Goal: Information Seeking & Learning: Learn about a topic

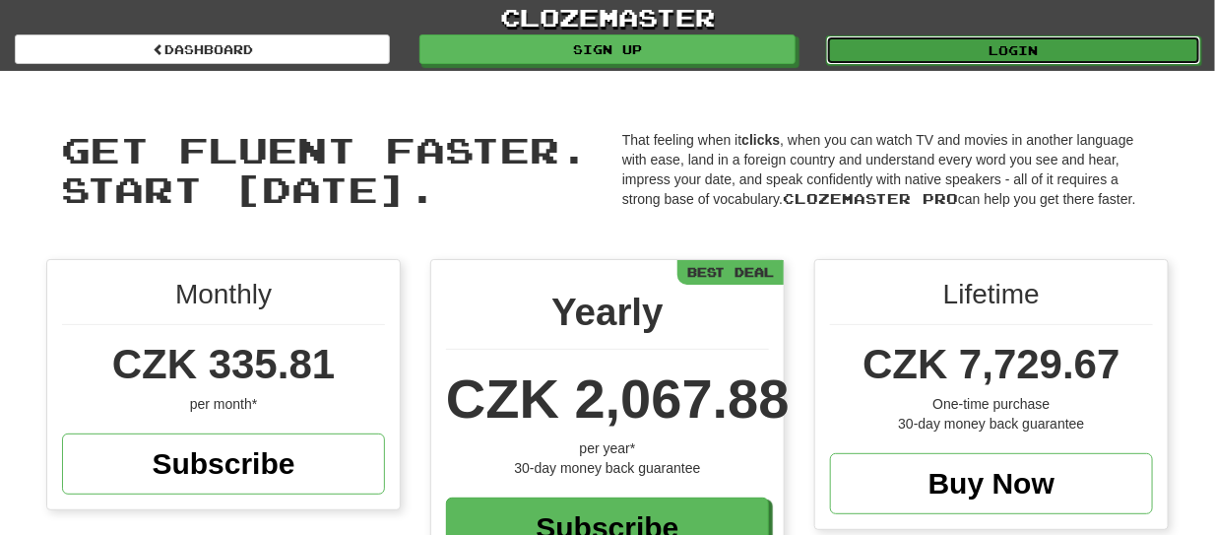
click at [965, 56] on link "Login" at bounding box center [1013, 50] width 375 height 30
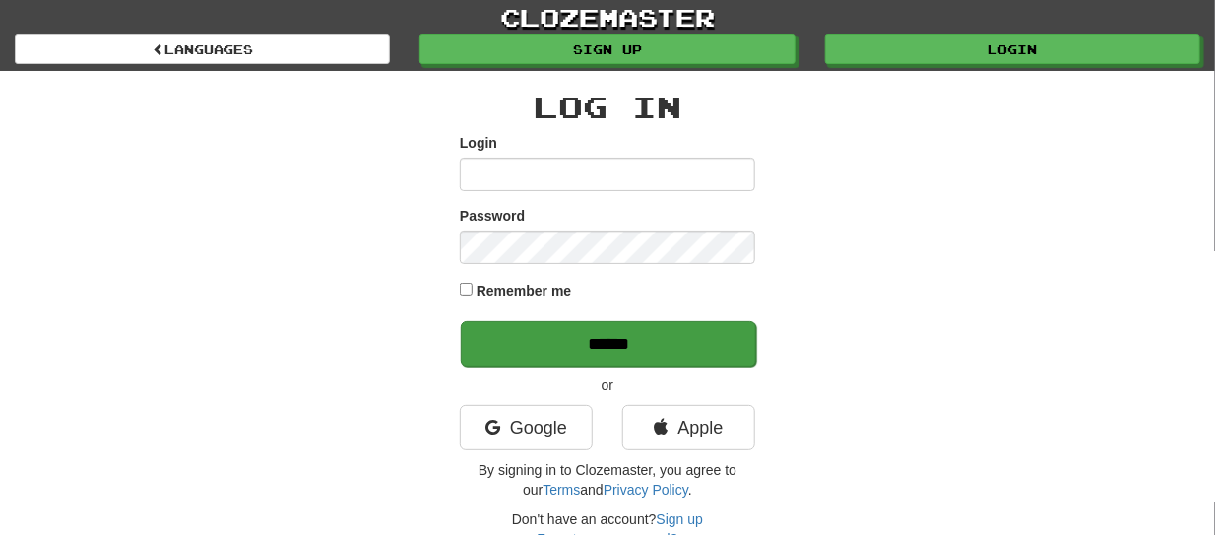
type input "******"
click at [637, 343] on input "******" at bounding box center [608, 343] width 295 height 45
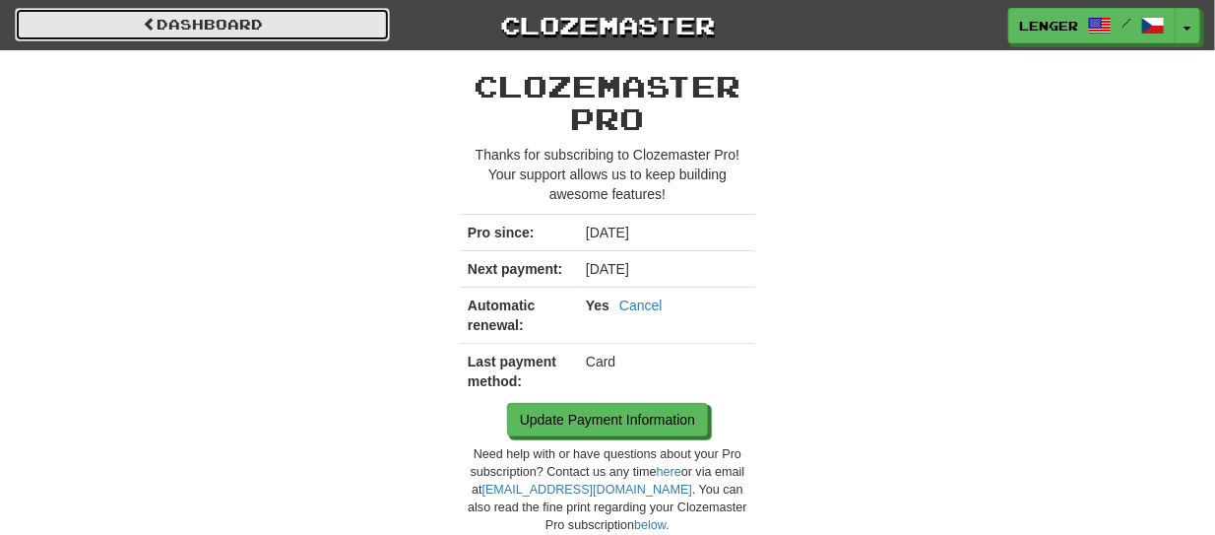
click at [312, 26] on link "Dashboard" at bounding box center [202, 24] width 375 height 33
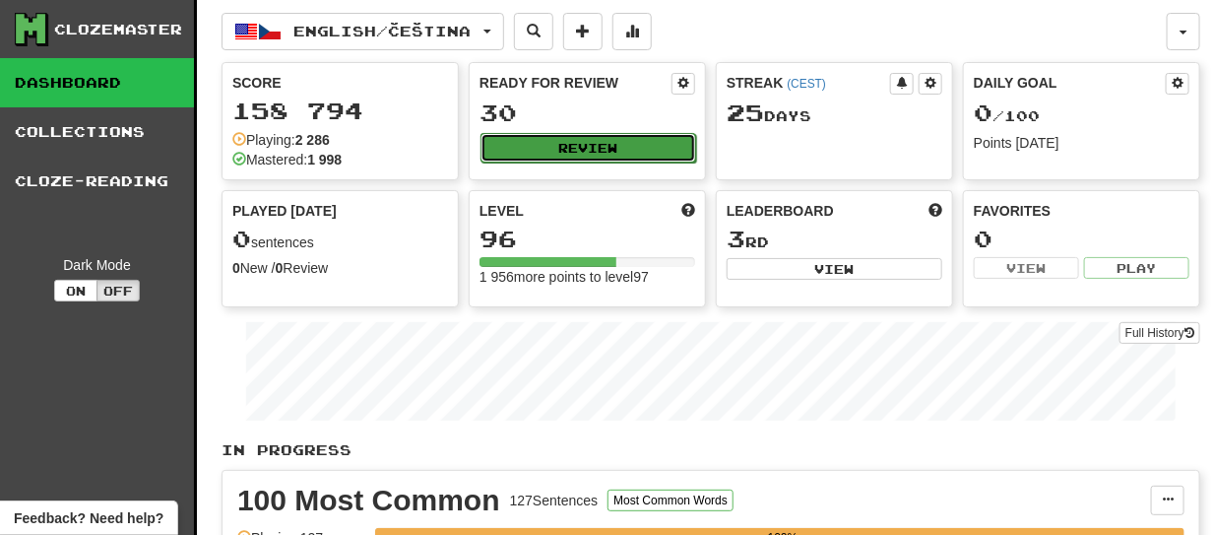
click at [588, 144] on button "Review" at bounding box center [588, 148] width 216 height 30
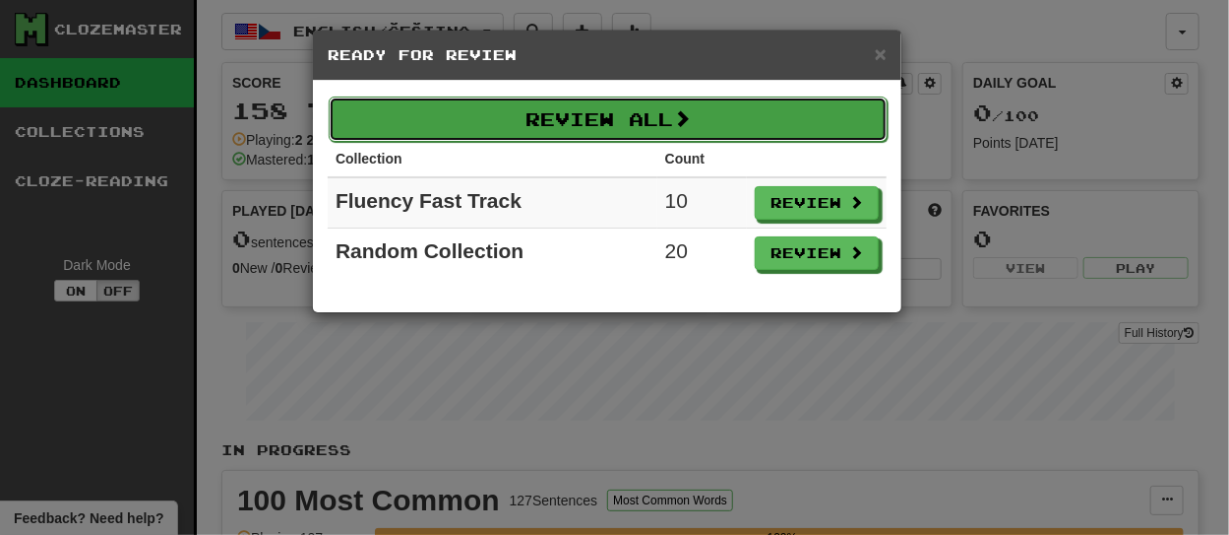
click at [600, 121] on button "Review All" at bounding box center [608, 118] width 559 height 45
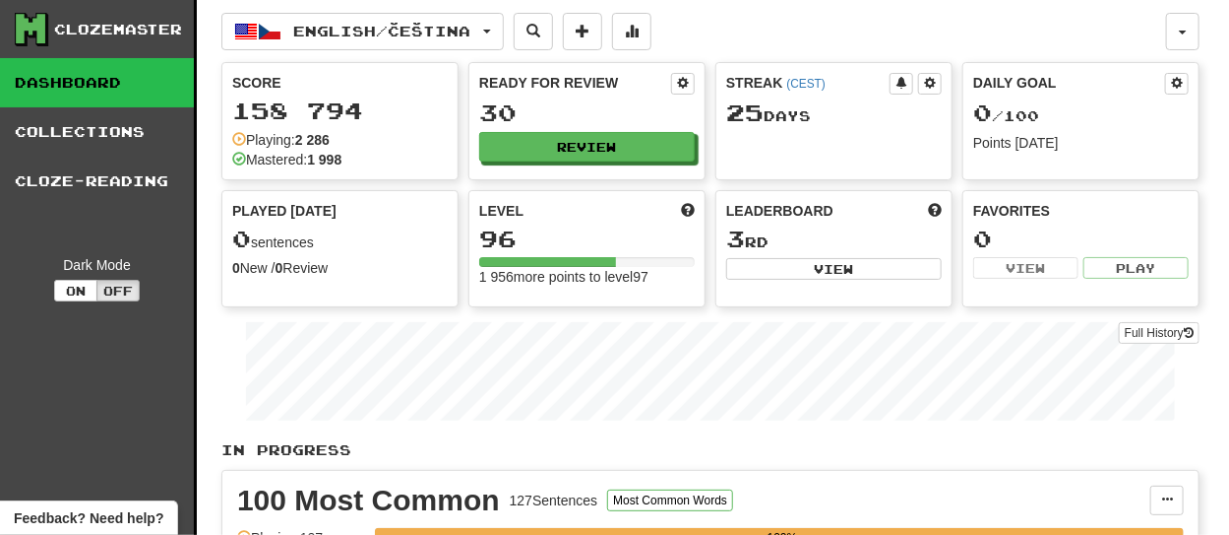
select select "**"
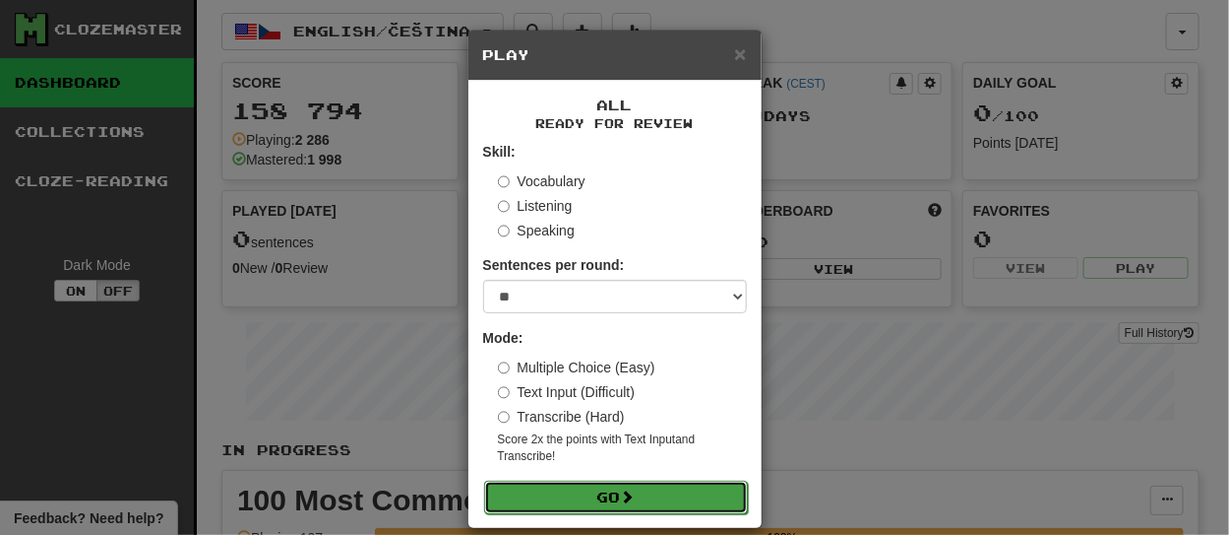
click at [621, 490] on span at bounding box center [628, 496] width 14 height 14
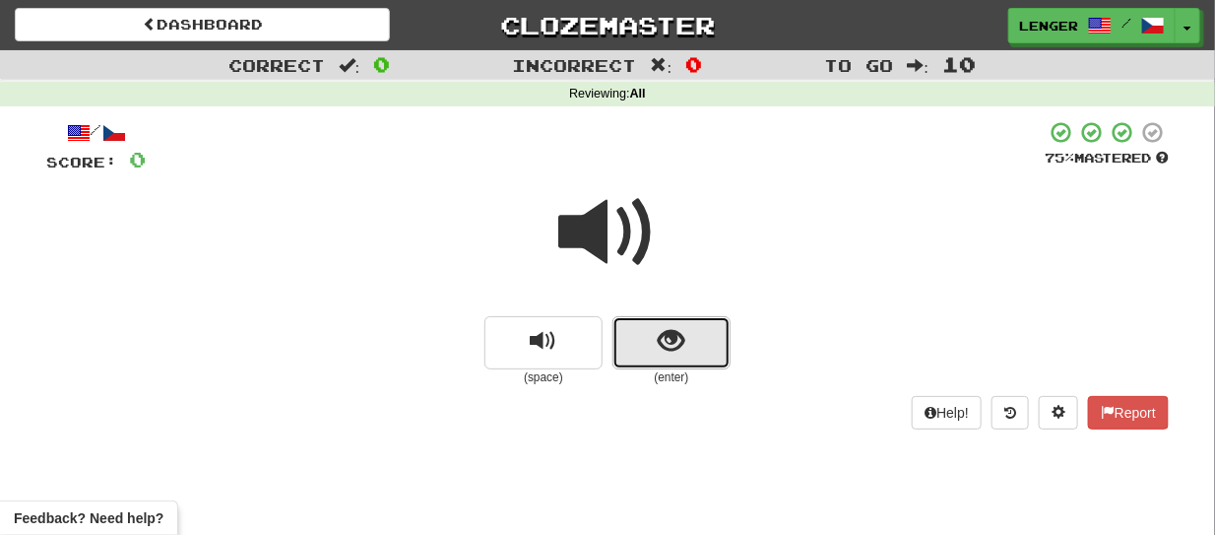
click at [648, 352] on button "show sentence" at bounding box center [671, 342] width 118 height 53
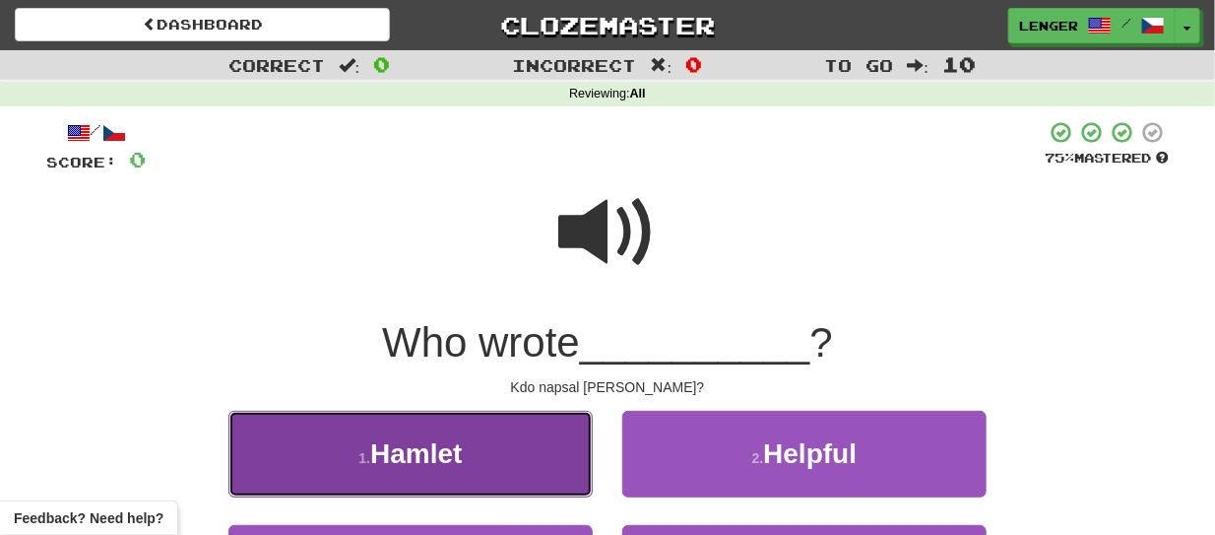
click at [478, 460] on button "1 . Hamlet" at bounding box center [410, 453] width 364 height 86
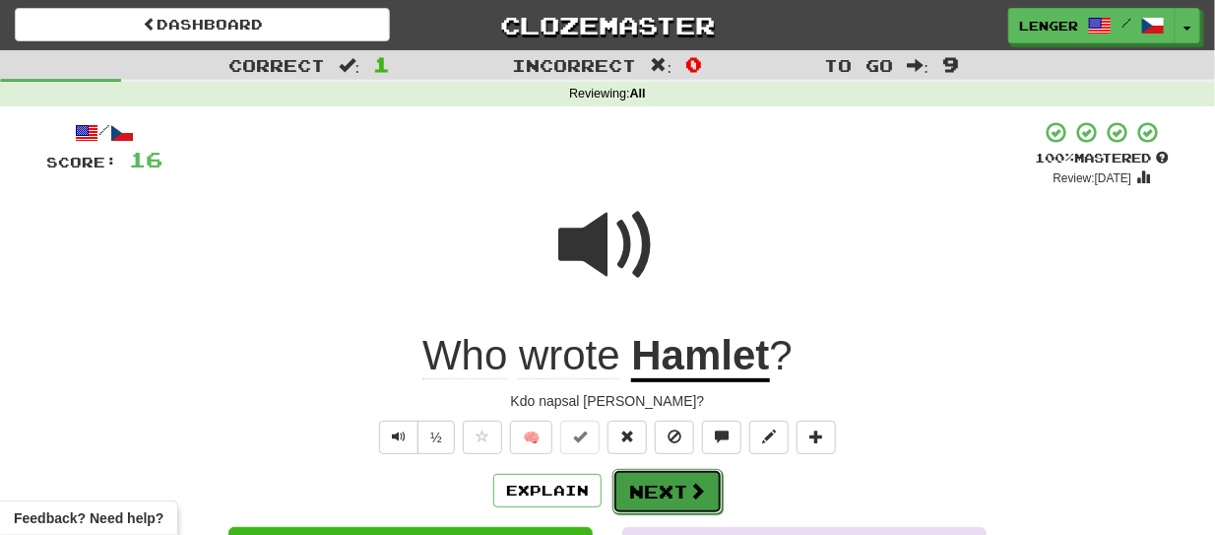
click at [665, 483] on button "Next" at bounding box center [667, 491] width 110 height 45
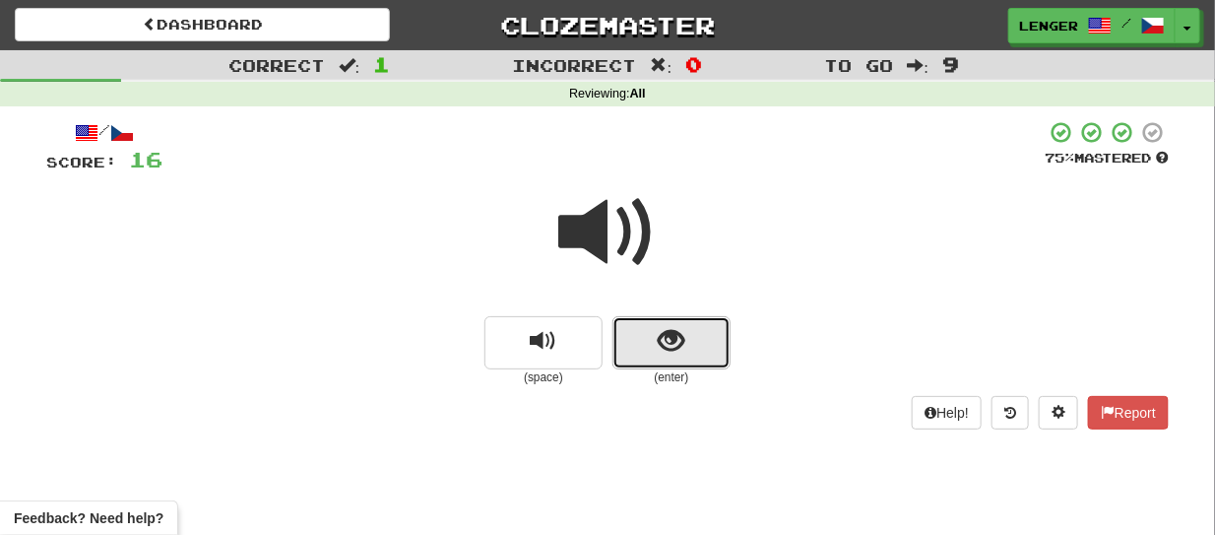
click at [636, 347] on button "show sentence" at bounding box center [671, 342] width 118 height 53
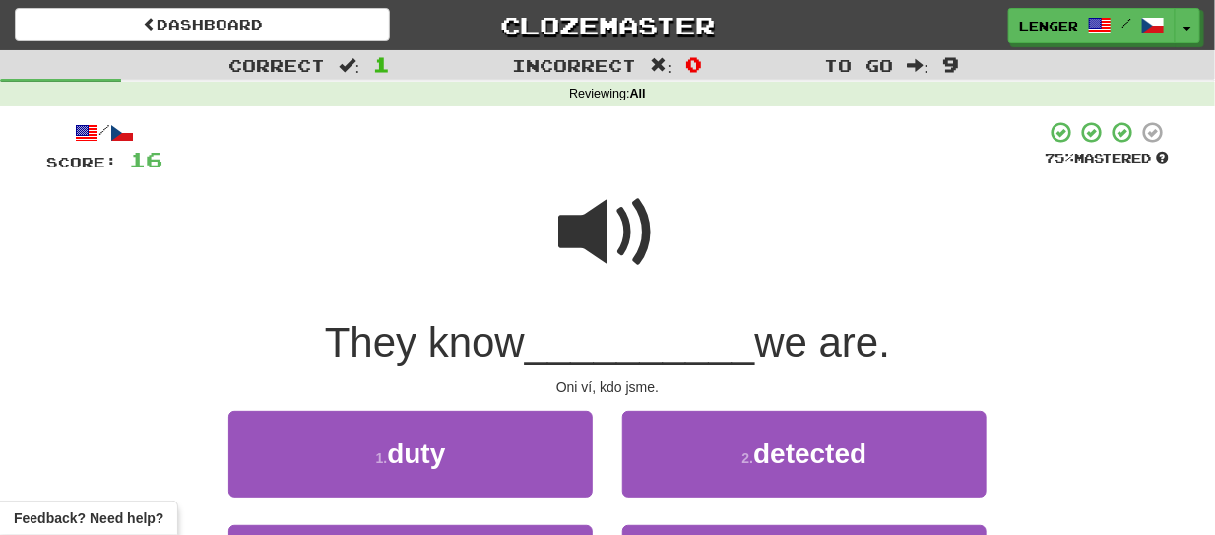
click at [537, 344] on span "__________" at bounding box center [640, 342] width 230 height 46
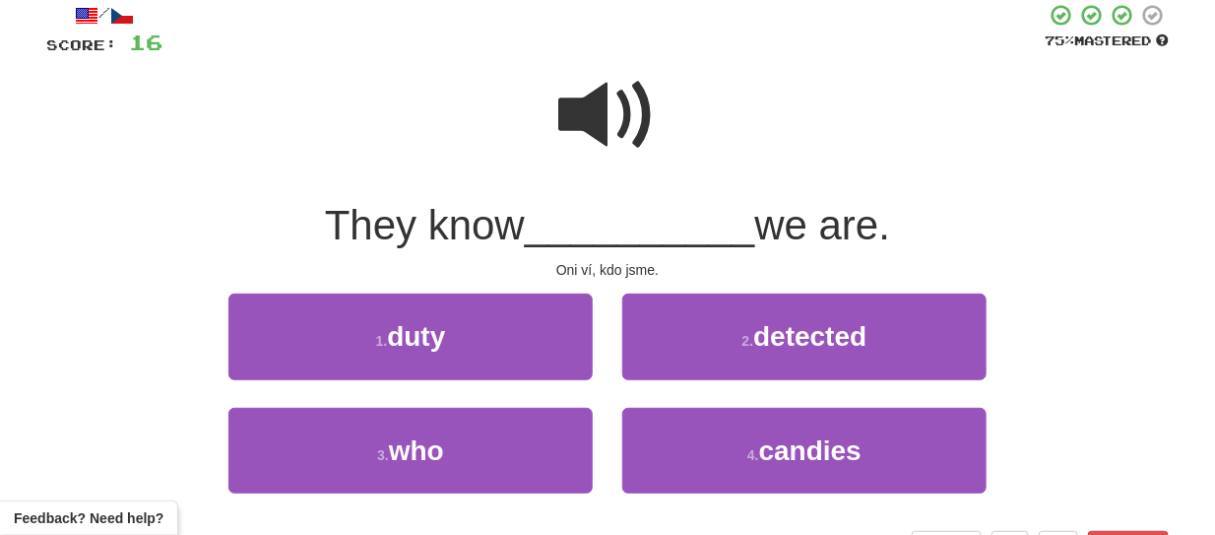
scroll to position [118, 0]
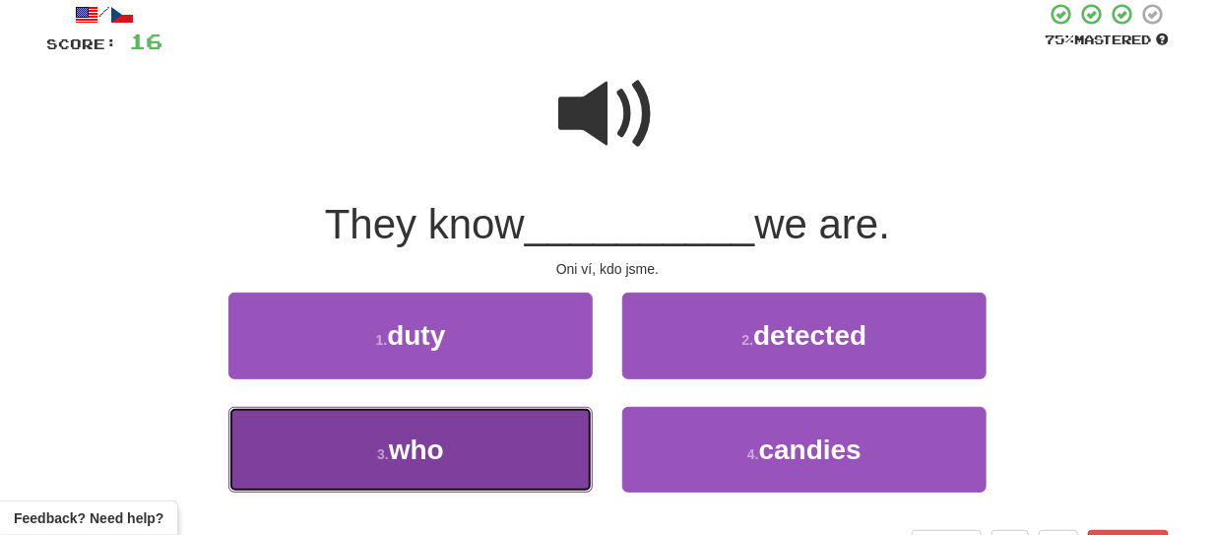
click at [396, 459] on span "who" at bounding box center [416, 449] width 55 height 31
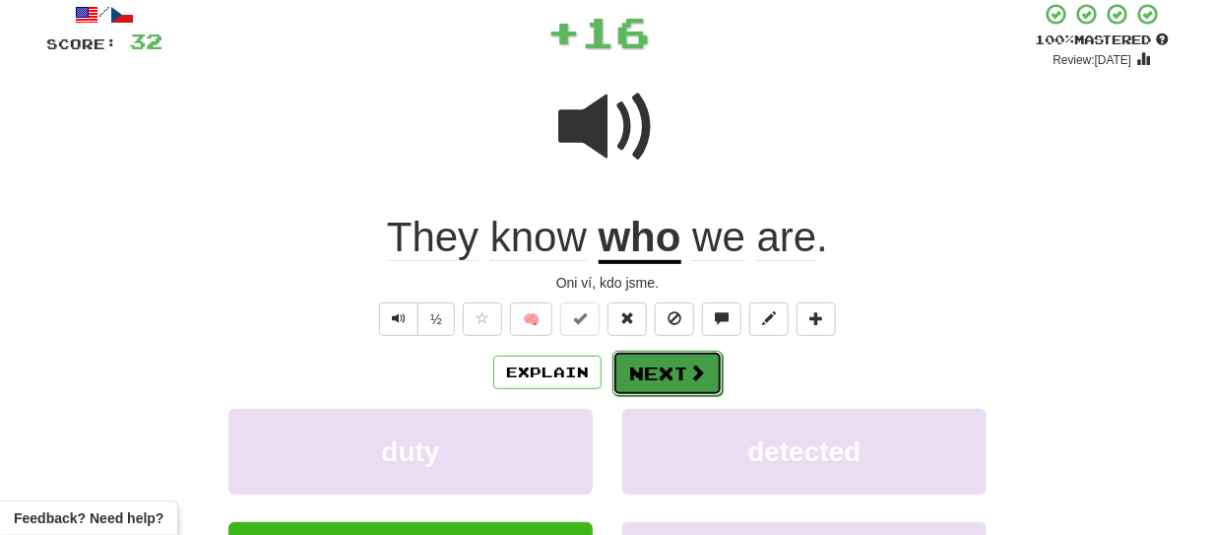
click at [681, 364] on button "Next" at bounding box center [667, 372] width 110 height 45
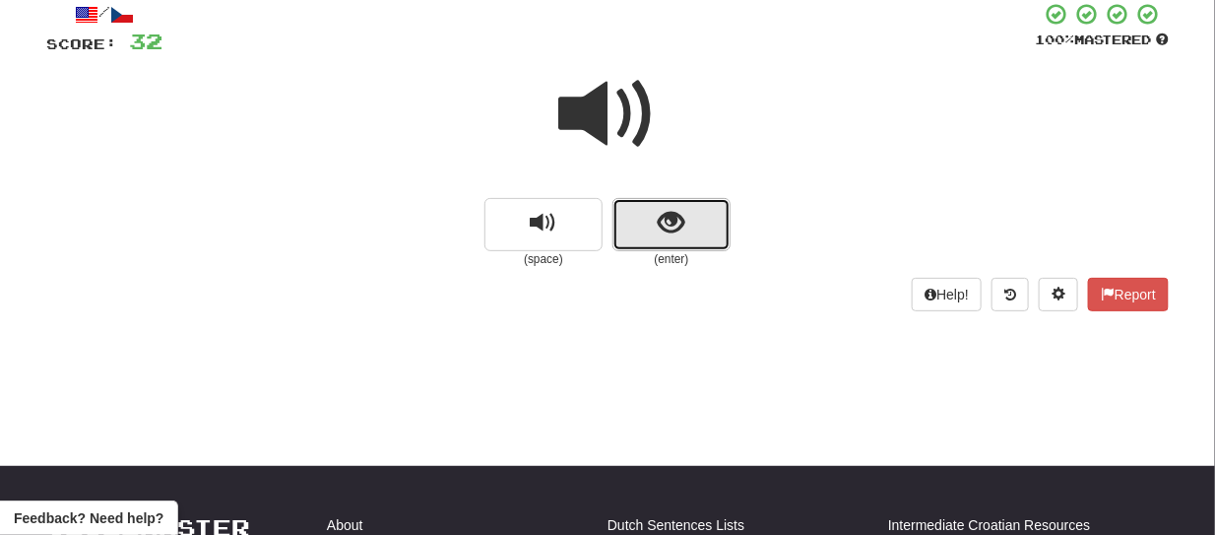
click at [646, 237] on button "show sentence" at bounding box center [671, 224] width 118 height 53
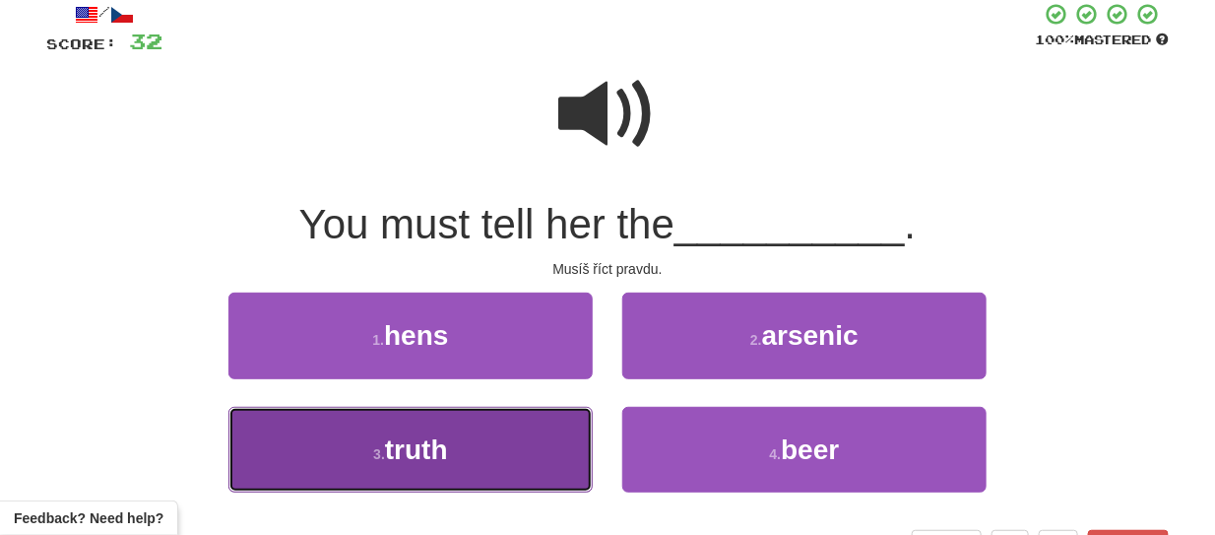
click at [447, 434] on span "truth" at bounding box center [416, 449] width 63 height 31
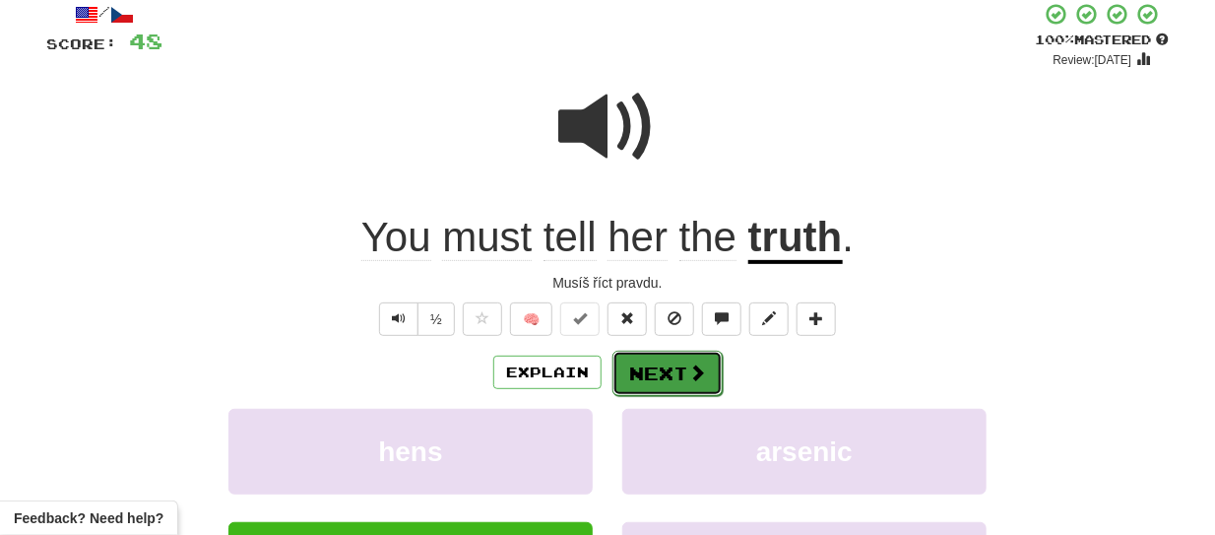
click at [679, 374] on button "Next" at bounding box center [667, 372] width 110 height 45
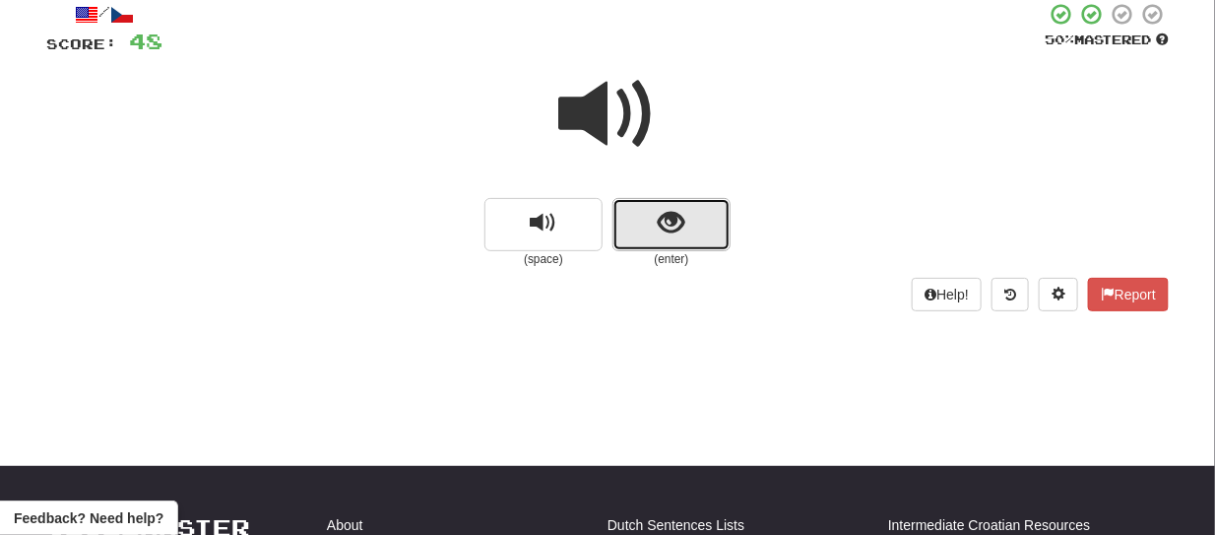
click at [643, 221] on button "show sentence" at bounding box center [671, 224] width 118 height 53
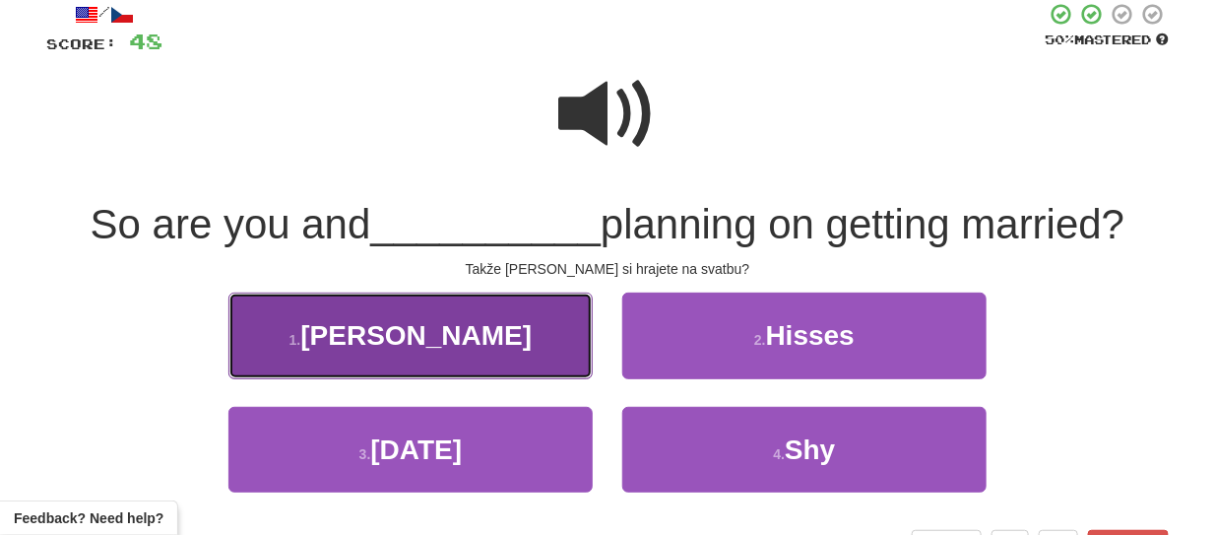
click at [465, 329] on button "1 . [PERSON_NAME]" at bounding box center [410, 335] width 364 height 86
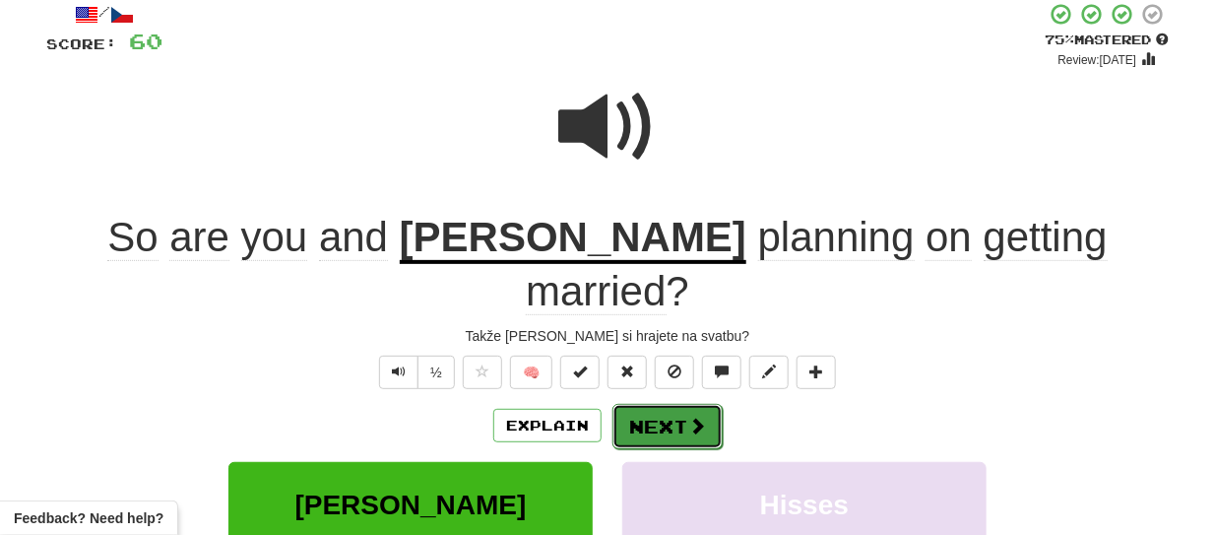
click at [679, 404] on button "Next" at bounding box center [667, 426] width 110 height 45
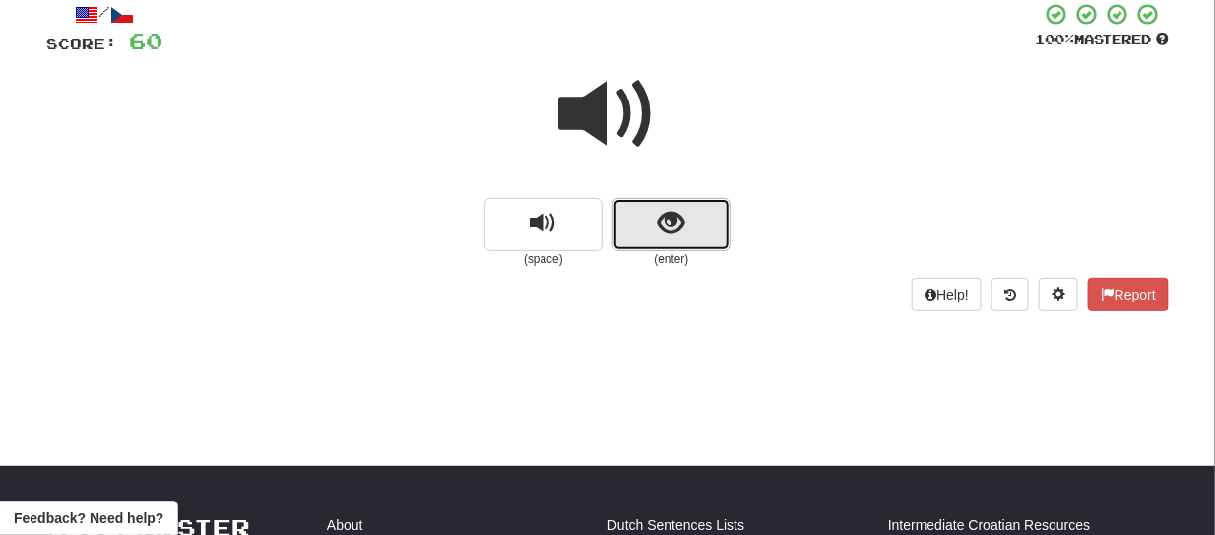
click at [639, 234] on button "show sentence" at bounding box center [671, 224] width 118 height 53
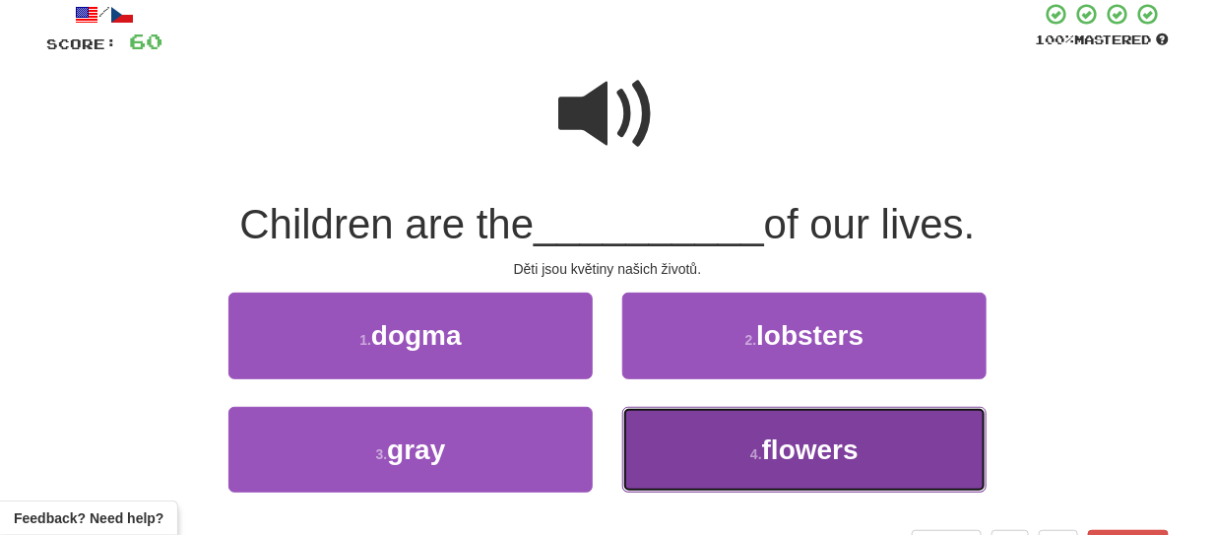
click at [741, 453] on button "4 . flowers" at bounding box center [804, 450] width 364 height 86
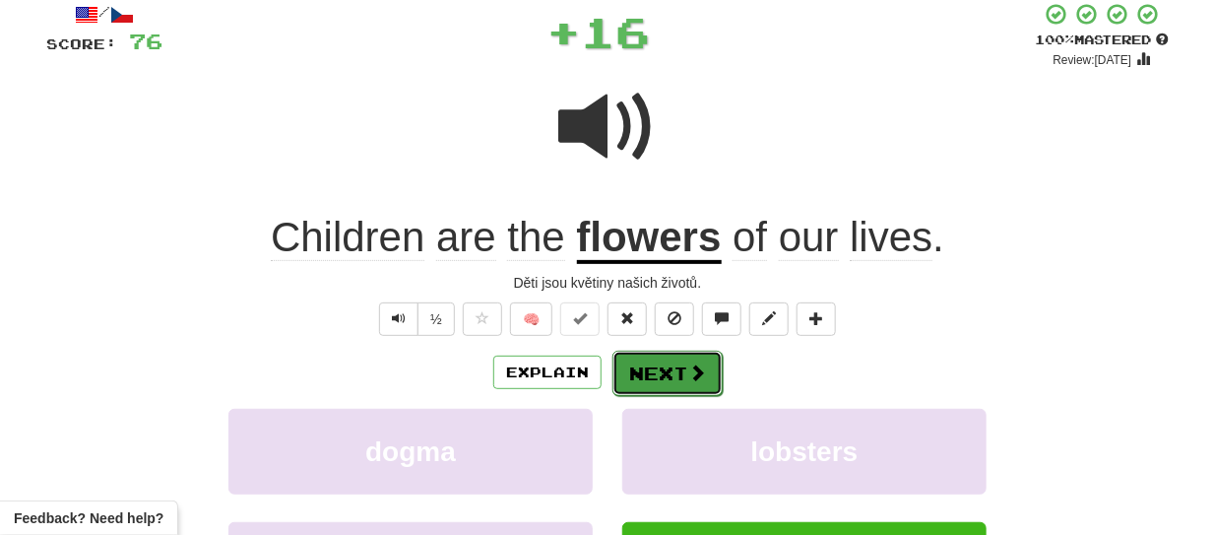
click at [699, 369] on span at bounding box center [697, 372] width 18 height 18
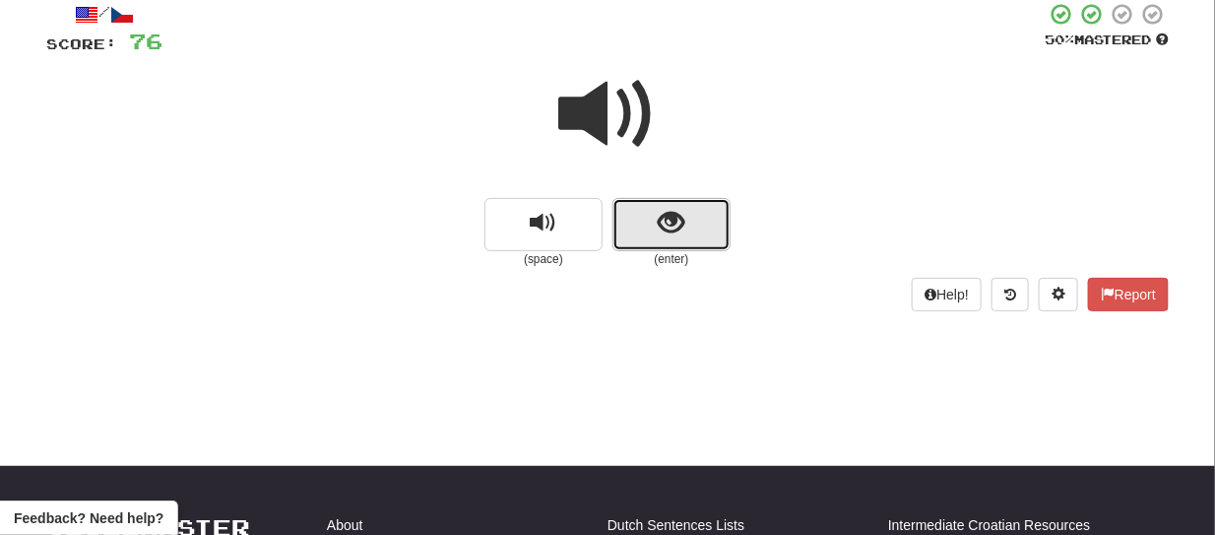
click at [630, 230] on button "show sentence" at bounding box center [671, 224] width 118 height 53
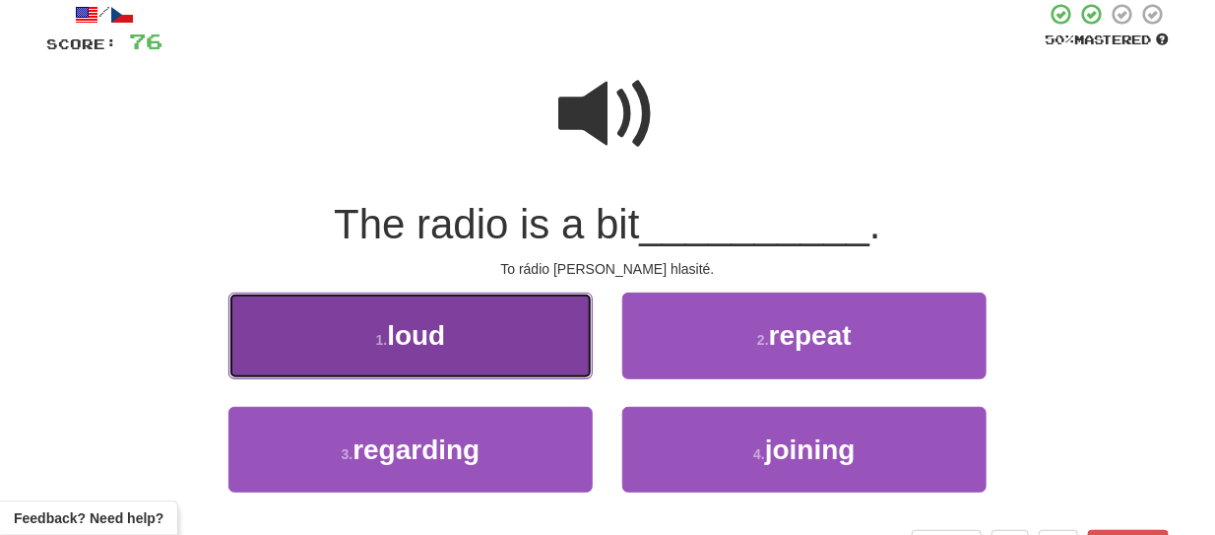
click at [503, 340] on button "1 . loud" at bounding box center [410, 335] width 364 height 86
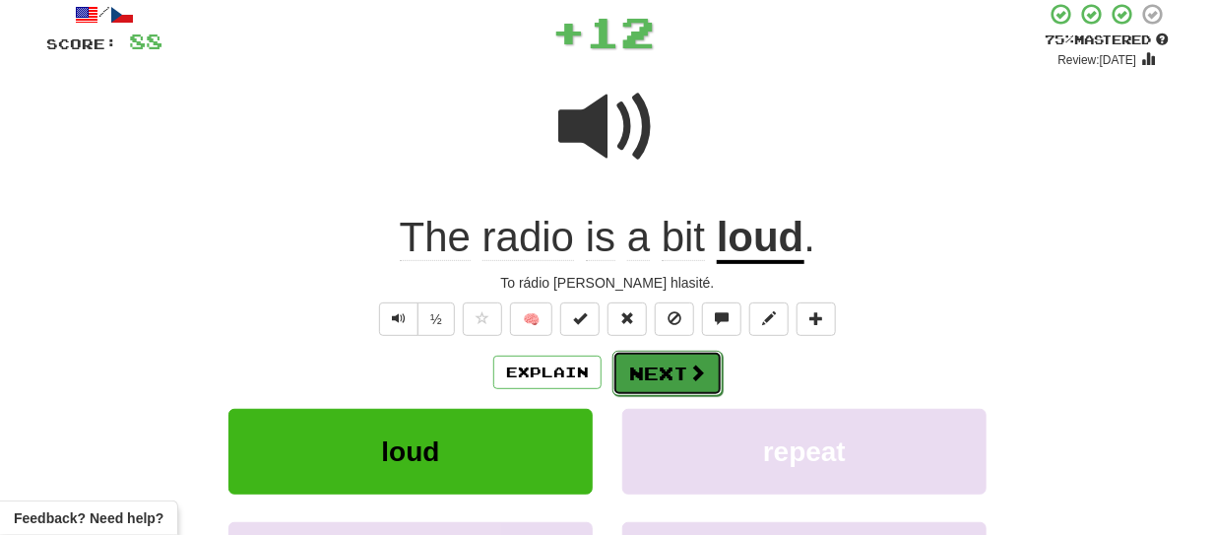
click at [661, 370] on button "Next" at bounding box center [667, 372] width 110 height 45
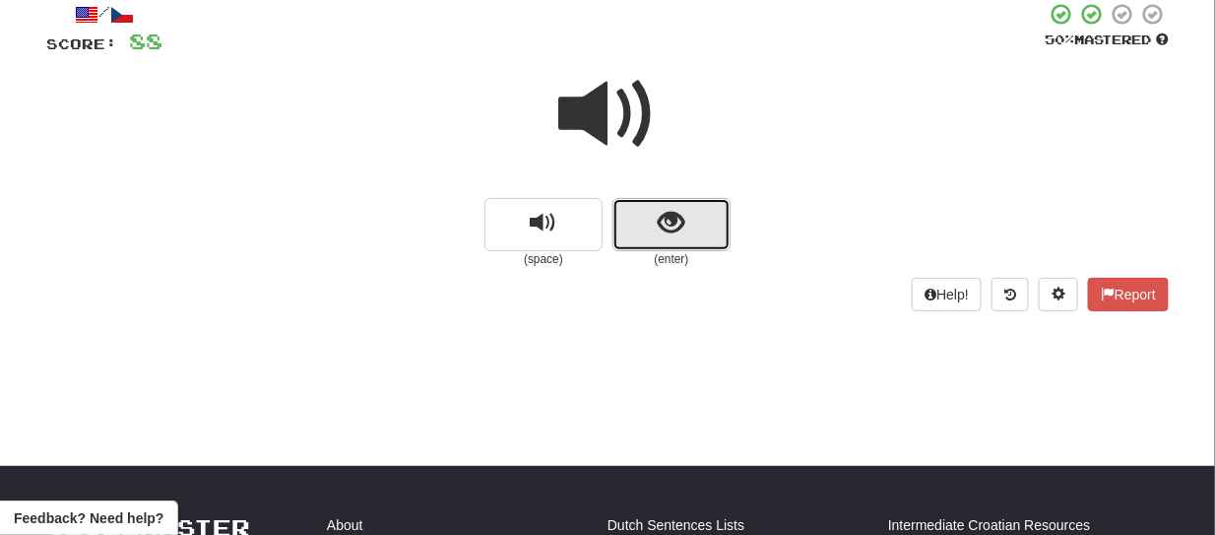
click at [631, 231] on button "show sentence" at bounding box center [671, 224] width 118 height 53
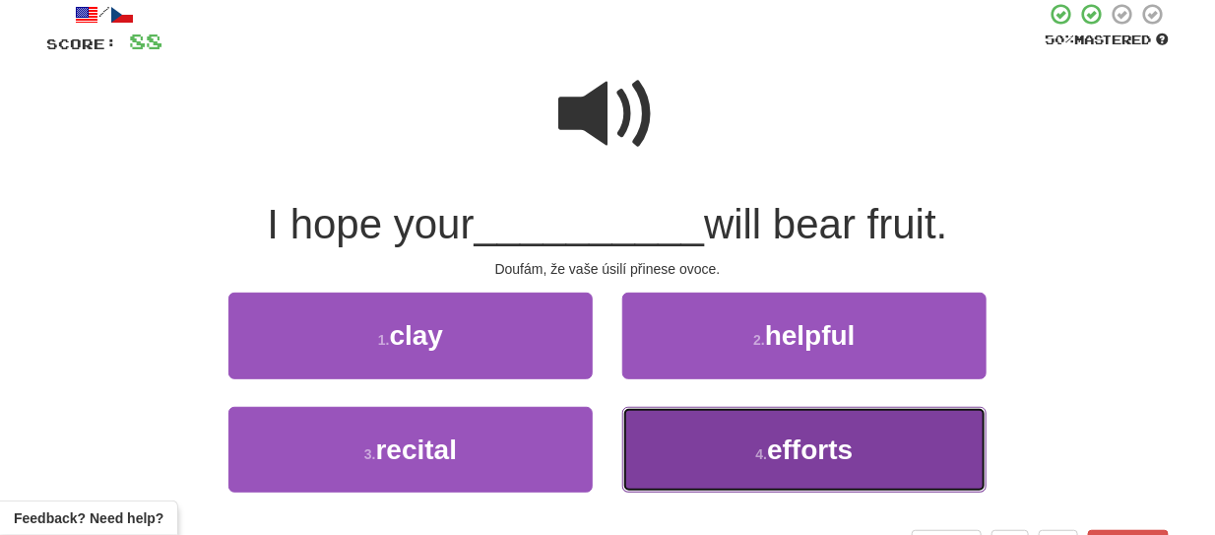
click at [804, 449] on span "efforts" at bounding box center [810, 449] width 86 height 31
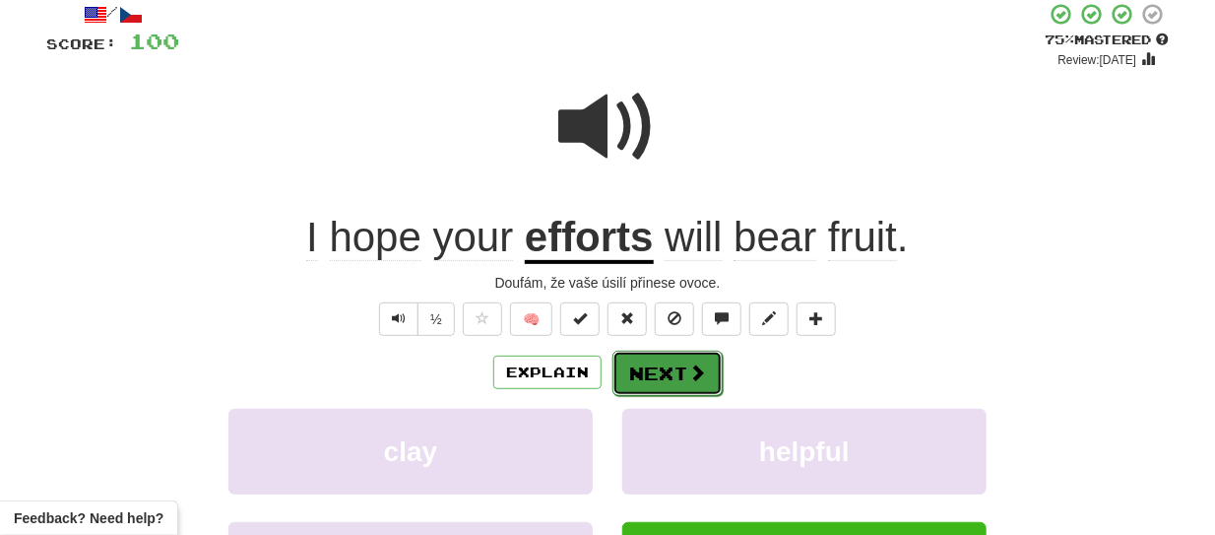
click at [690, 373] on span at bounding box center [697, 372] width 18 height 18
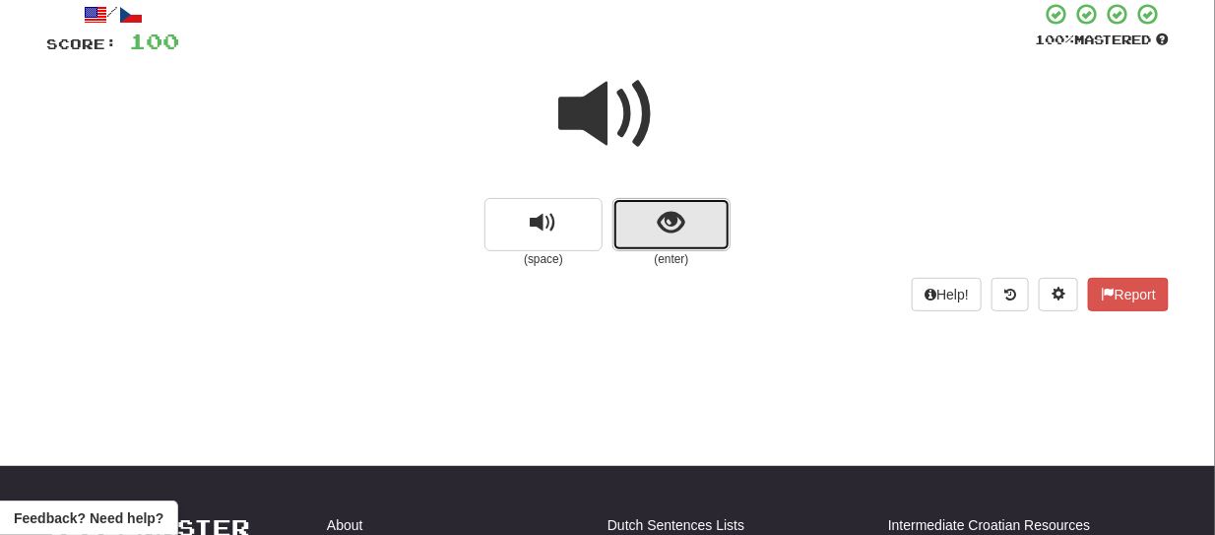
click at [651, 232] on button "show sentence" at bounding box center [671, 224] width 118 height 53
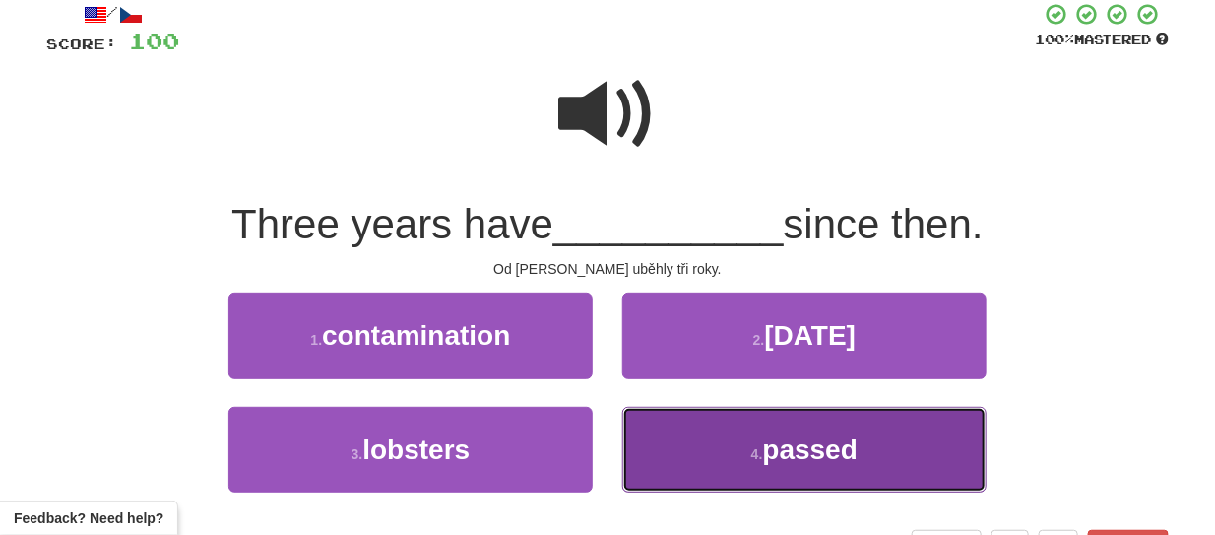
click at [740, 473] on button "4 . passed" at bounding box center [804, 450] width 364 height 86
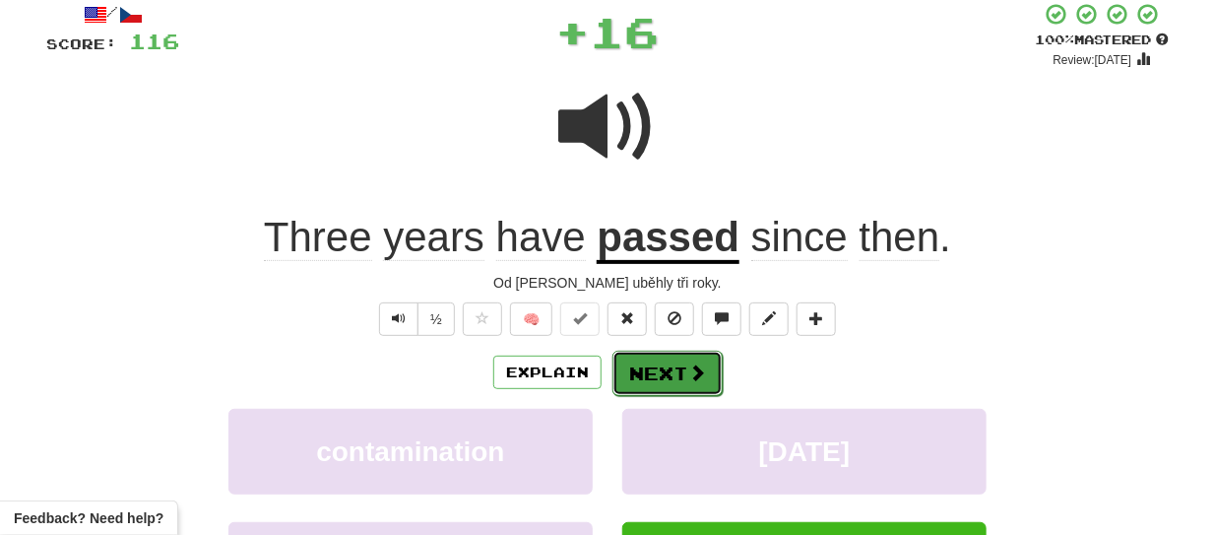
click at [688, 379] on span at bounding box center [697, 372] width 18 height 18
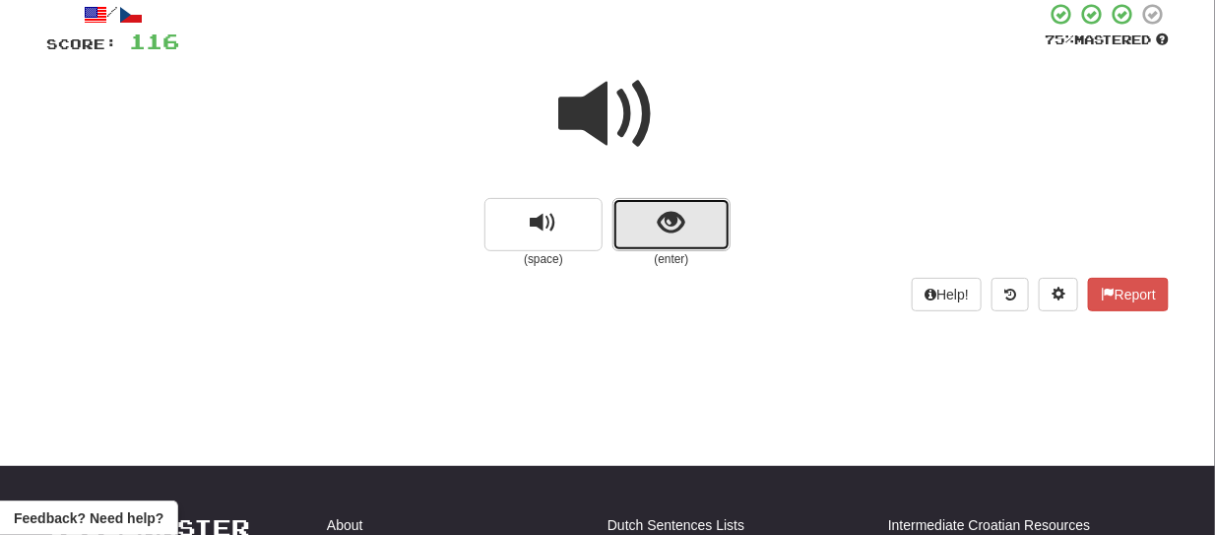
click at [638, 239] on button "show sentence" at bounding box center [671, 224] width 118 height 53
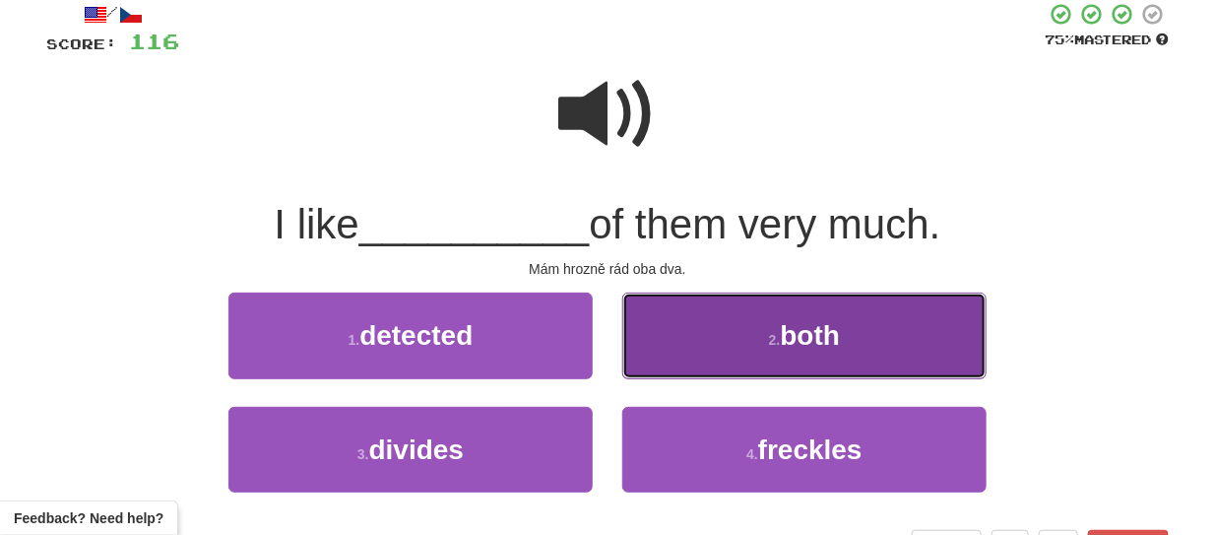
click at [786, 340] on span "both" at bounding box center [811, 335] width 60 height 31
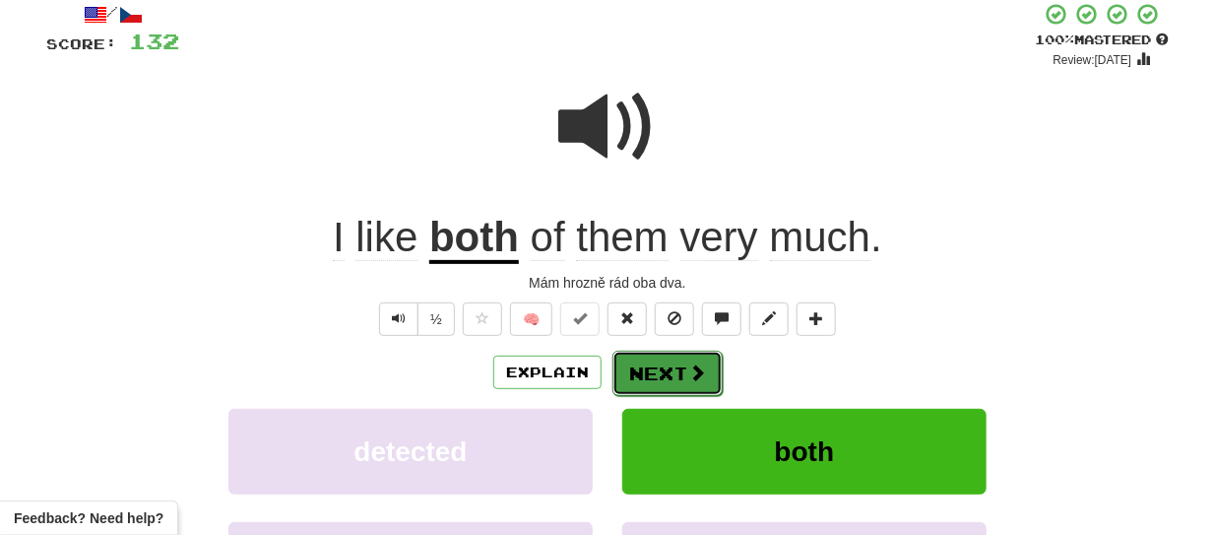
click at [682, 362] on button "Next" at bounding box center [667, 372] width 110 height 45
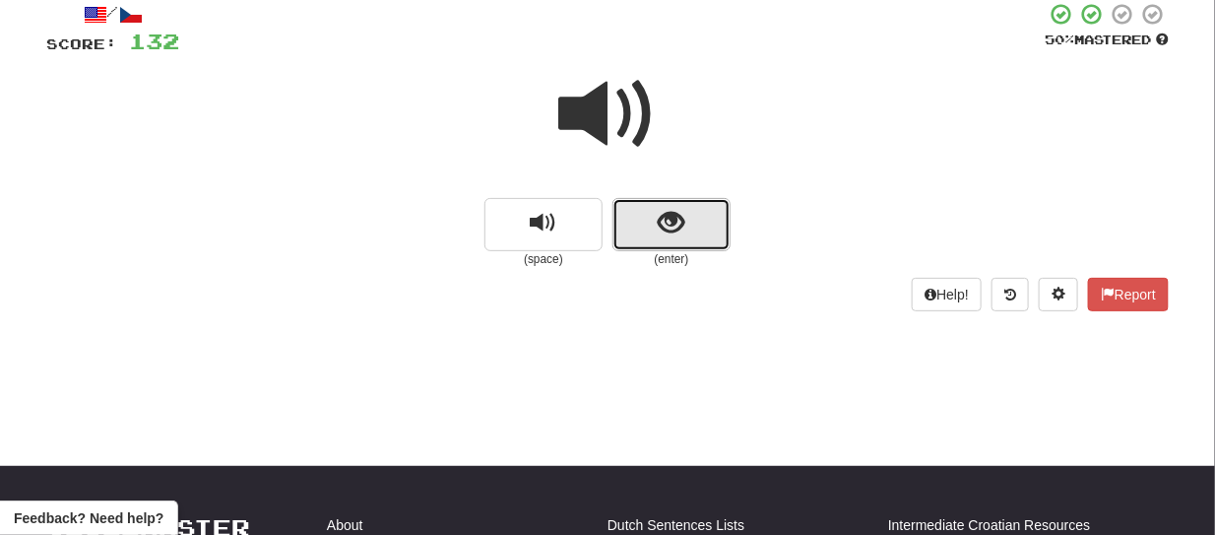
click at [635, 226] on button "show sentence" at bounding box center [671, 224] width 118 height 53
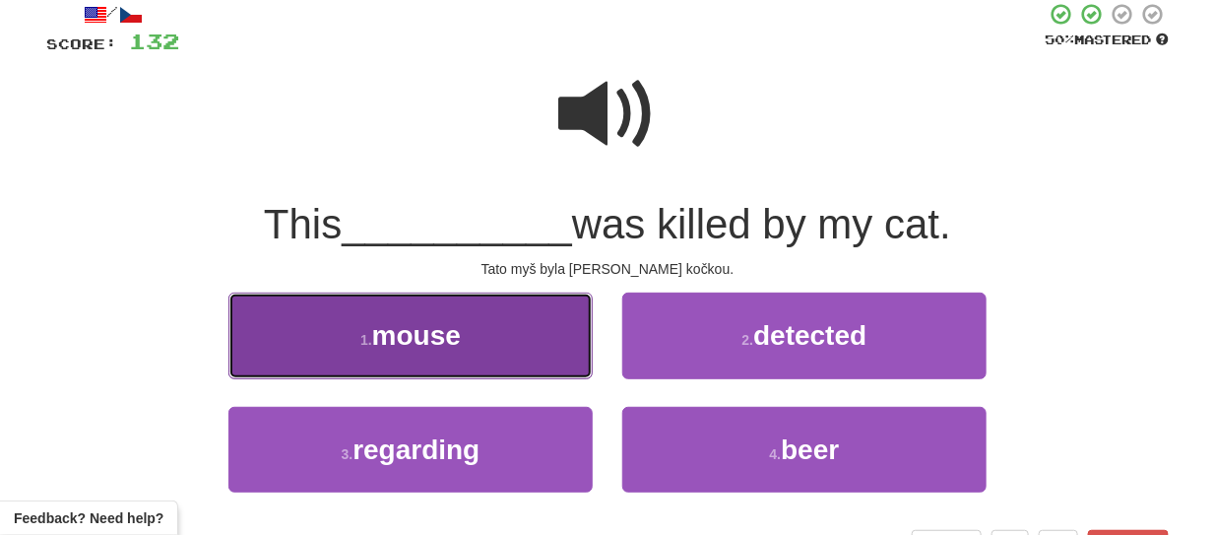
click at [467, 311] on button "1 . mouse" at bounding box center [410, 335] width 364 height 86
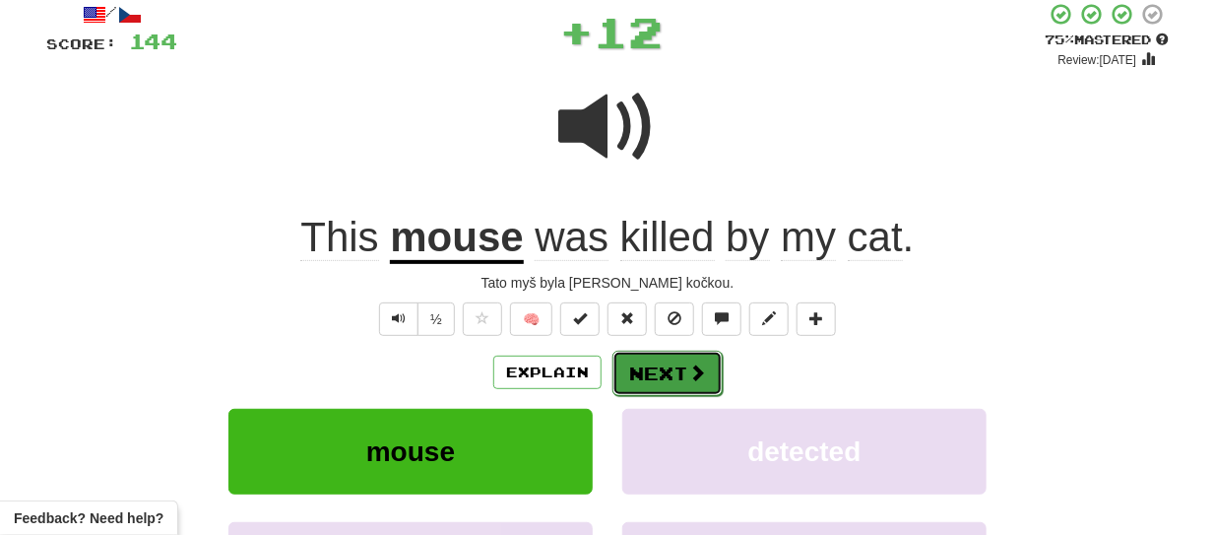
click at [670, 362] on button "Next" at bounding box center [667, 372] width 110 height 45
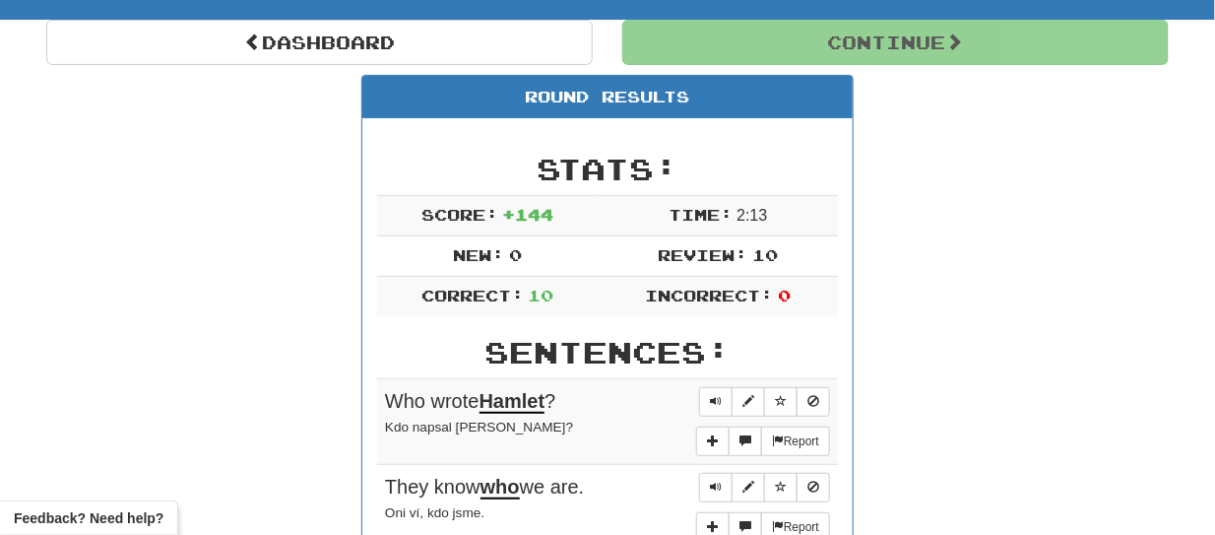
scroll to position [204, 0]
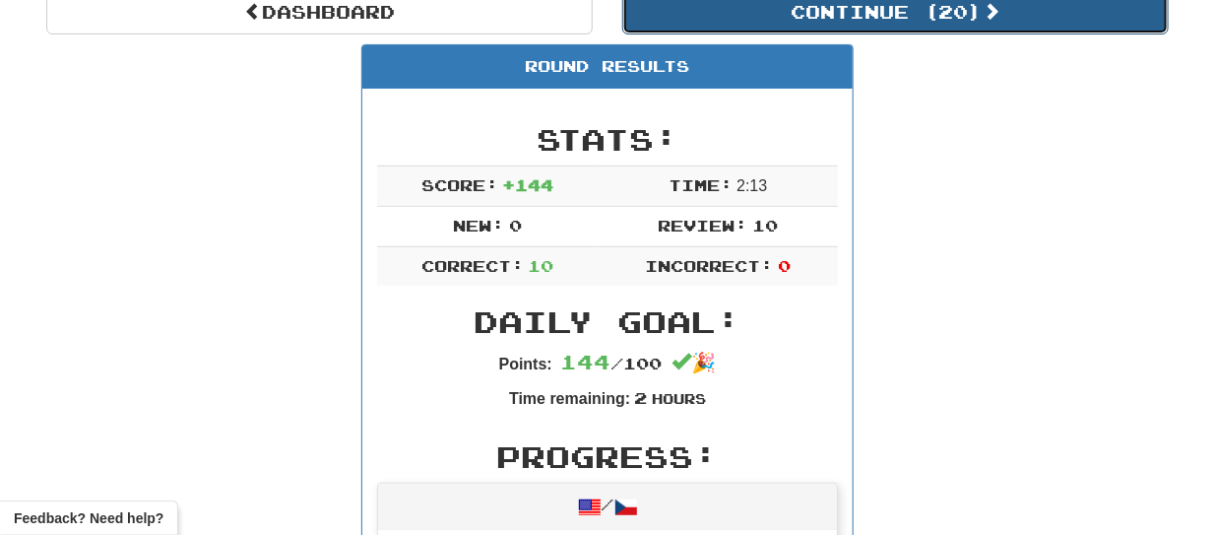
click at [860, 11] on button "Continue ( 20 )" at bounding box center [895, 11] width 546 height 45
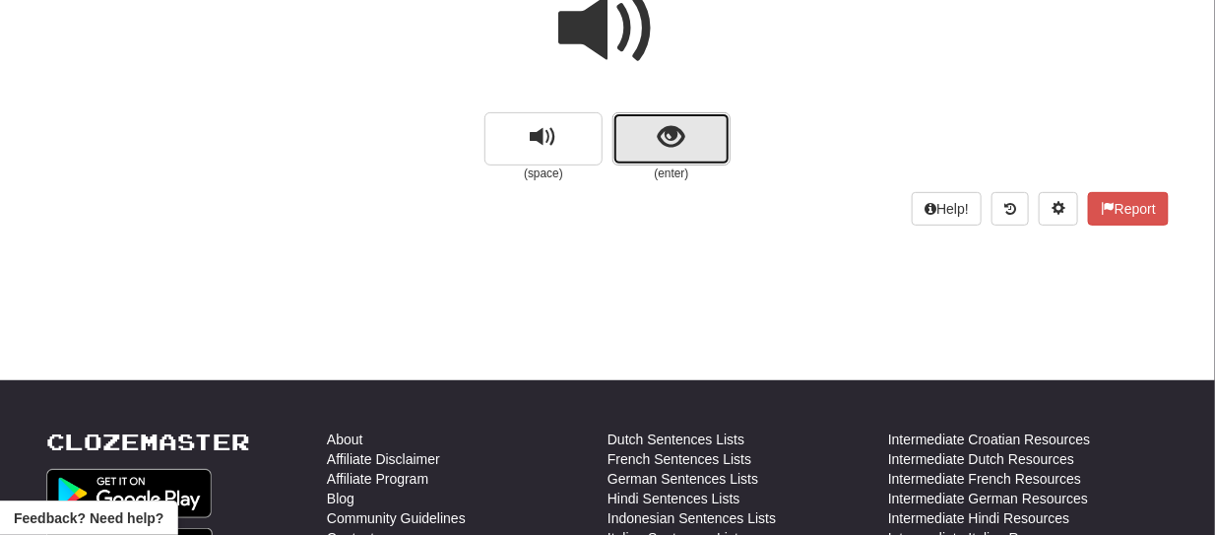
click at [644, 153] on button "show sentence" at bounding box center [671, 138] width 118 height 53
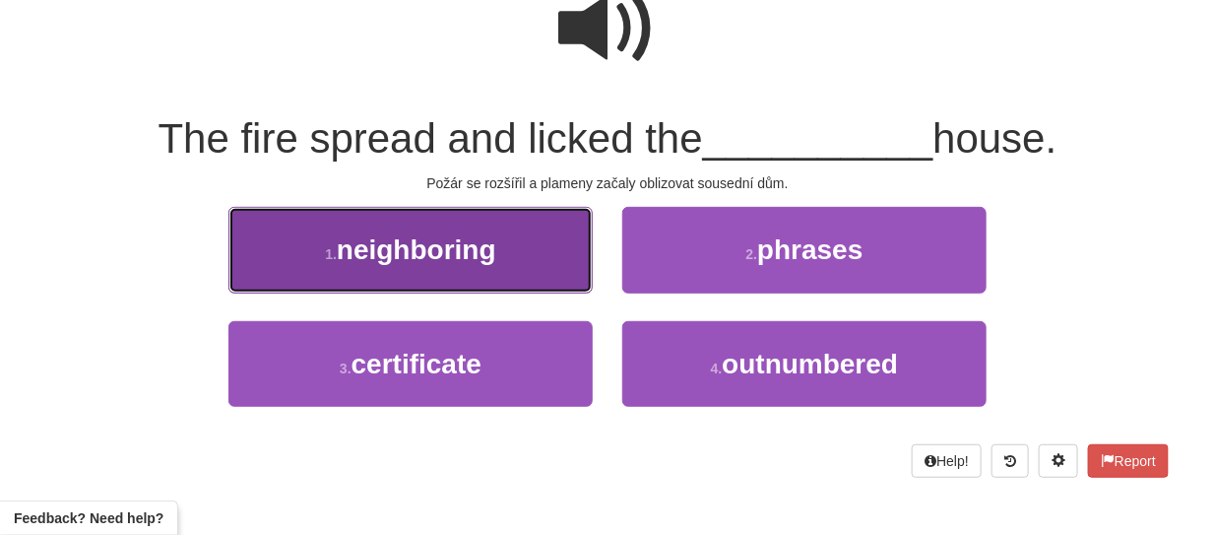
click at [501, 254] on button "1 . neighboring" at bounding box center [410, 250] width 364 height 86
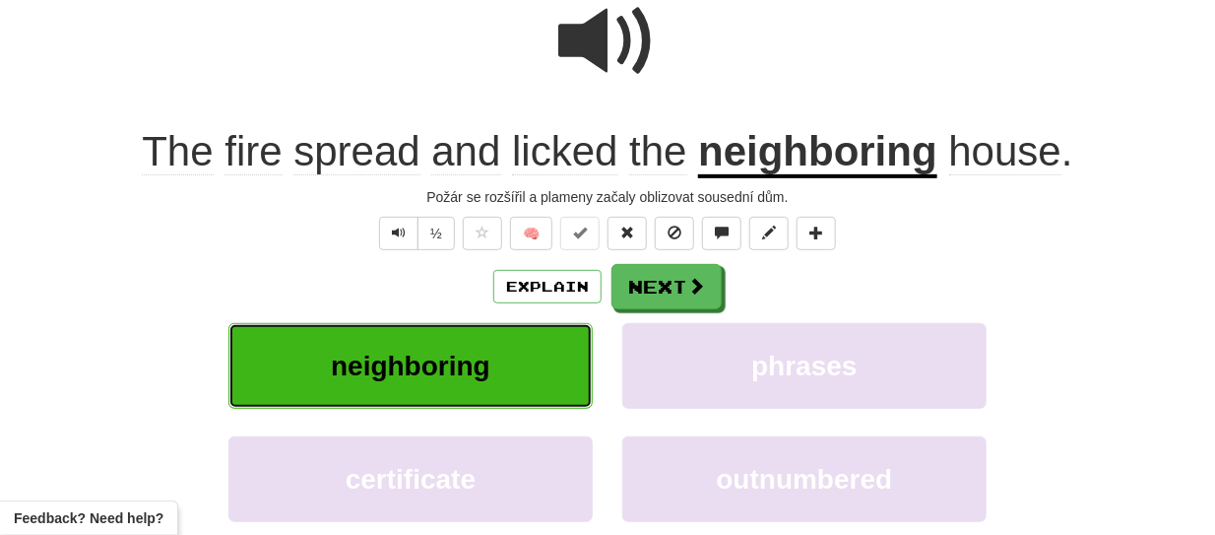
scroll to position [217, 0]
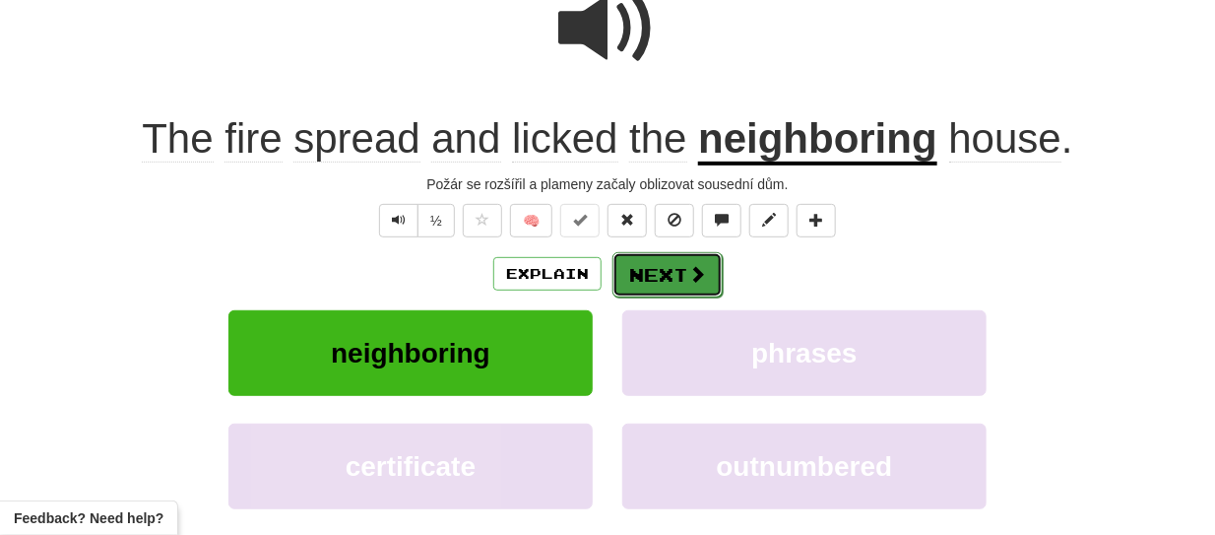
click at [703, 265] on span at bounding box center [697, 274] width 18 height 18
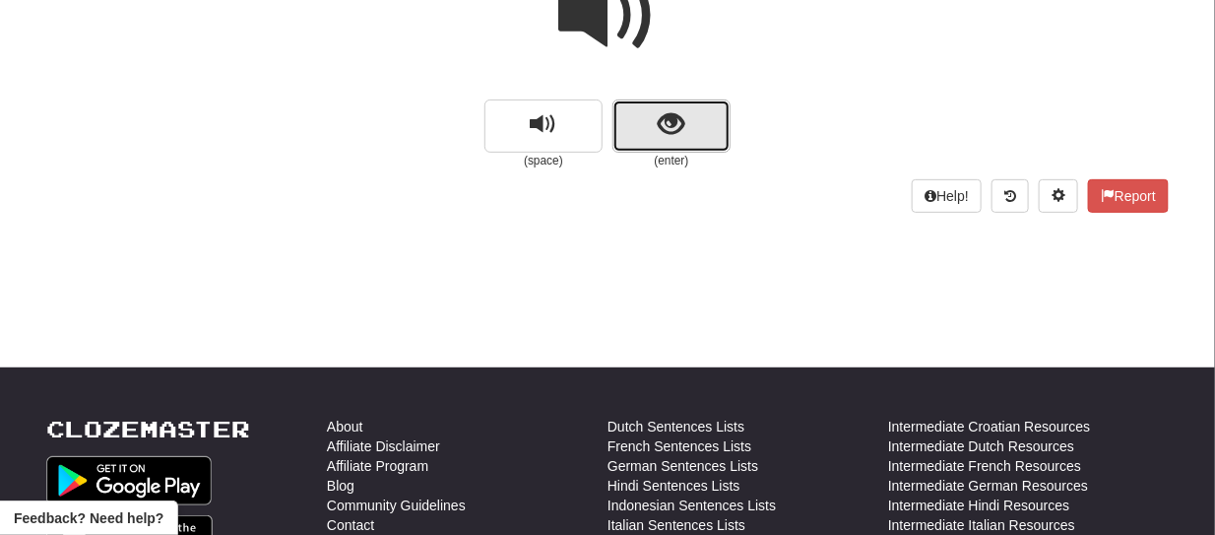
click at [639, 143] on button "show sentence" at bounding box center [671, 125] width 118 height 53
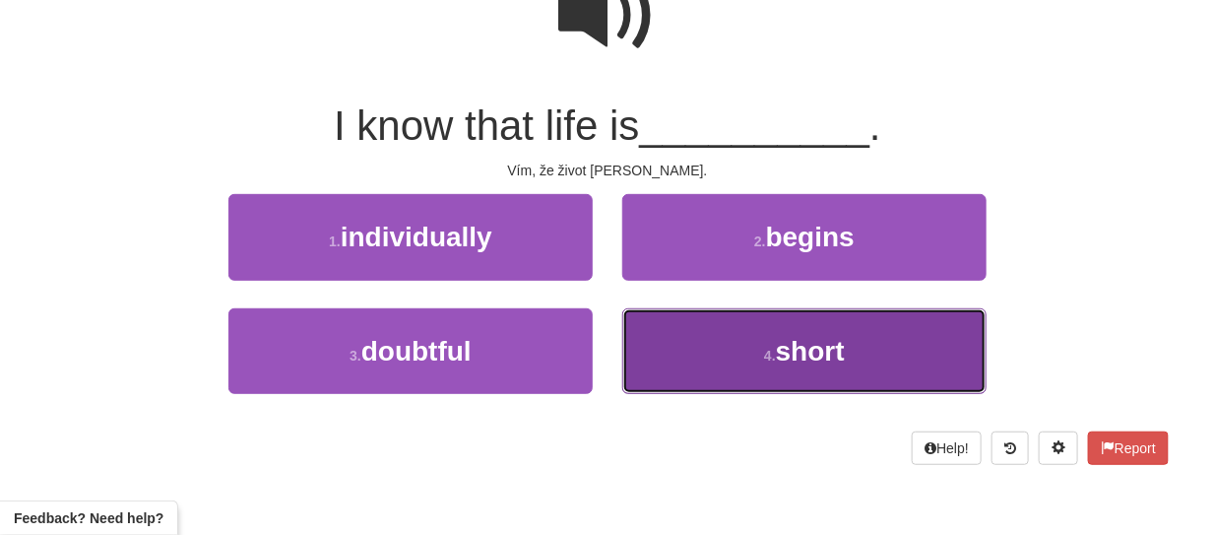
click at [709, 330] on button "4 . short" at bounding box center [804, 351] width 364 height 86
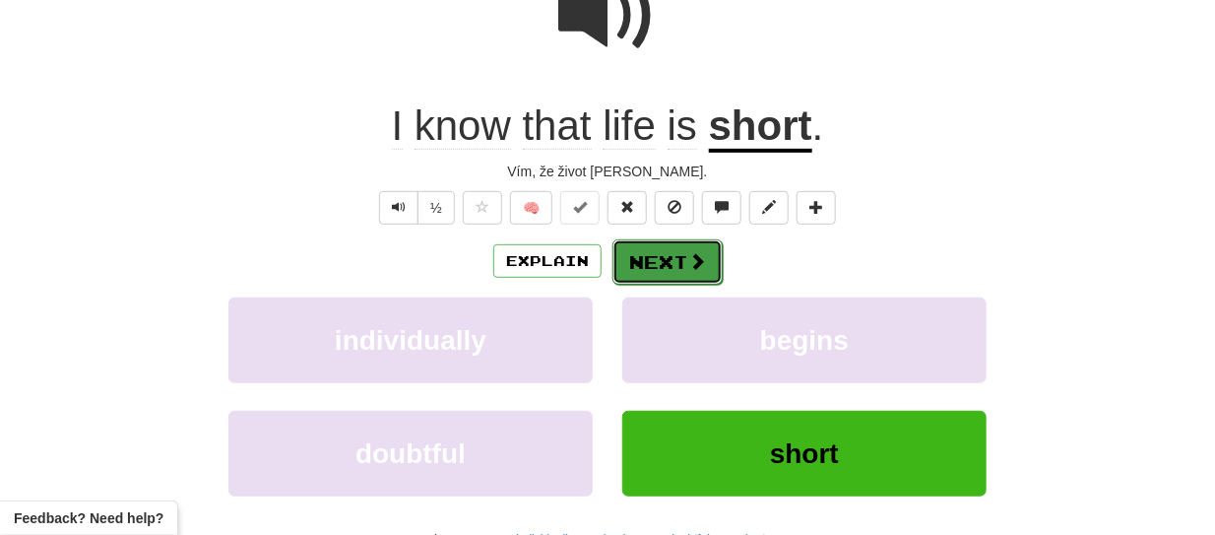
click at [705, 255] on button "Next" at bounding box center [667, 261] width 110 height 45
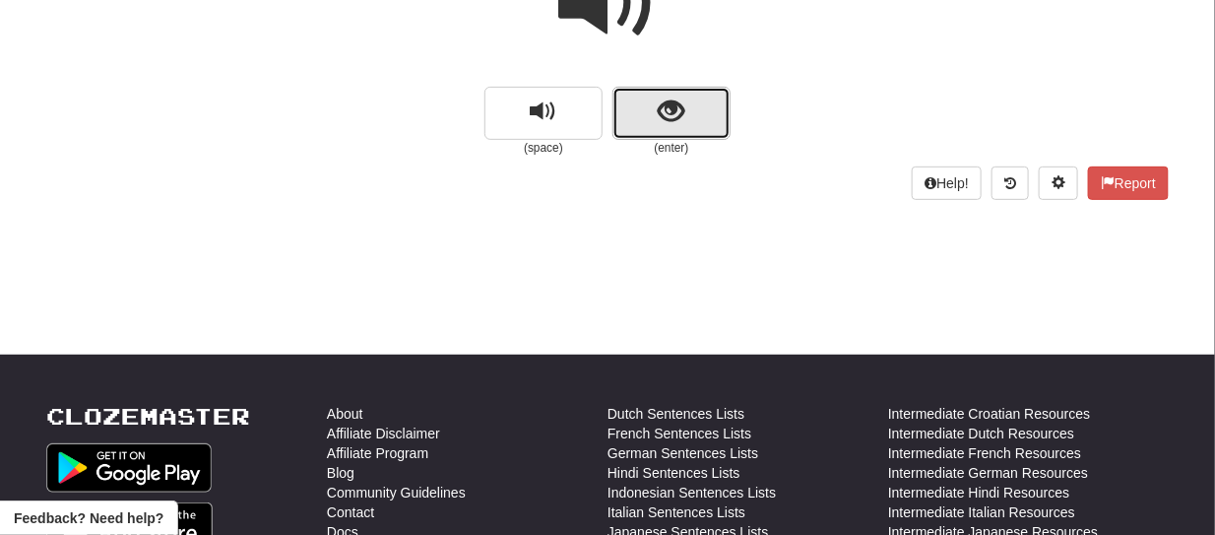
click at [639, 120] on button "show sentence" at bounding box center [671, 113] width 118 height 53
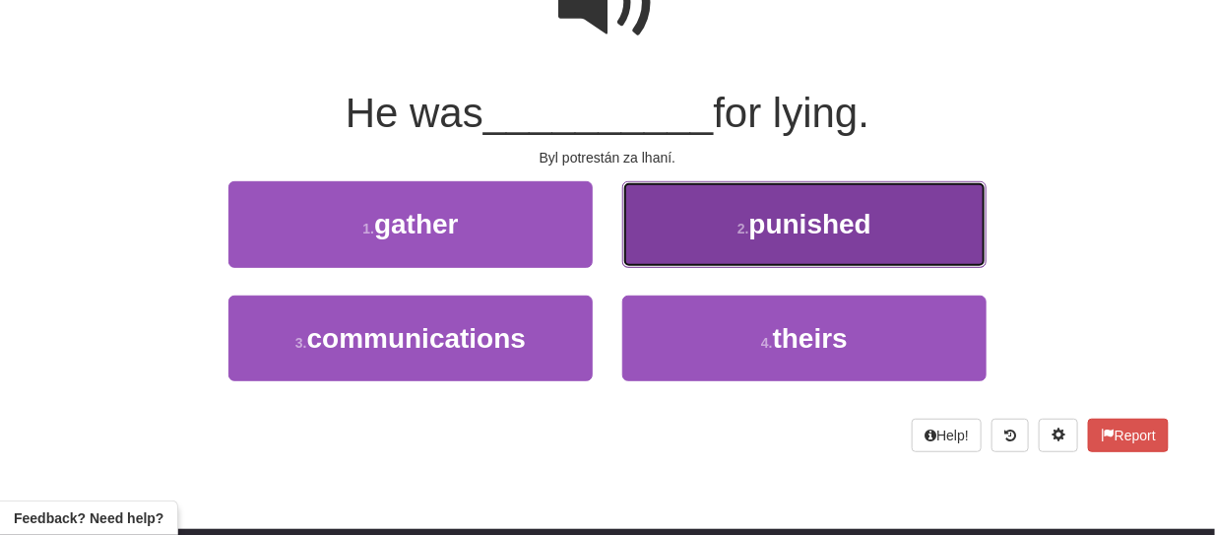
click at [707, 207] on button "2 . punished" at bounding box center [804, 224] width 364 height 86
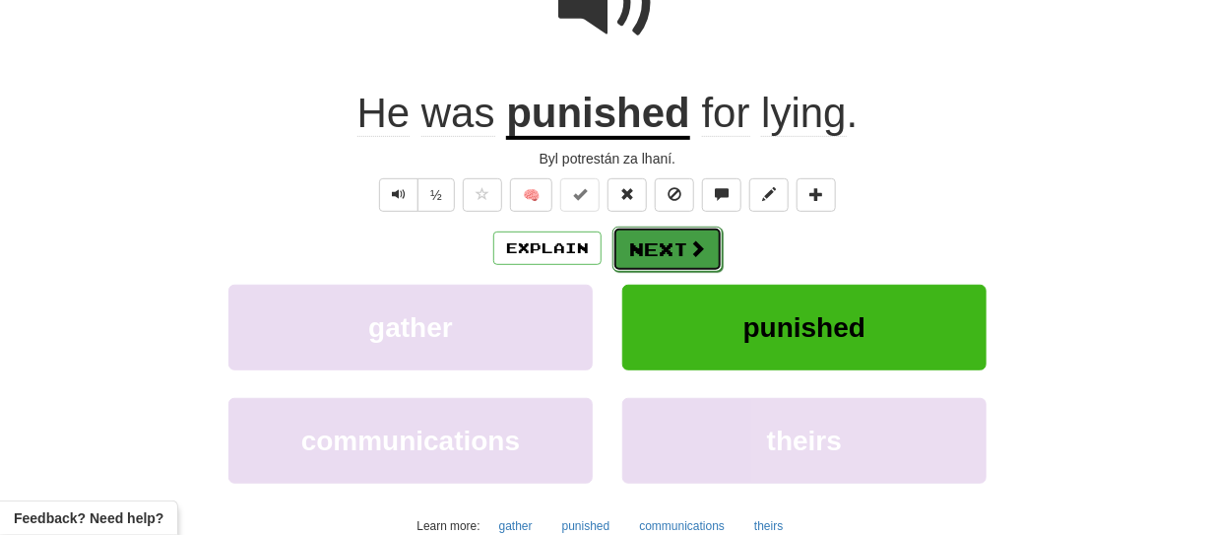
click at [690, 239] on span at bounding box center [697, 248] width 18 height 18
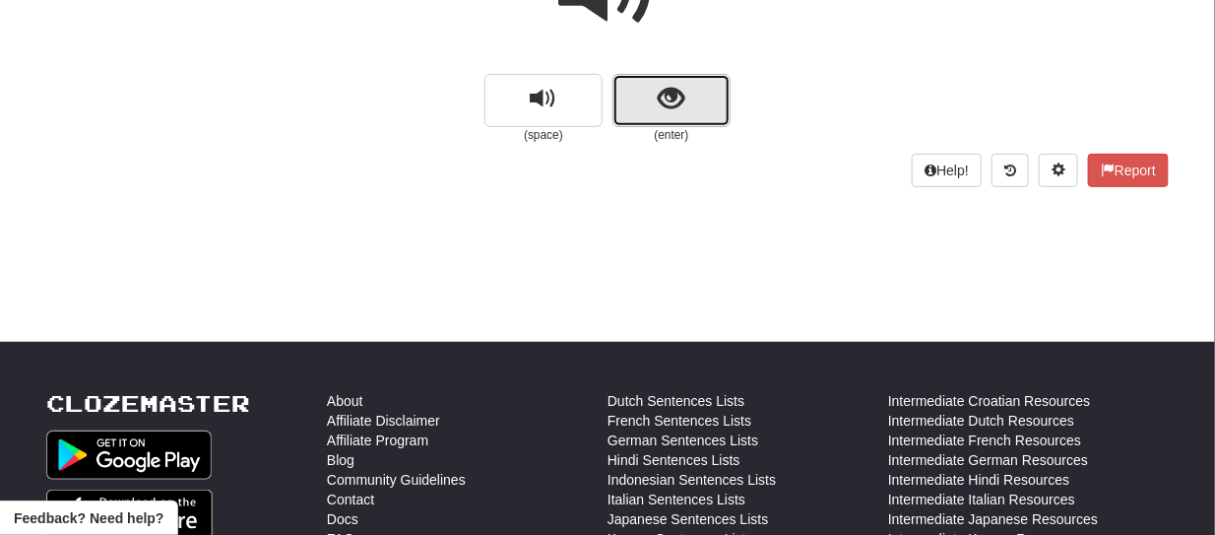
click at [641, 107] on button "show sentence" at bounding box center [671, 100] width 118 height 53
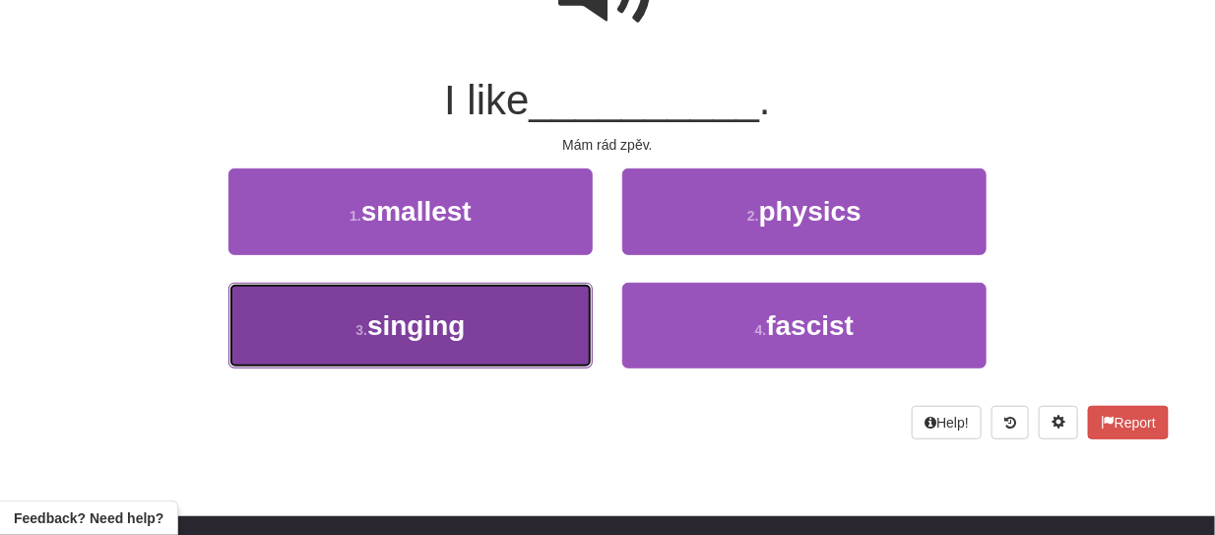
click at [506, 325] on button "3 . singing" at bounding box center [410, 326] width 364 height 86
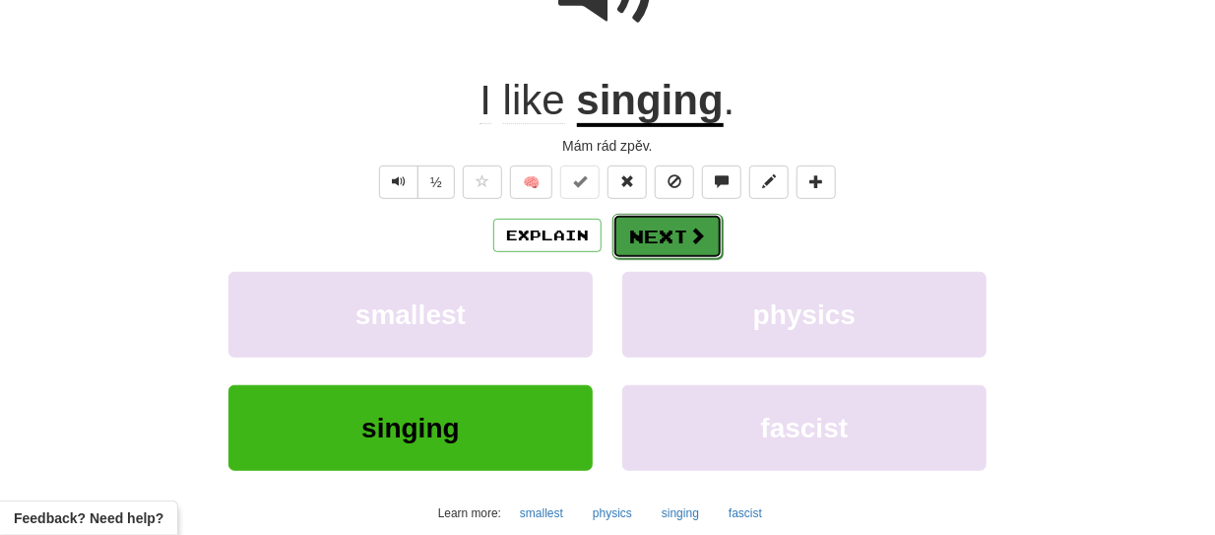
click at [676, 221] on button "Next" at bounding box center [667, 236] width 110 height 45
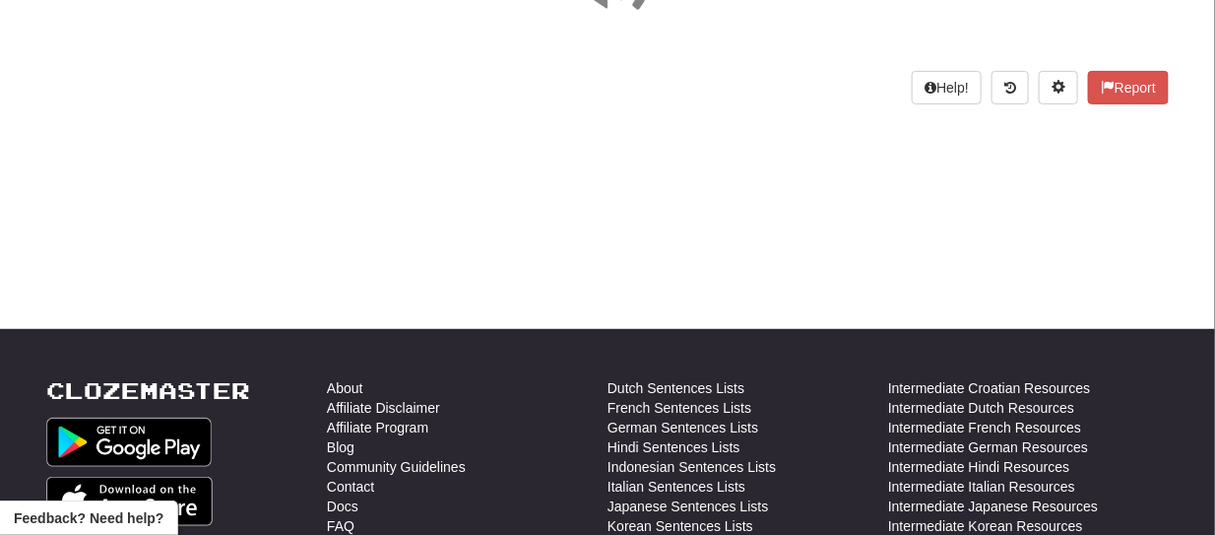
scroll to position [0, 0]
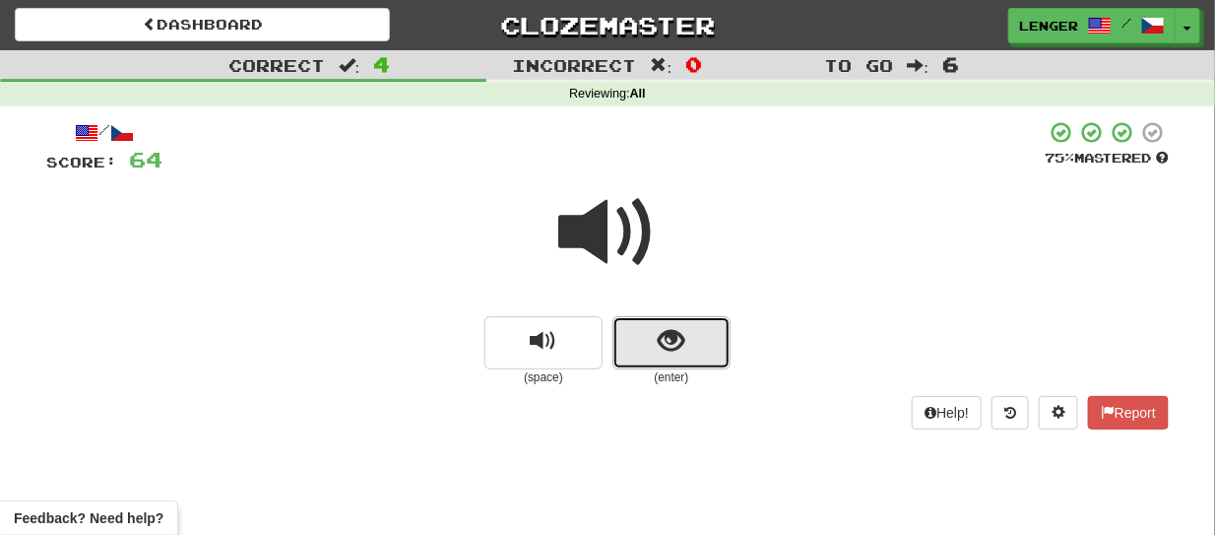
click at [635, 342] on button "show sentence" at bounding box center [671, 342] width 118 height 53
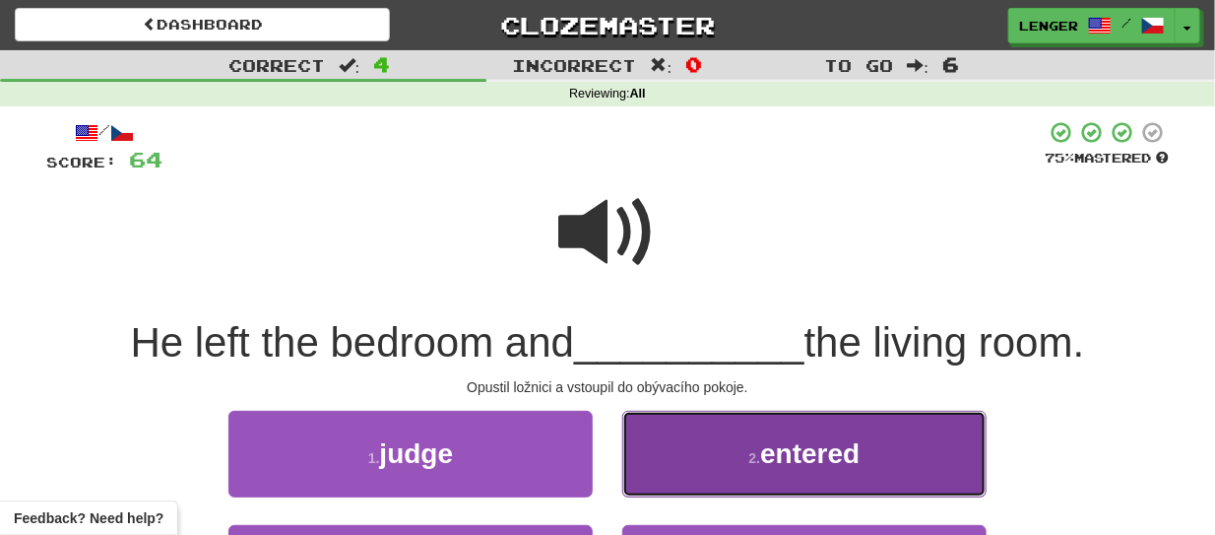
click at [735, 445] on button "2 . entered" at bounding box center [804, 453] width 364 height 86
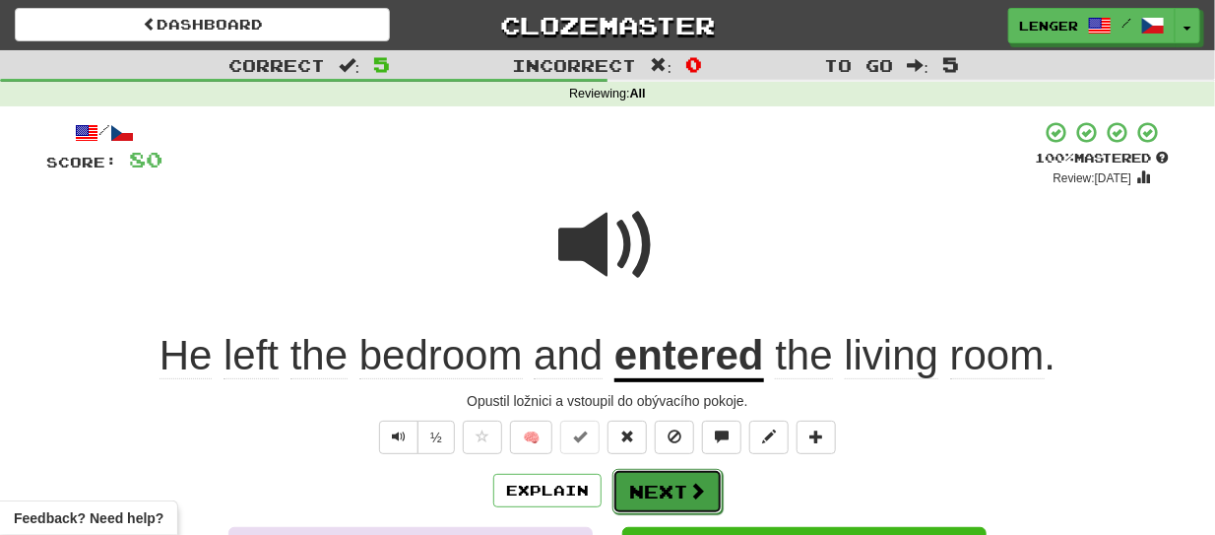
click at [709, 488] on button "Next" at bounding box center [667, 491] width 110 height 45
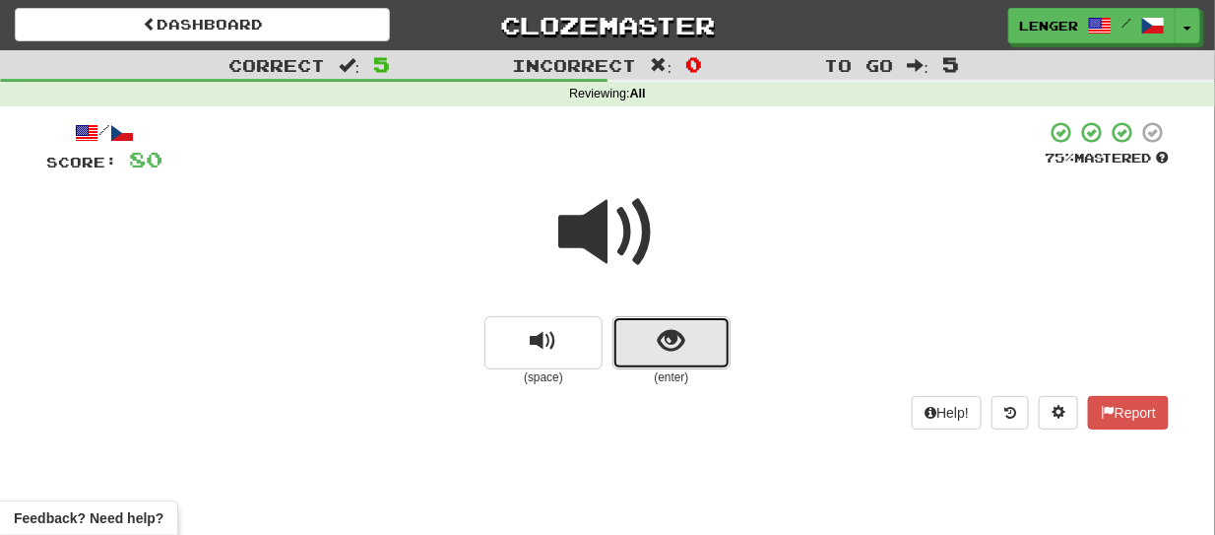
click at [633, 359] on button "show sentence" at bounding box center [671, 342] width 118 height 53
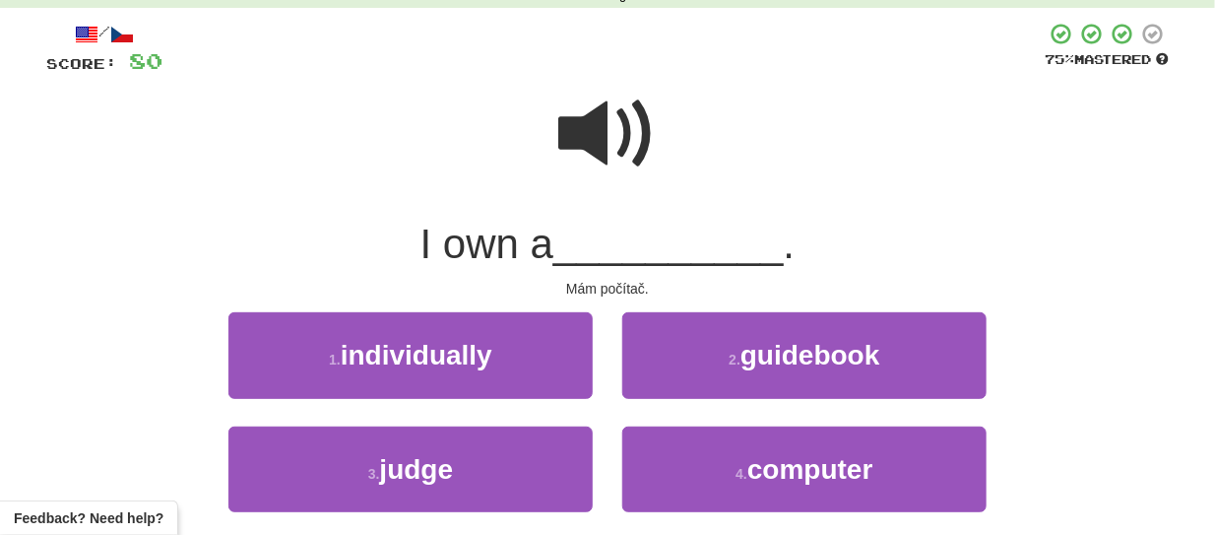
scroll to position [118, 0]
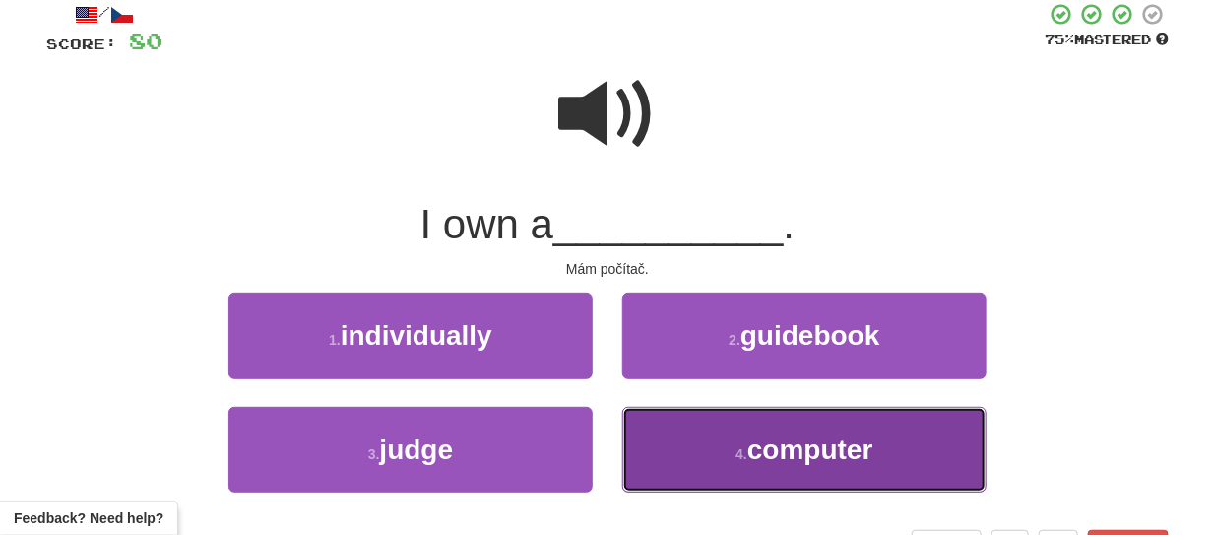
click at [870, 475] on button "4 . computer" at bounding box center [804, 450] width 364 height 86
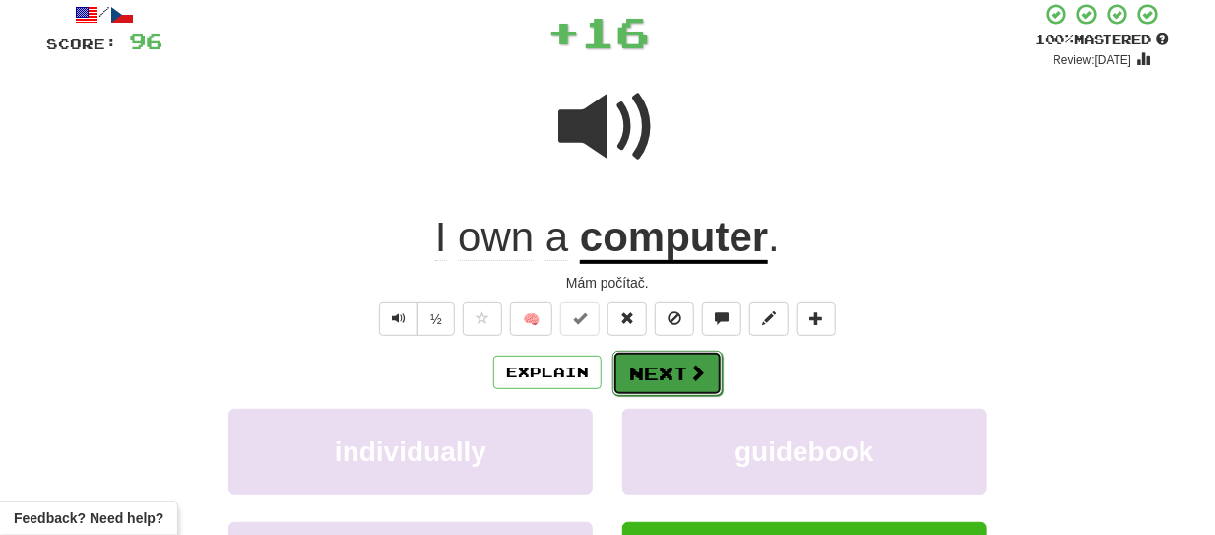
click at [689, 372] on span at bounding box center [697, 372] width 18 height 18
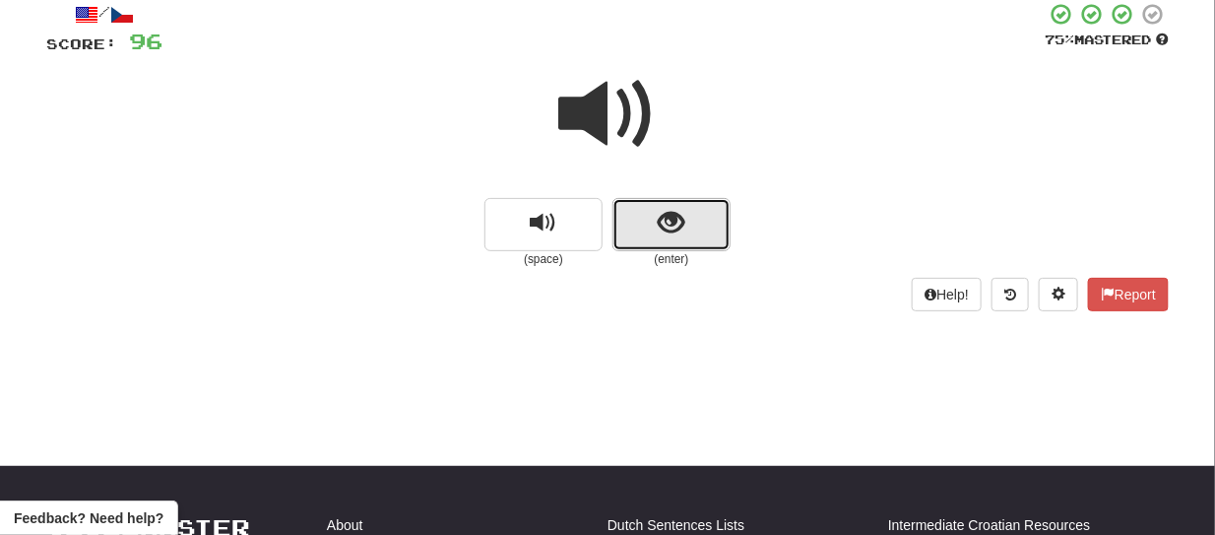
click at [625, 235] on button "show sentence" at bounding box center [671, 224] width 118 height 53
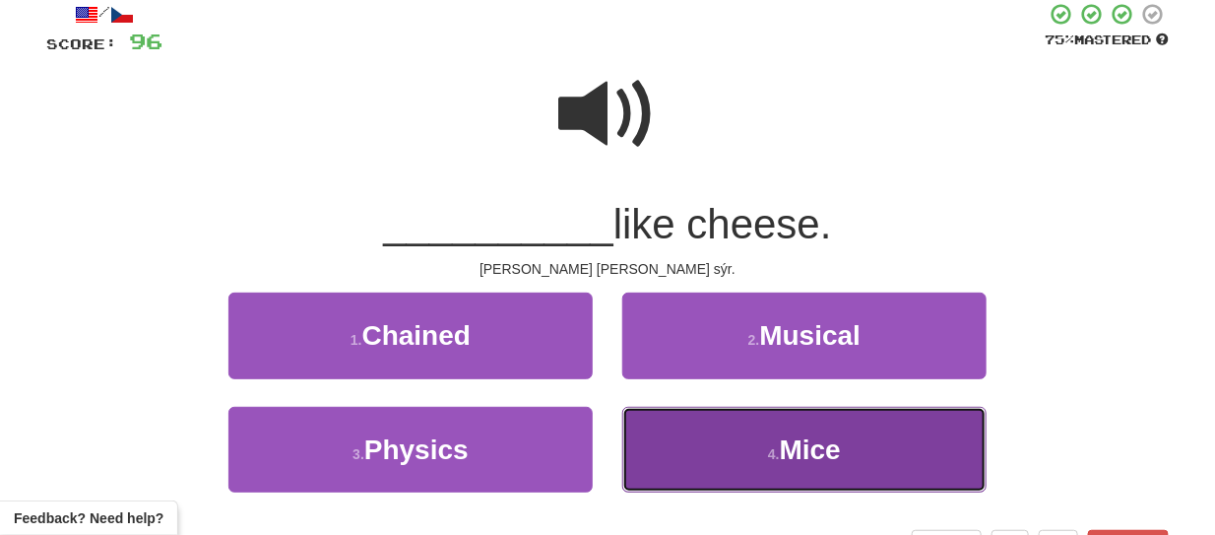
click at [707, 410] on button "4 . Mice" at bounding box center [804, 450] width 364 height 86
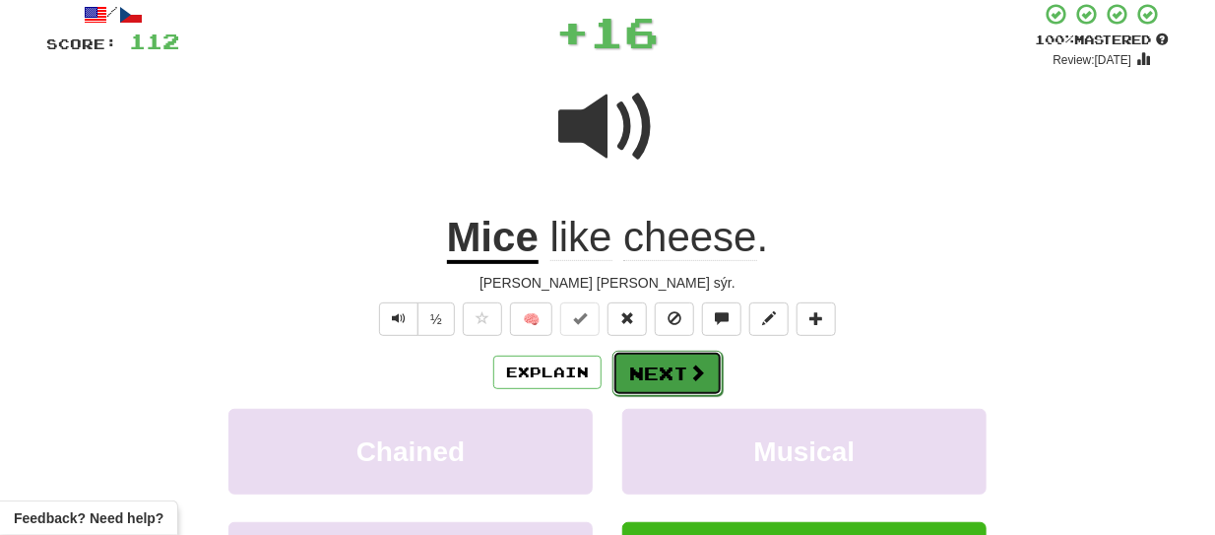
click at [703, 364] on span at bounding box center [697, 372] width 18 height 18
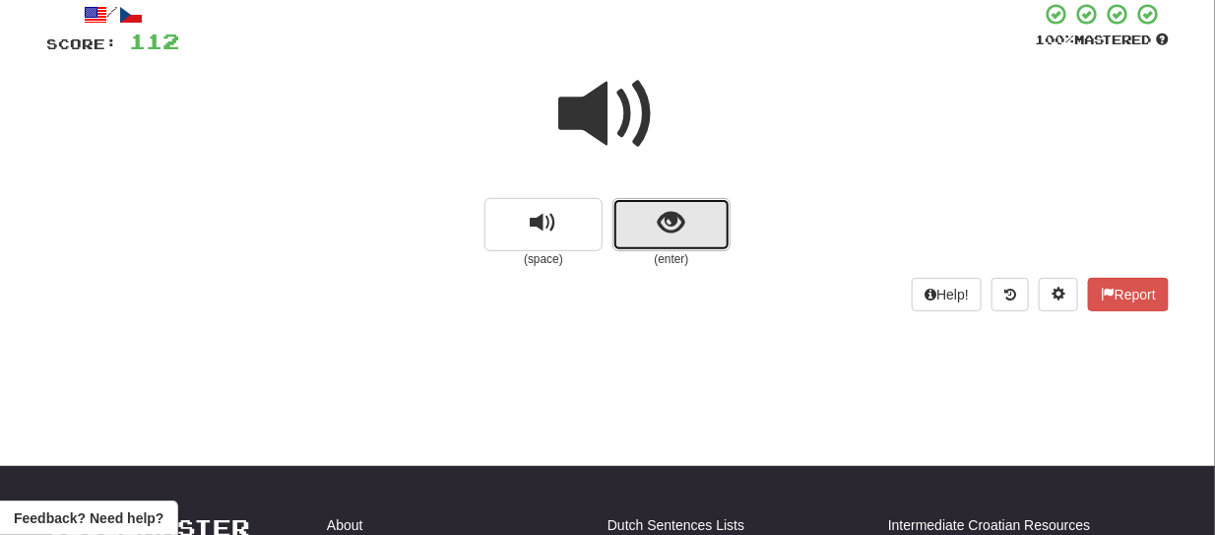
click at [641, 241] on button "show sentence" at bounding box center [671, 224] width 118 height 53
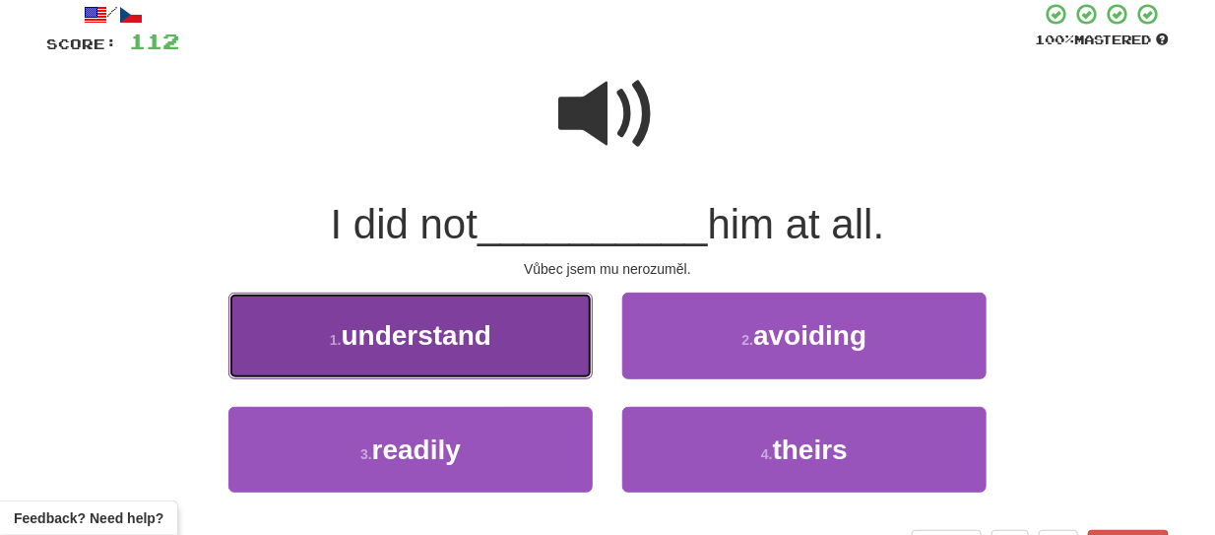
click at [467, 324] on span "understand" at bounding box center [417, 335] width 150 height 31
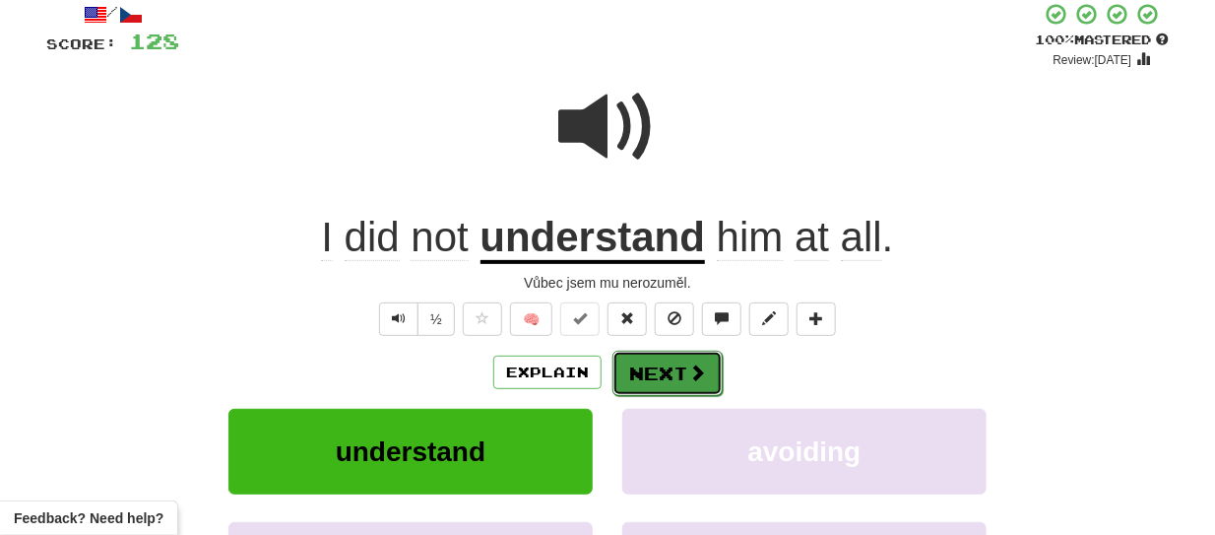
click at [667, 356] on button "Next" at bounding box center [667, 372] width 110 height 45
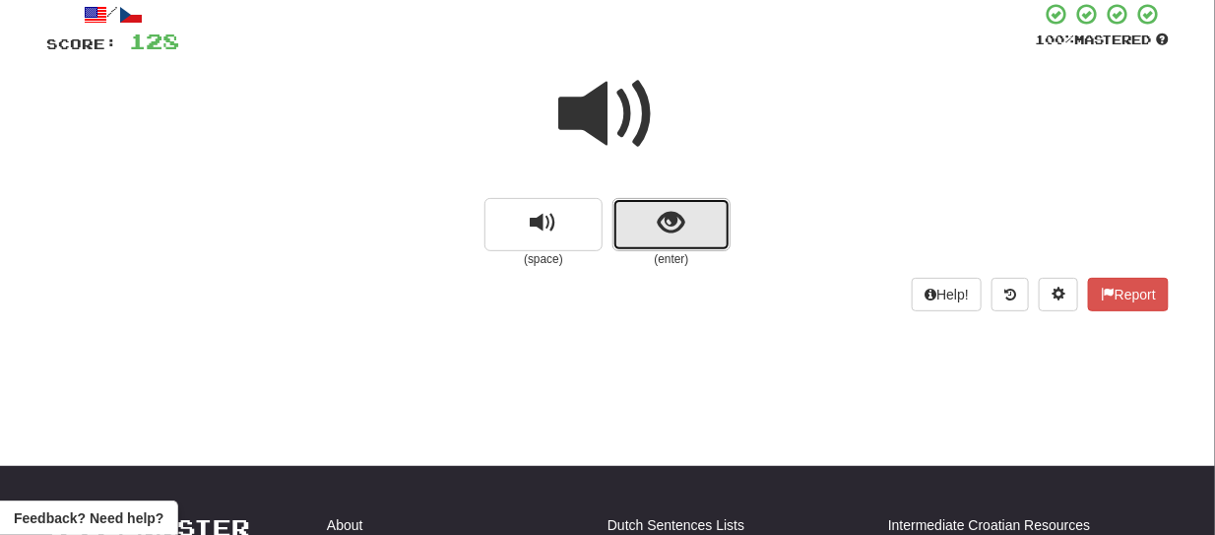
click at [641, 237] on button "show sentence" at bounding box center [671, 224] width 118 height 53
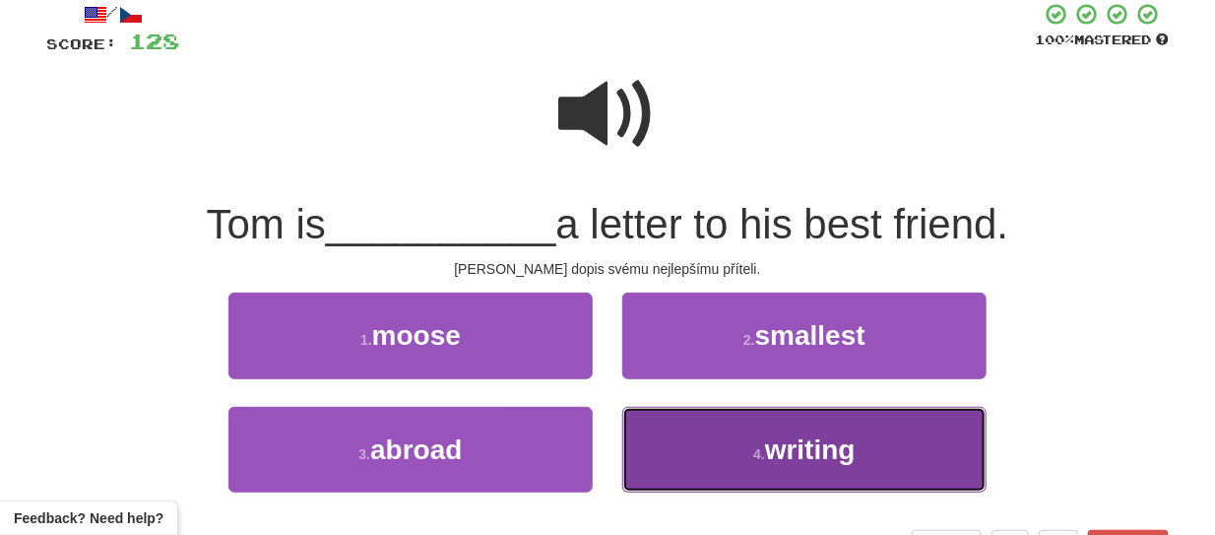
click at [703, 467] on button "4 . writing" at bounding box center [804, 450] width 364 height 86
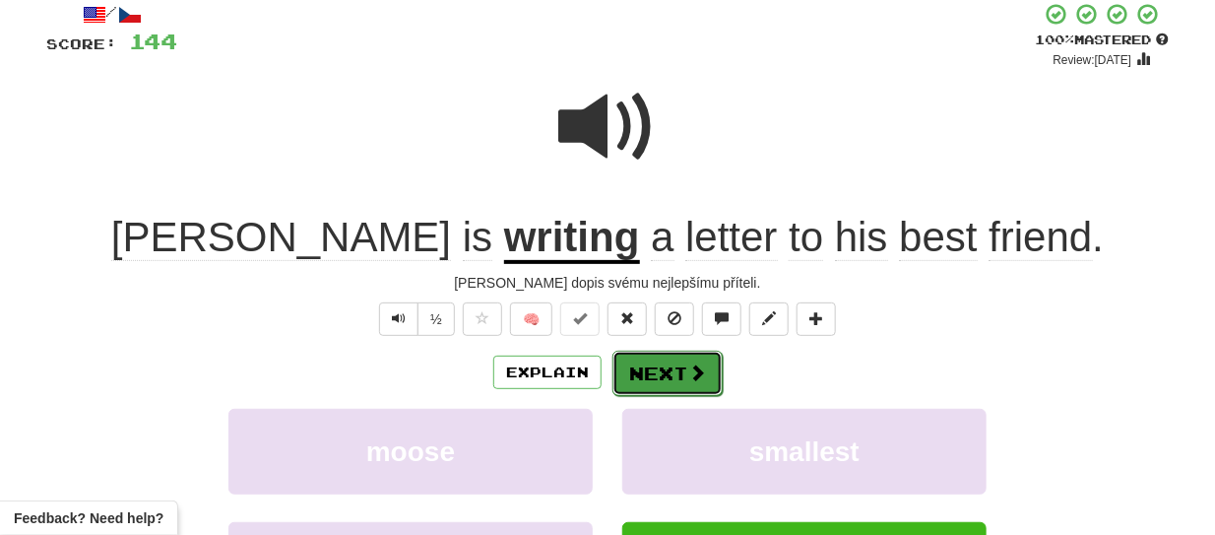
click at [676, 371] on button "Next" at bounding box center [667, 372] width 110 height 45
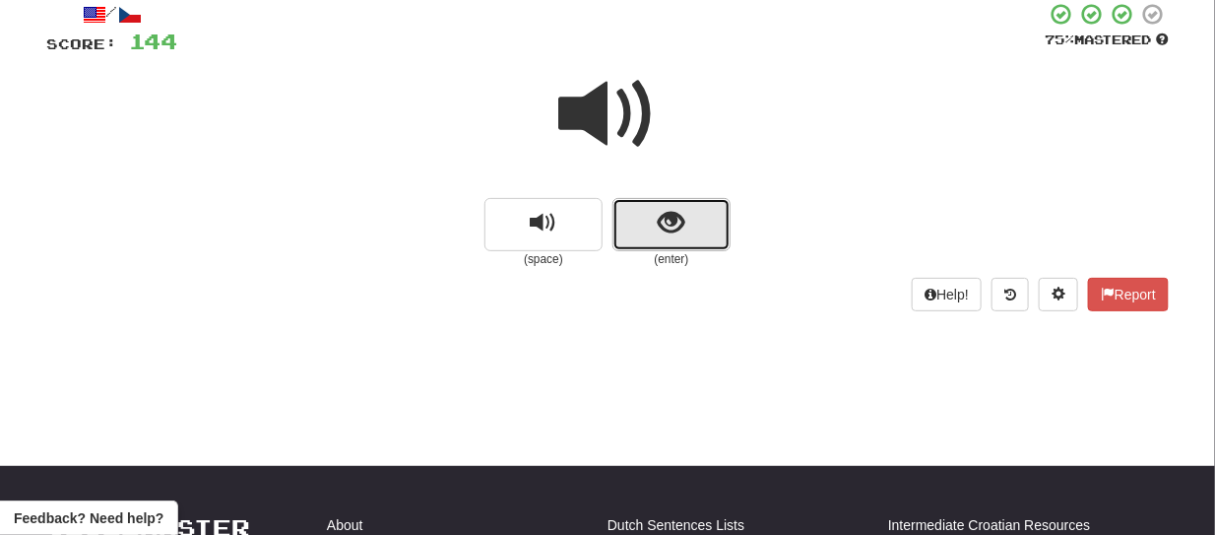
click at [631, 240] on button "show sentence" at bounding box center [671, 224] width 118 height 53
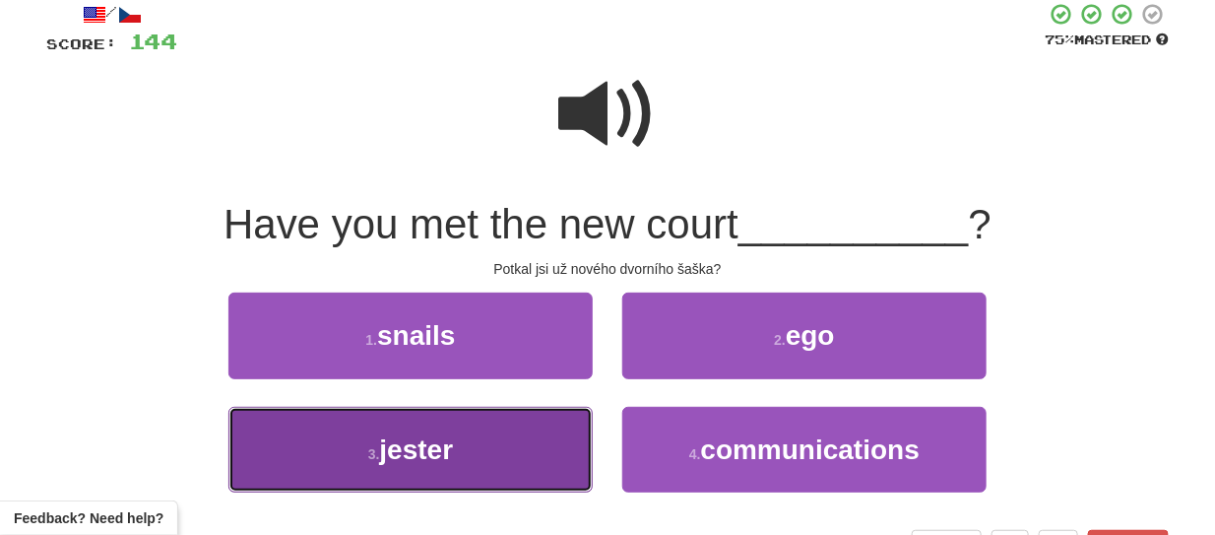
click at [420, 457] on span "jester" at bounding box center [416, 449] width 74 height 31
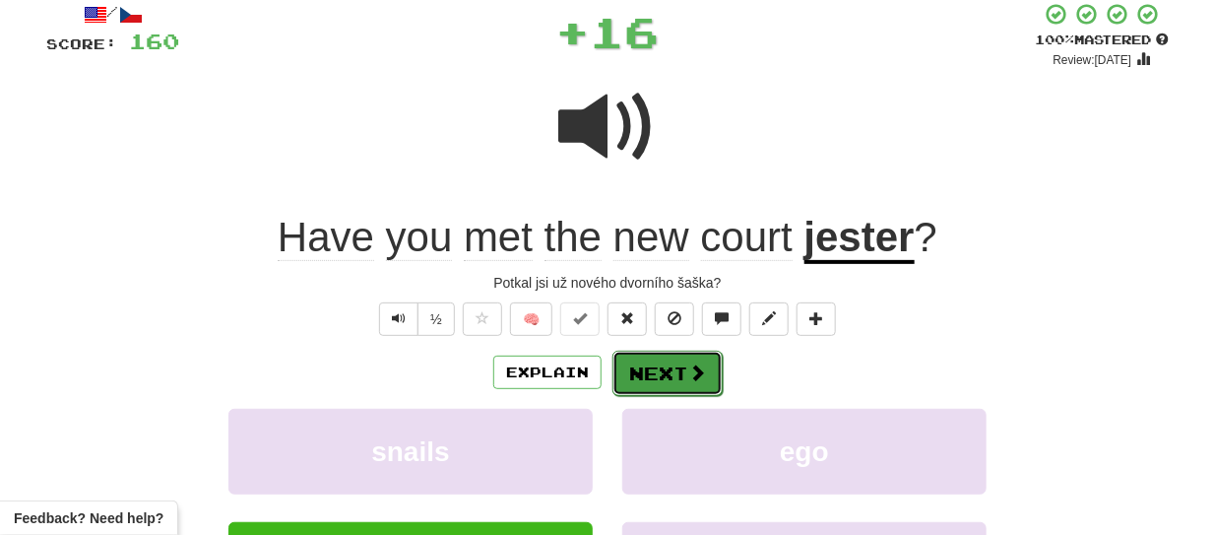
click at [697, 363] on span at bounding box center [697, 372] width 18 height 18
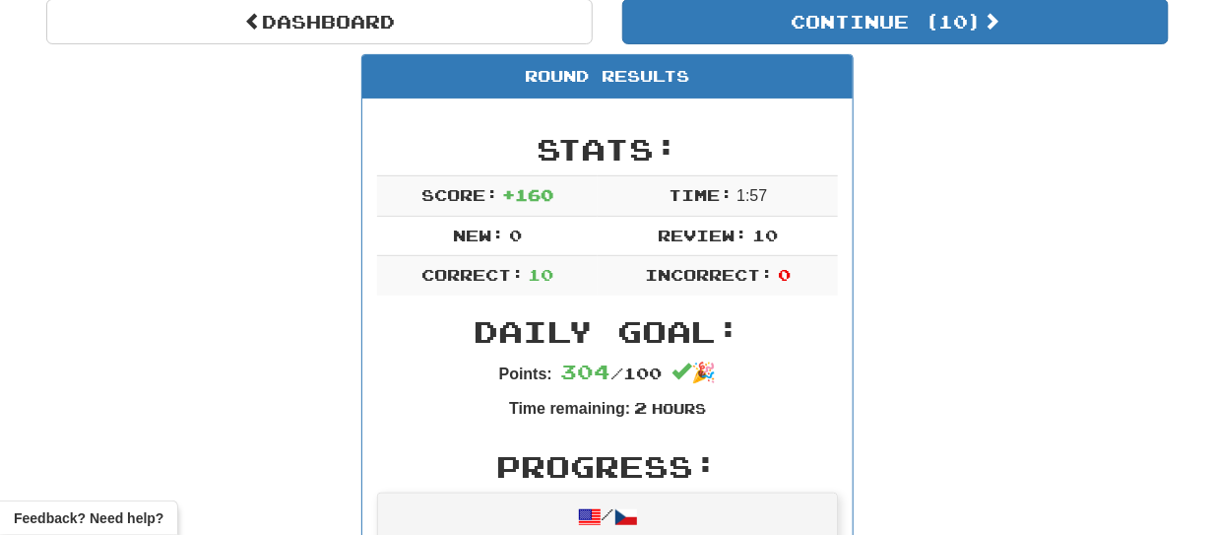
scroll to position [204, 0]
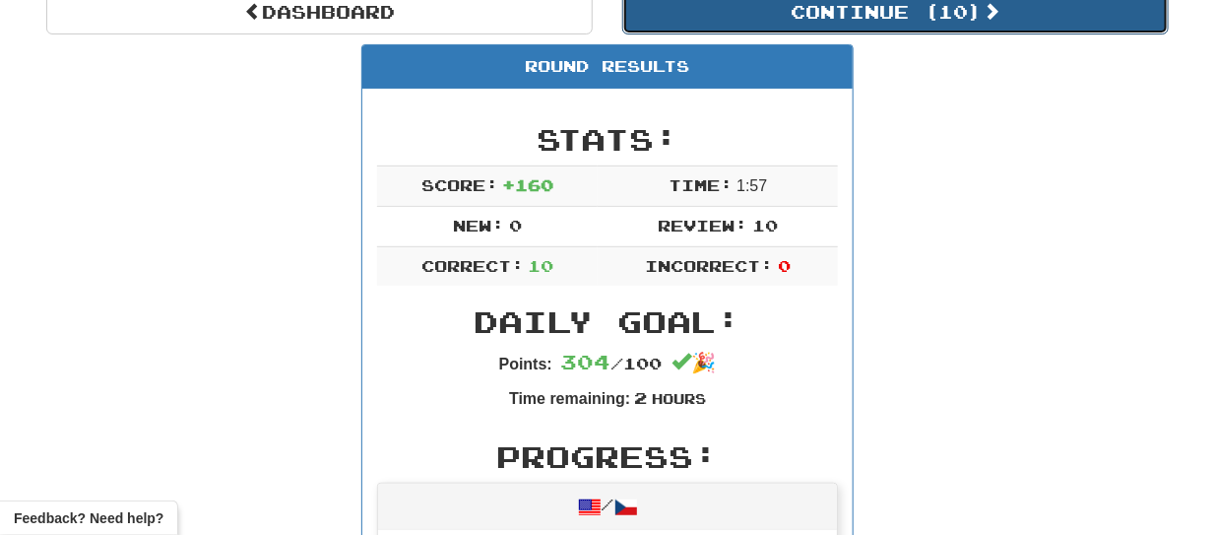
click at [828, 16] on button "Continue ( 10 )" at bounding box center [895, 11] width 546 height 45
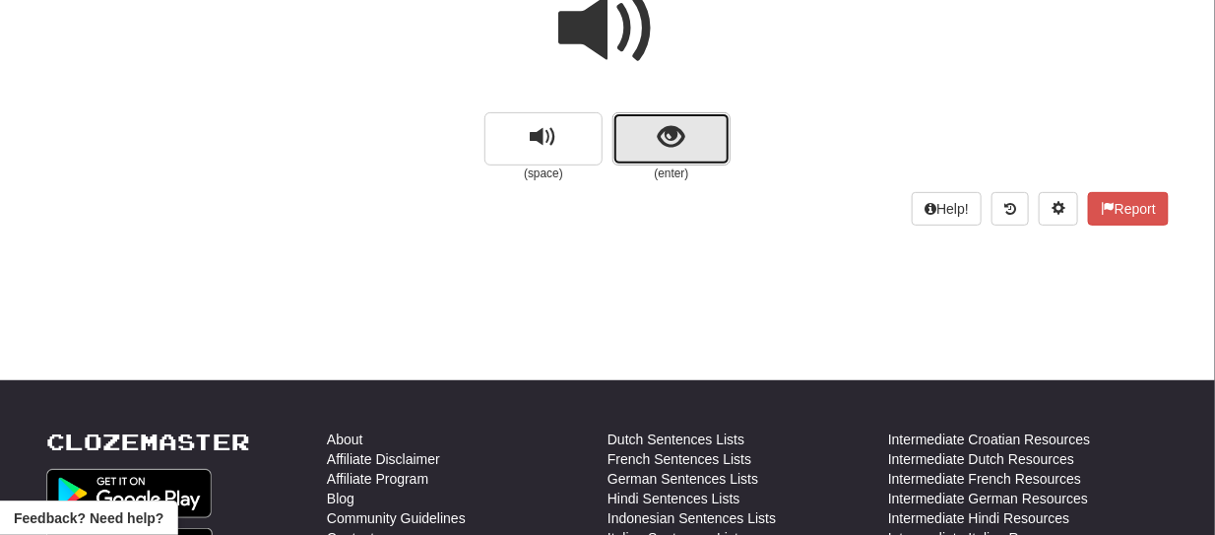
click at [652, 154] on button "show sentence" at bounding box center [671, 138] width 118 height 53
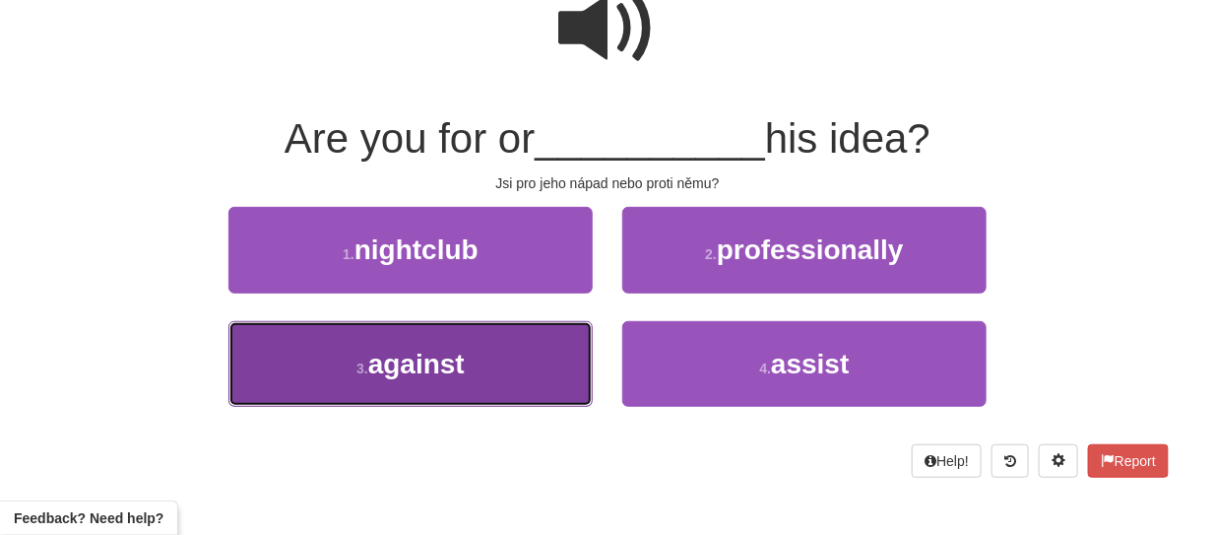
click at [458, 380] on button "3 . against" at bounding box center [410, 364] width 364 height 86
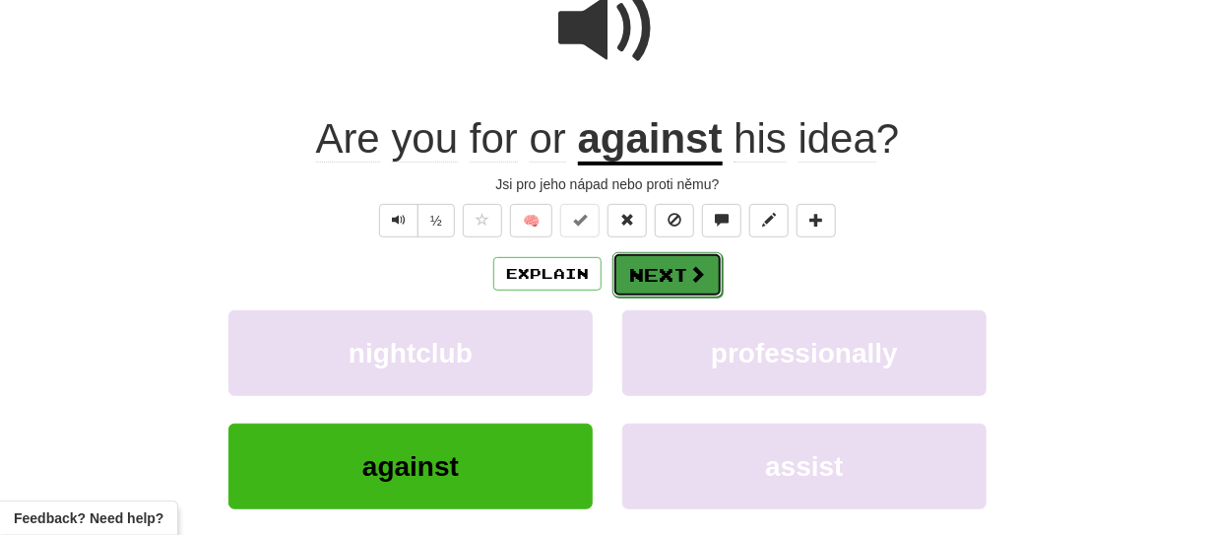
click at [677, 261] on button "Next" at bounding box center [667, 274] width 110 height 45
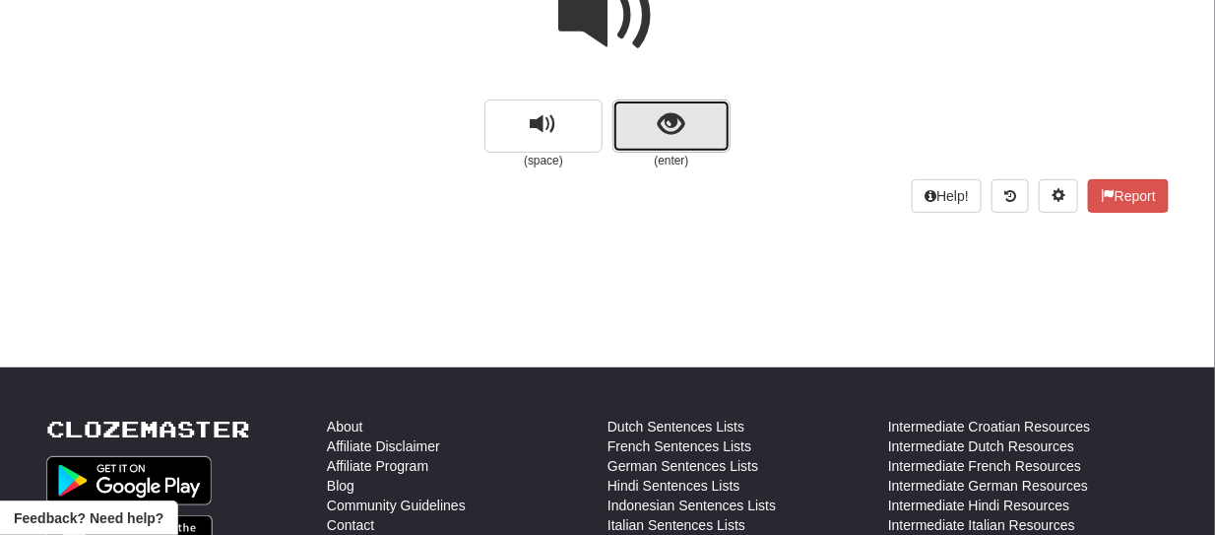
click at [638, 143] on button "show sentence" at bounding box center [671, 125] width 118 height 53
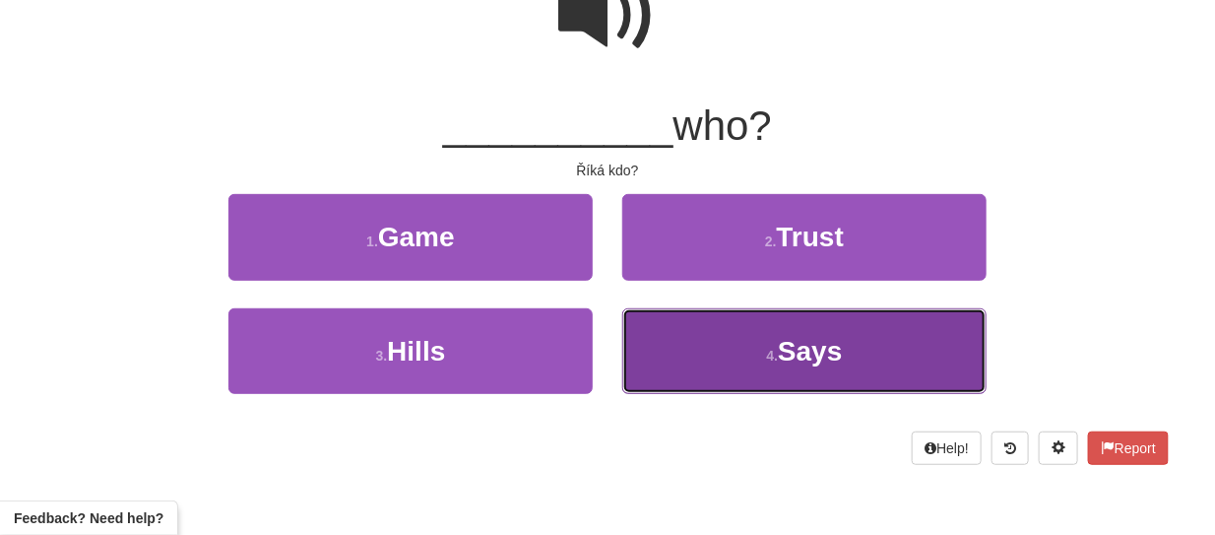
click at [734, 326] on button "4 . Says" at bounding box center [804, 351] width 364 height 86
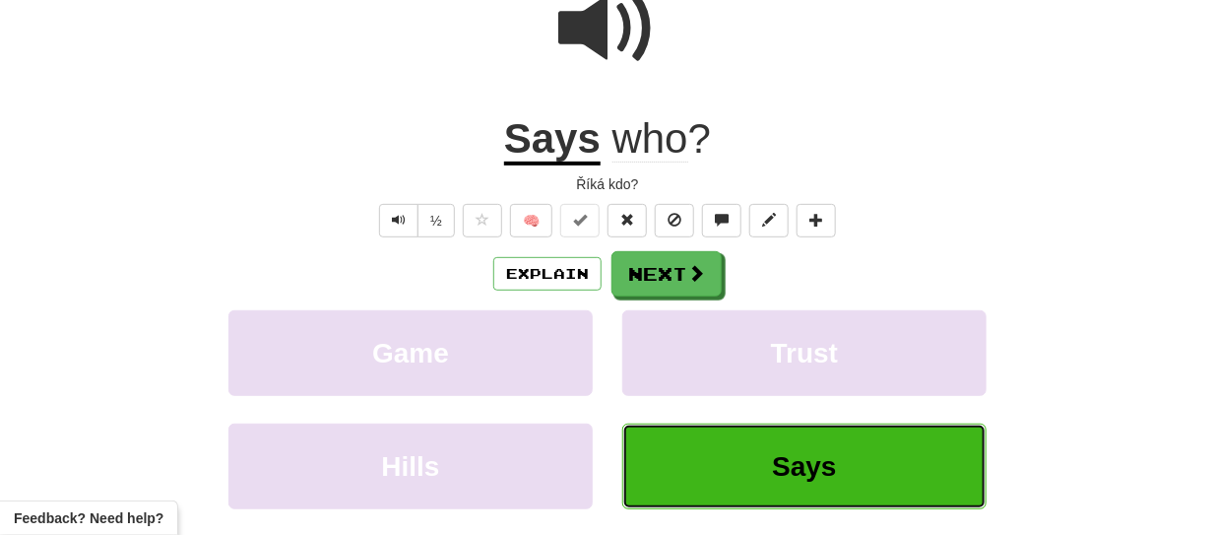
scroll to position [229, 0]
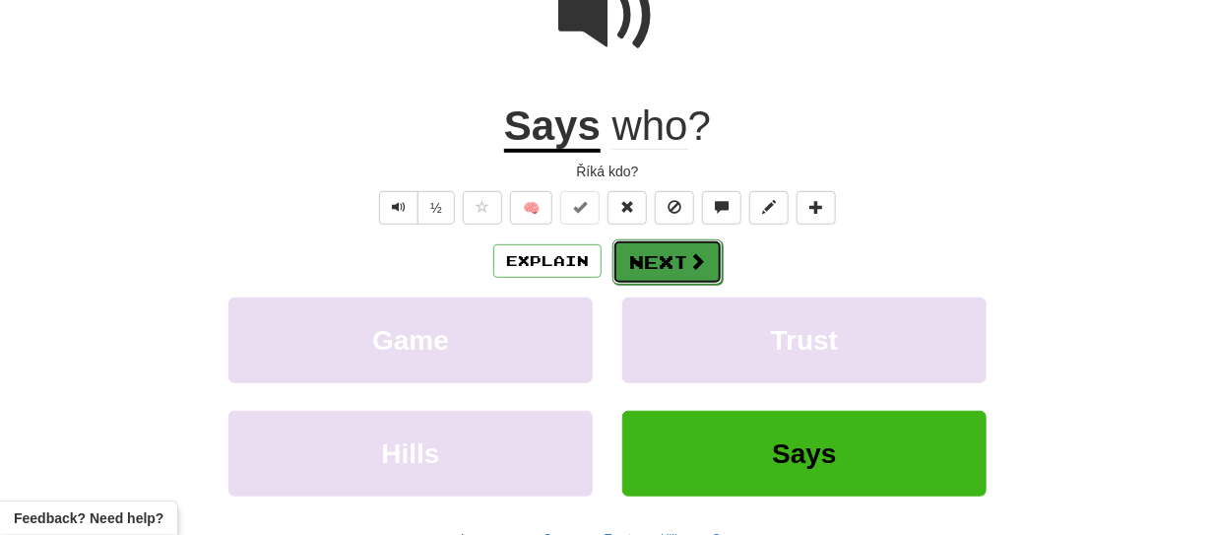
click at [690, 255] on span at bounding box center [697, 261] width 18 height 18
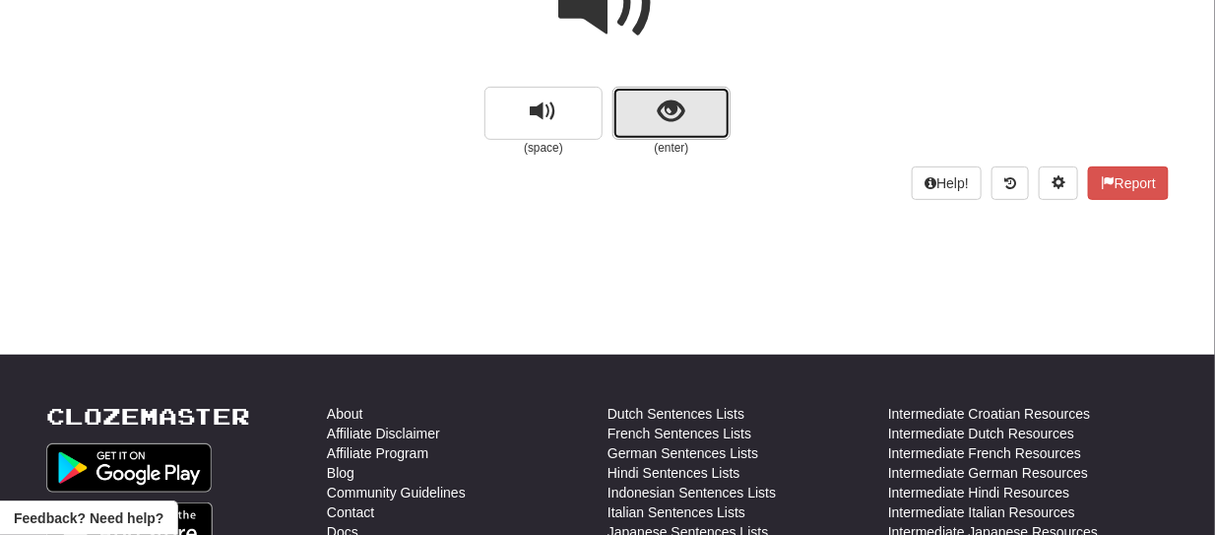
click at [652, 134] on button "show sentence" at bounding box center [671, 113] width 118 height 53
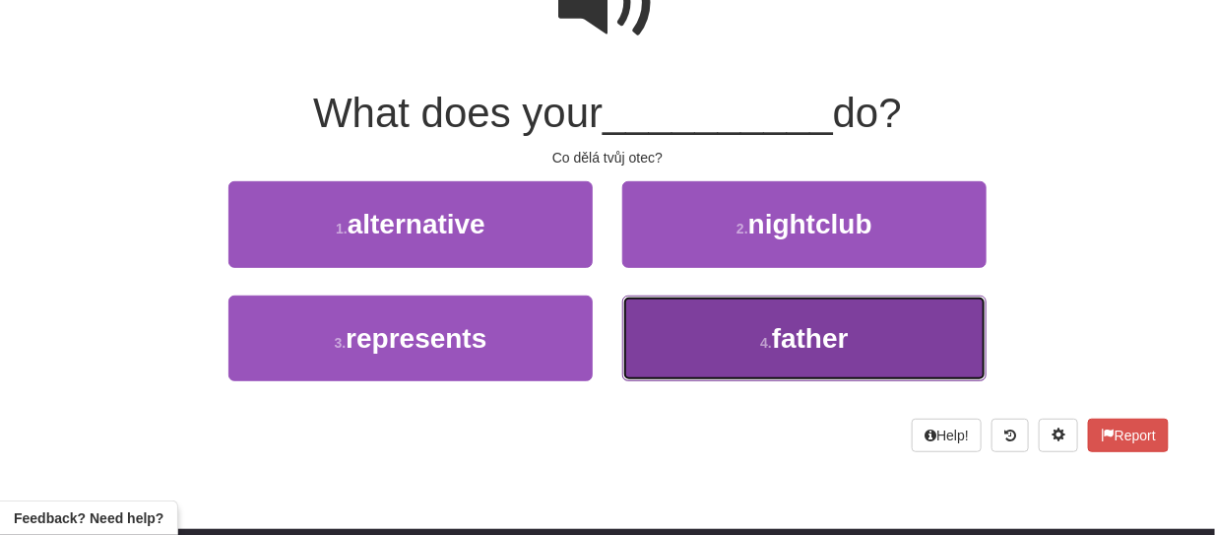
click at [721, 335] on button "4 . father" at bounding box center [804, 338] width 364 height 86
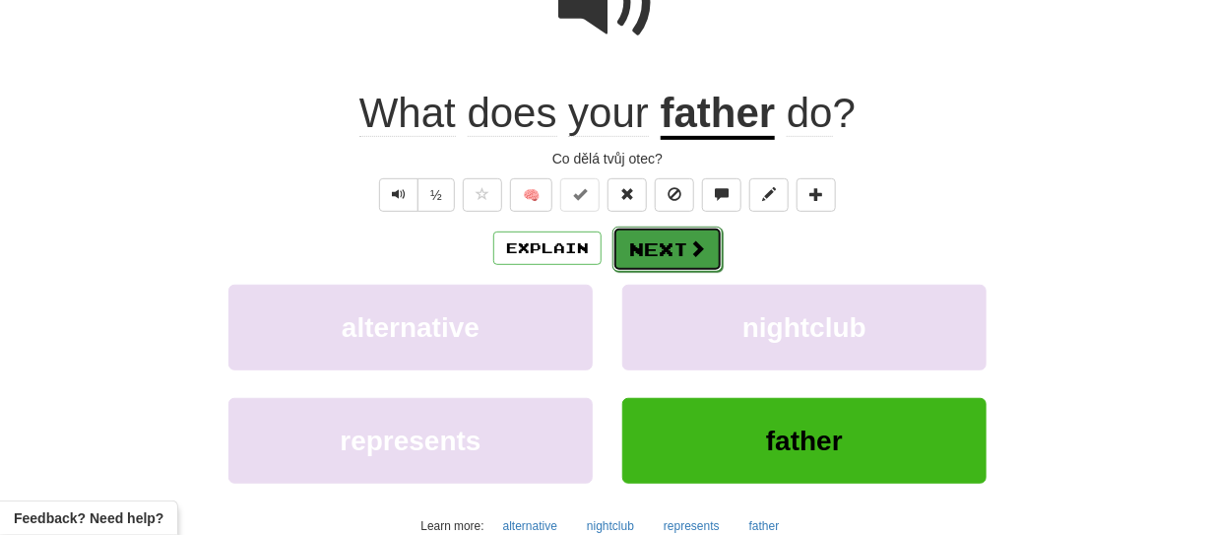
click at [695, 241] on span at bounding box center [697, 248] width 18 height 18
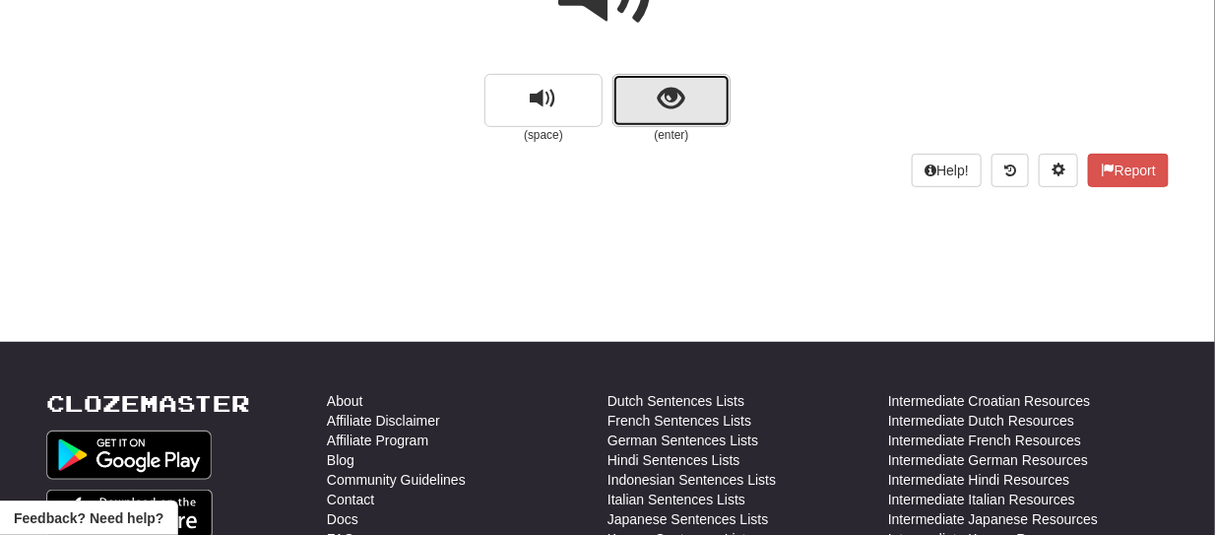
click at [645, 110] on button "show sentence" at bounding box center [671, 100] width 118 height 53
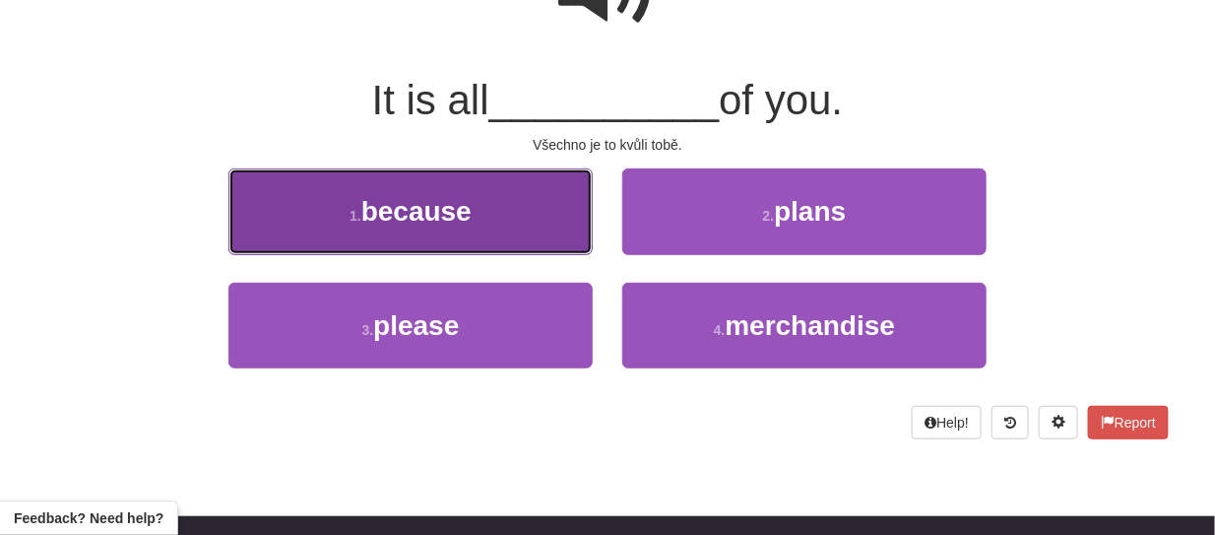
click at [486, 202] on button "1 . because" at bounding box center [410, 211] width 364 height 86
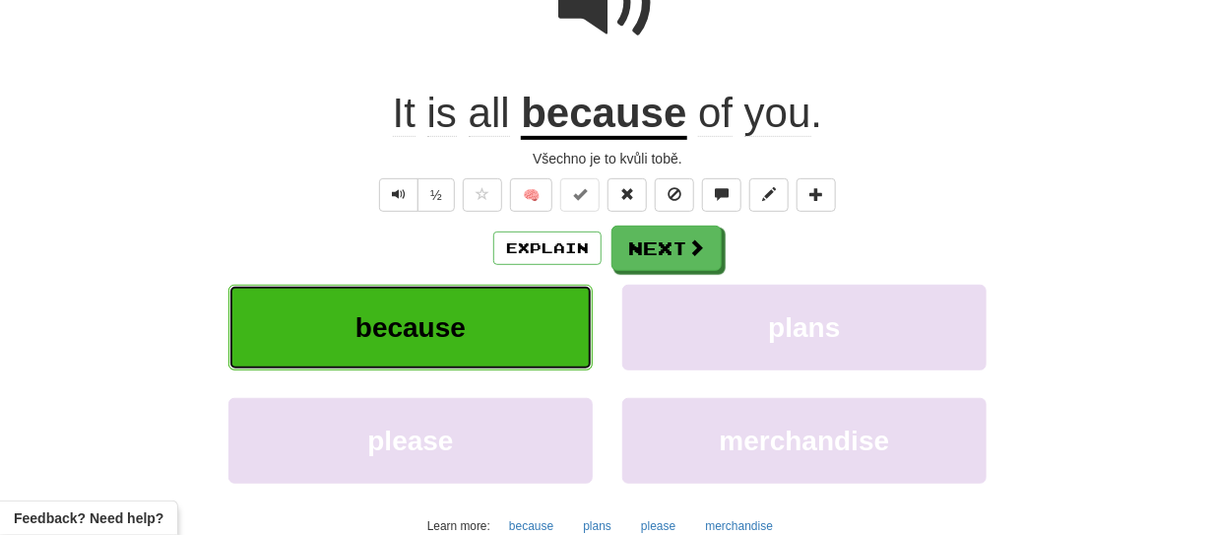
scroll to position [255, 0]
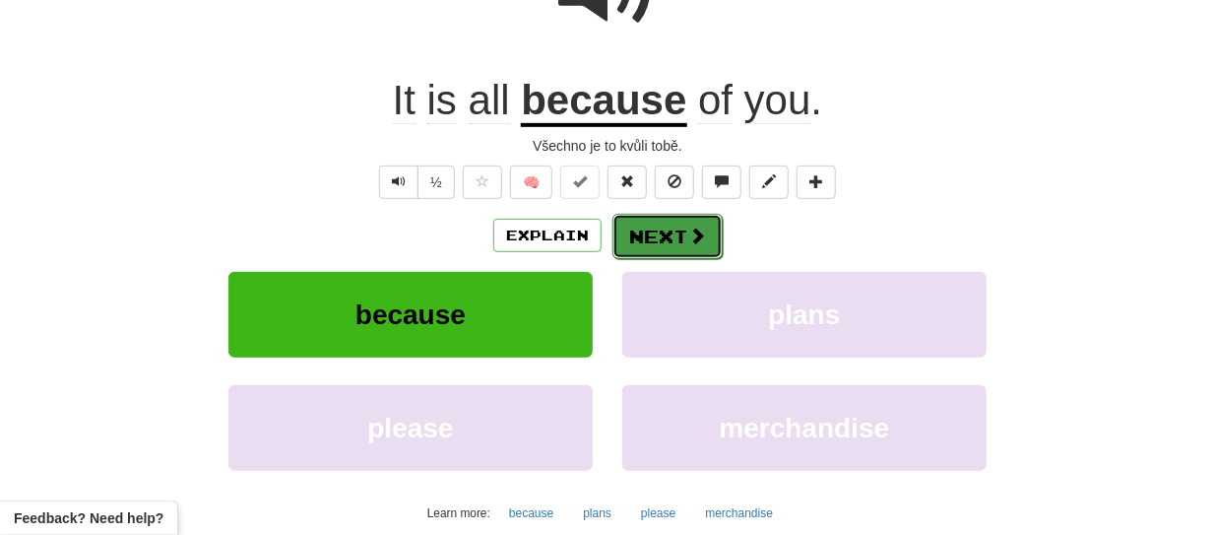
click at [680, 220] on button "Next" at bounding box center [667, 236] width 110 height 45
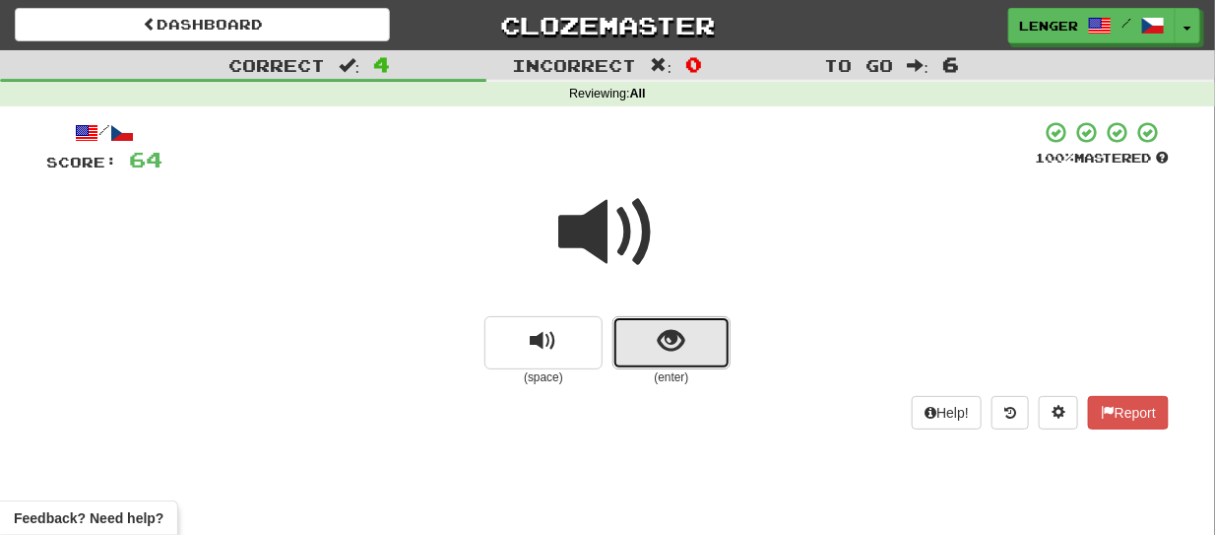
click at [639, 350] on button "show sentence" at bounding box center [671, 342] width 118 height 53
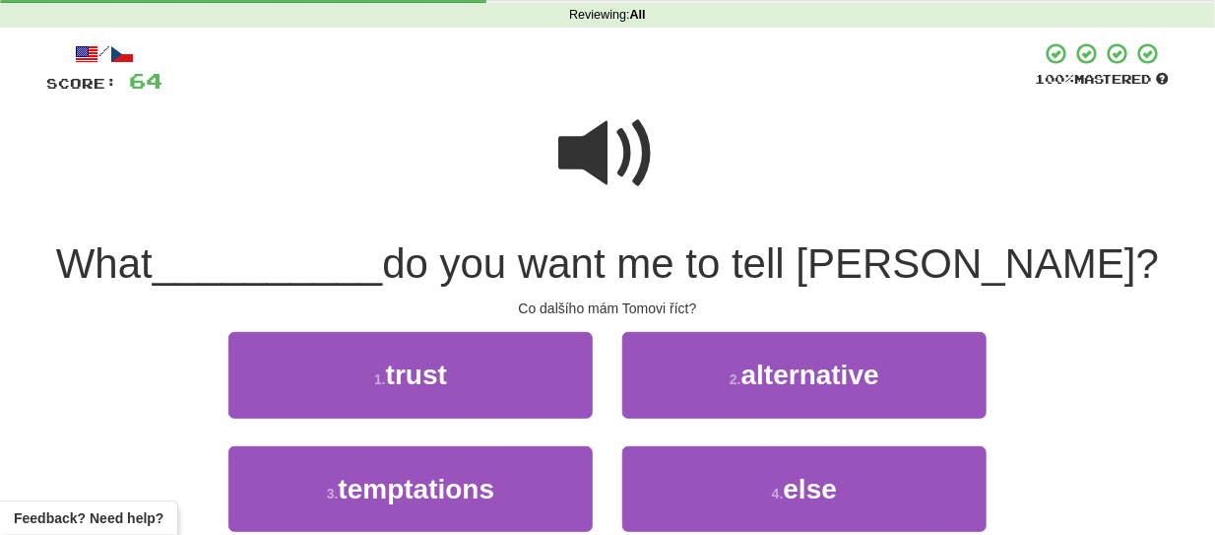
scroll to position [118, 0]
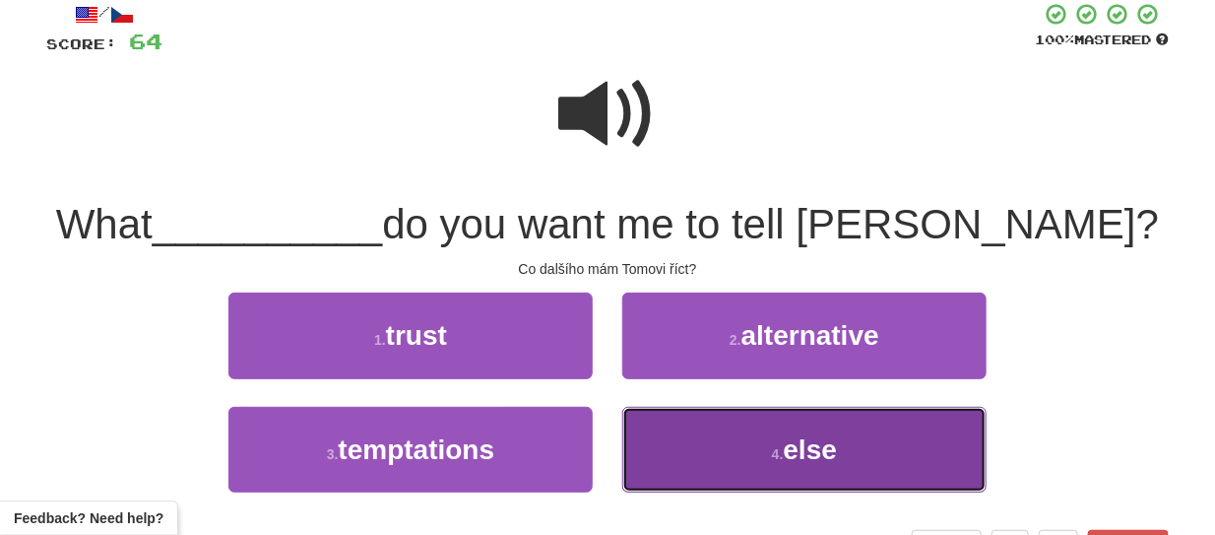
click at [917, 460] on button "4 . else" at bounding box center [804, 450] width 364 height 86
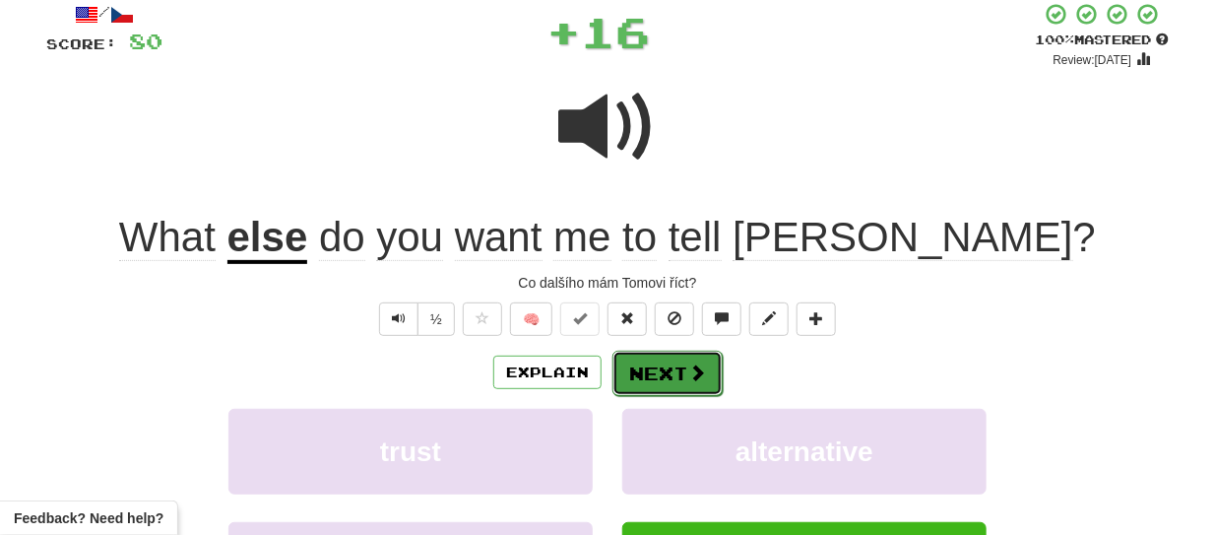
click at [707, 373] on button "Next" at bounding box center [667, 372] width 110 height 45
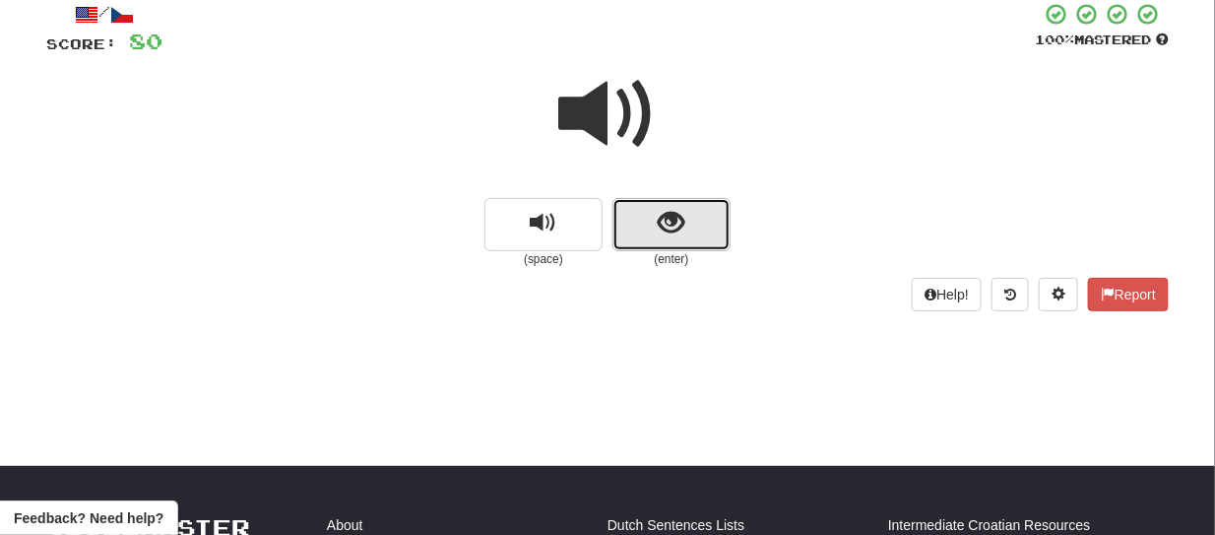
click at [647, 234] on button "show sentence" at bounding box center [671, 224] width 118 height 53
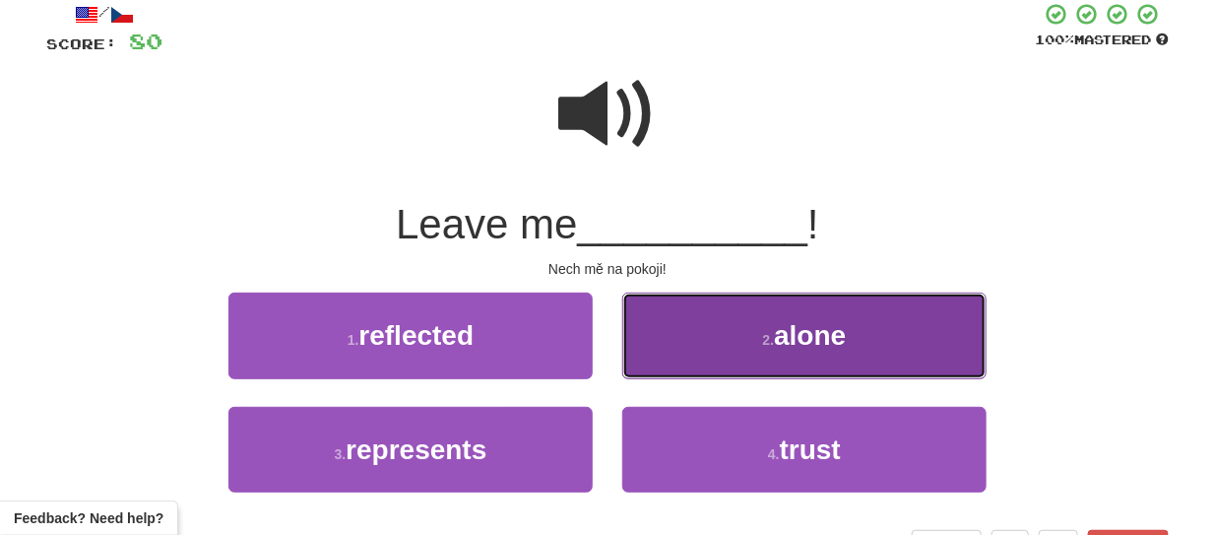
click at [710, 324] on button "2 . alone" at bounding box center [804, 335] width 364 height 86
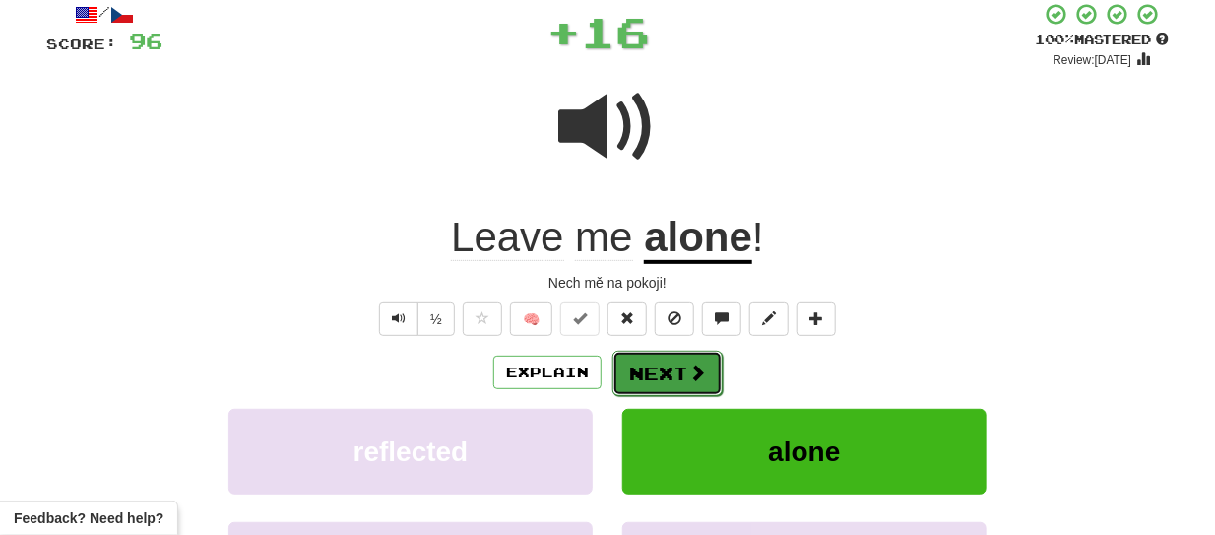
click at [668, 367] on button "Next" at bounding box center [667, 372] width 110 height 45
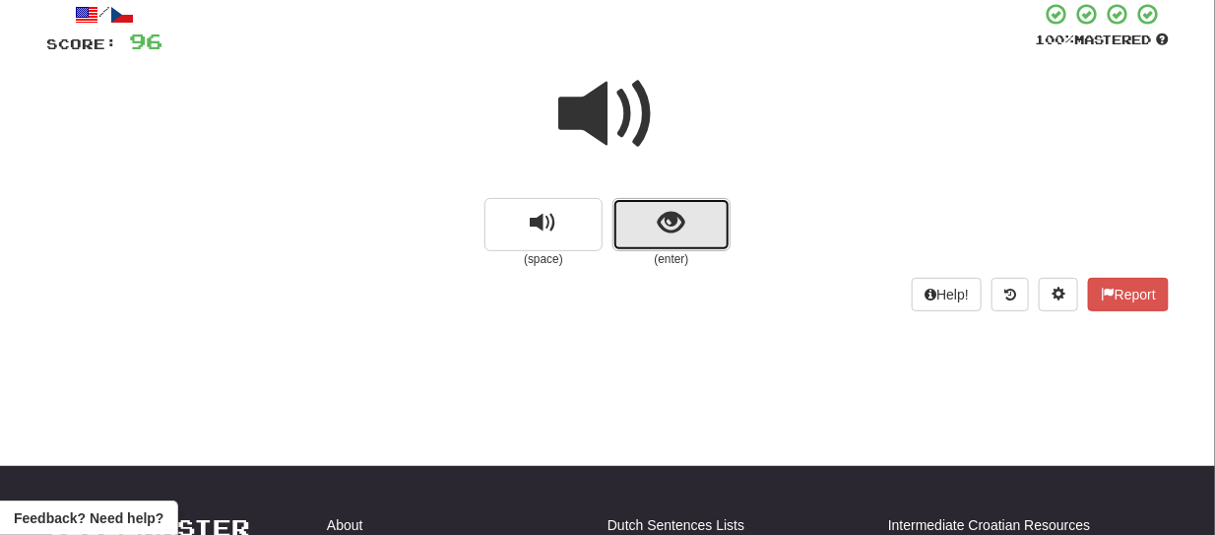
click at [628, 234] on button "show sentence" at bounding box center [671, 224] width 118 height 53
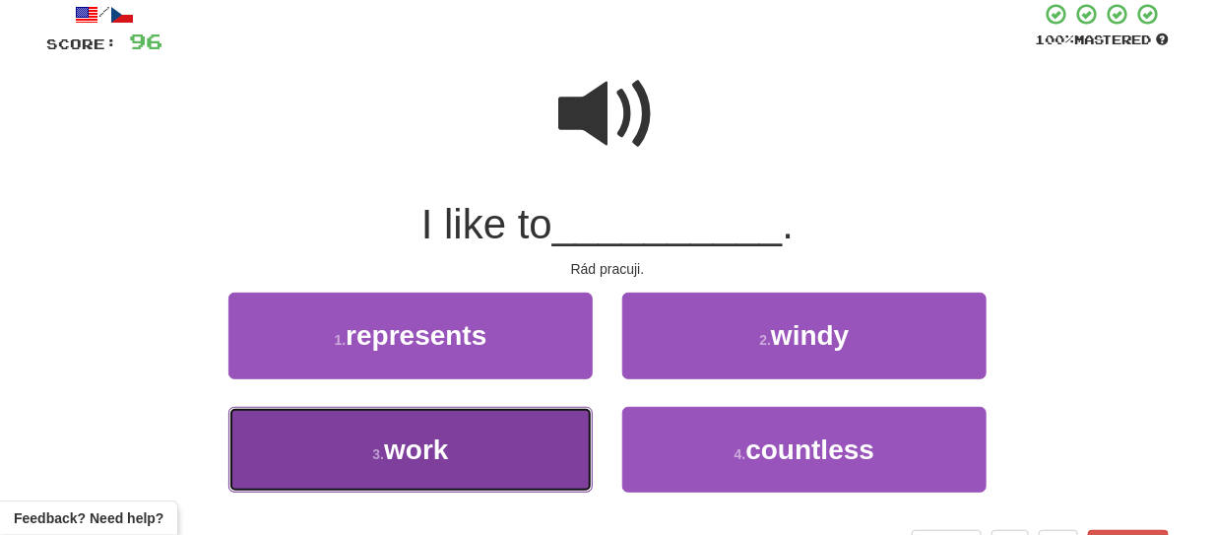
click at [474, 458] on button "3 . work" at bounding box center [410, 450] width 364 height 86
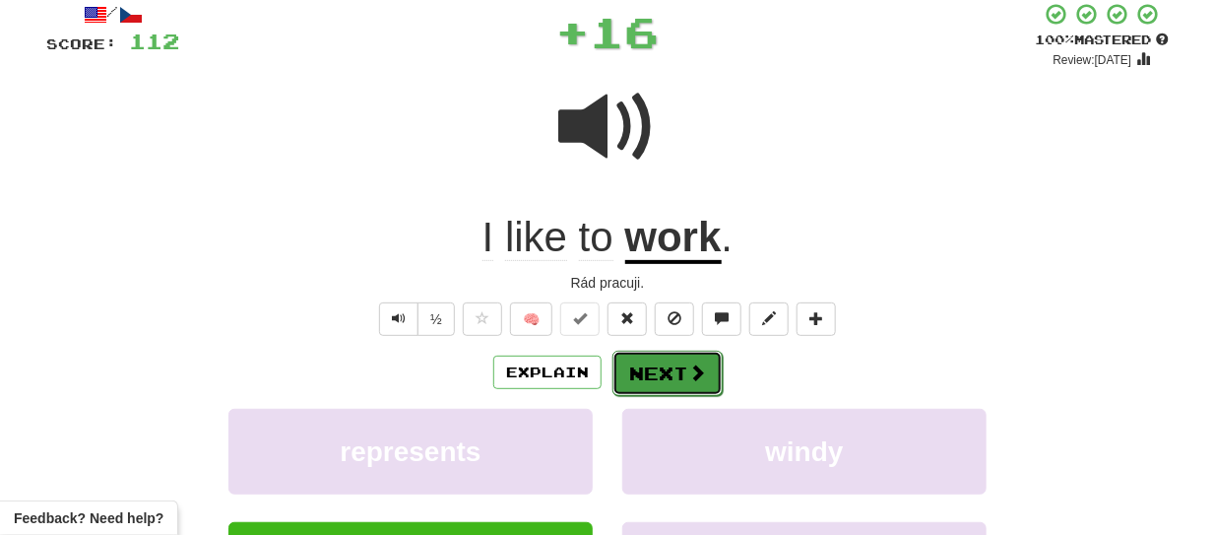
click at [688, 373] on span at bounding box center [697, 372] width 18 height 18
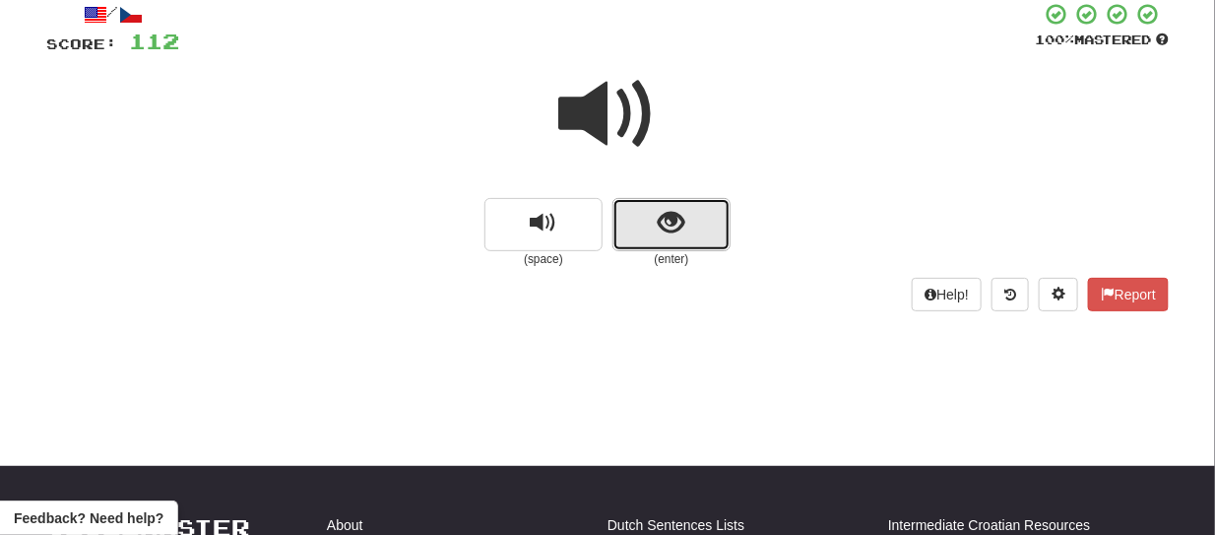
click at [632, 240] on button "show sentence" at bounding box center [671, 224] width 118 height 53
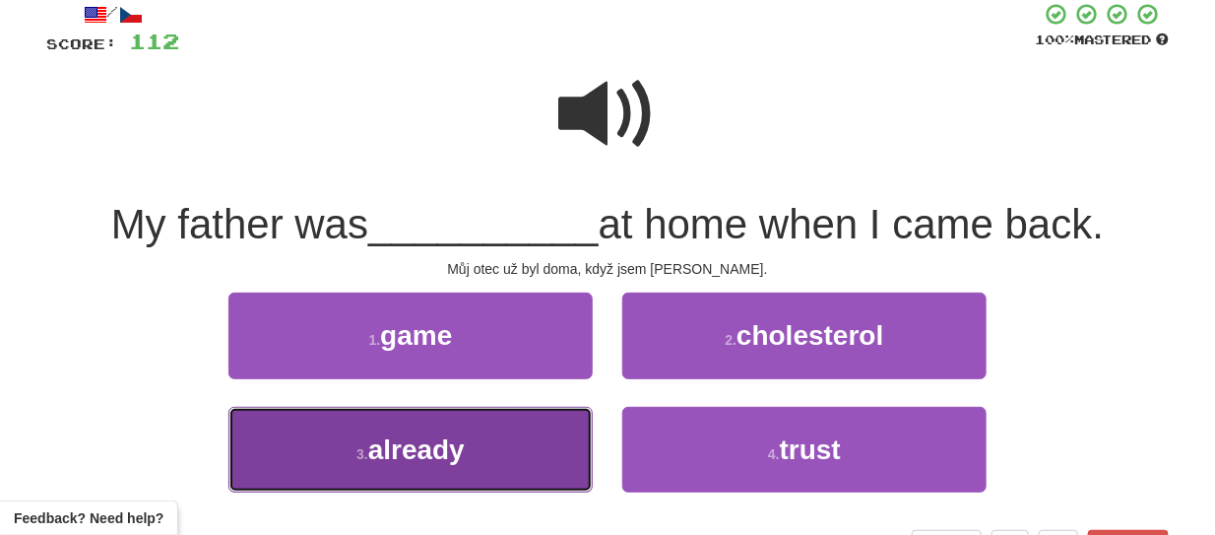
click at [527, 446] on button "3 . already" at bounding box center [410, 450] width 364 height 86
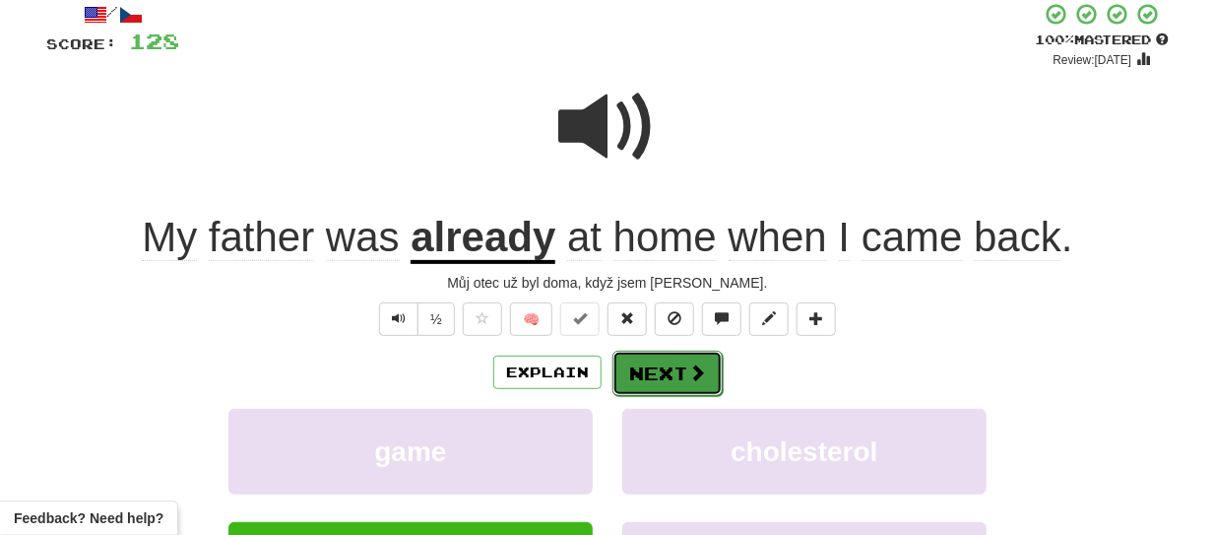
click at [662, 366] on button "Next" at bounding box center [667, 372] width 110 height 45
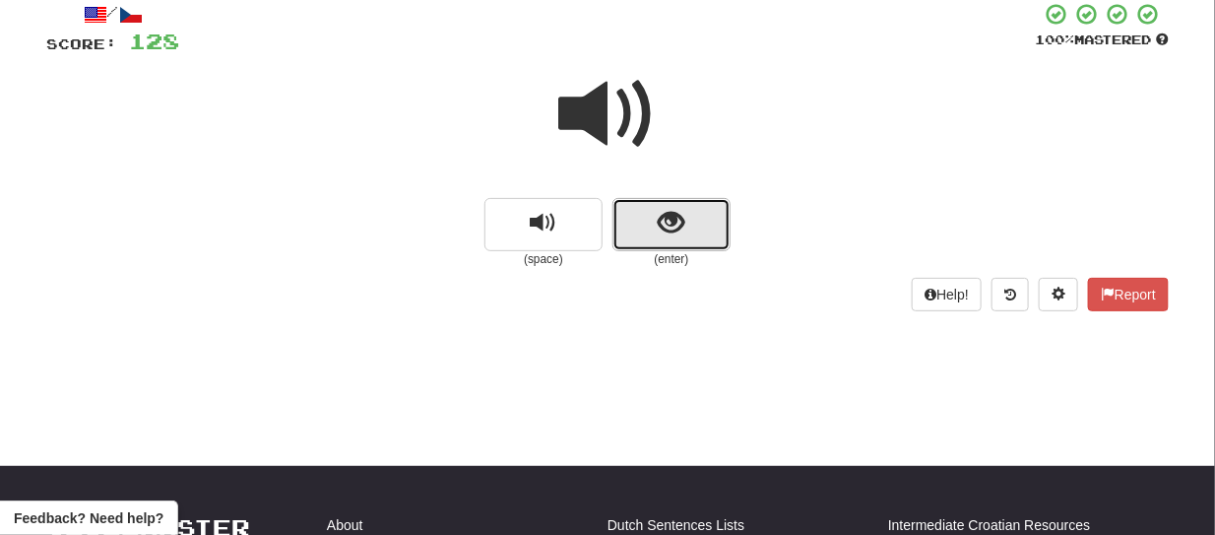
click at [649, 239] on button "show sentence" at bounding box center [671, 224] width 118 height 53
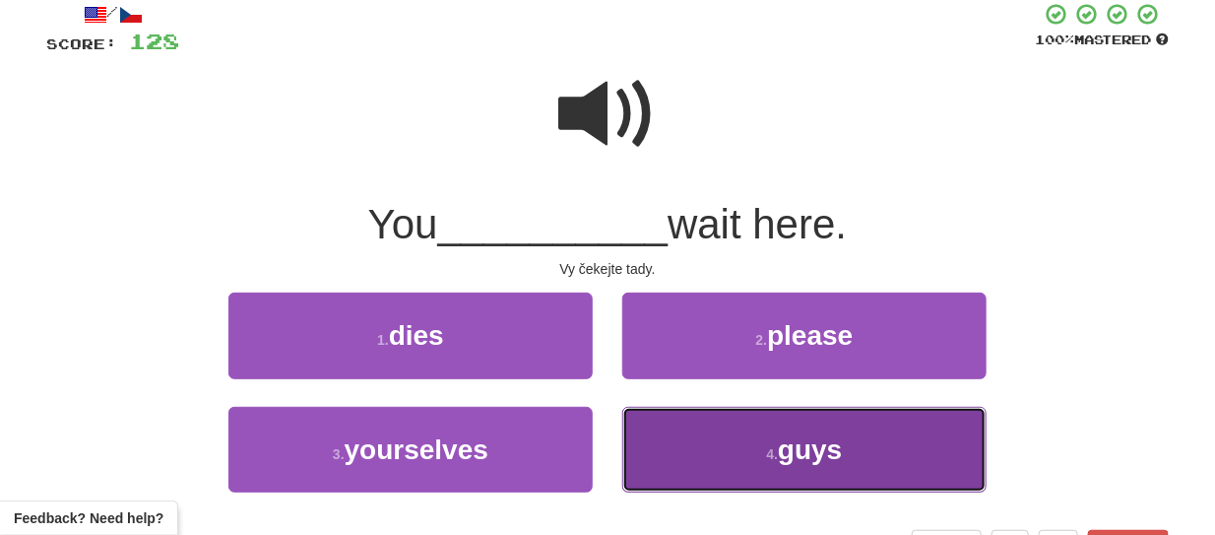
click at [729, 441] on button "4 . guys" at bounding box center [804, 450] width 364 height 86
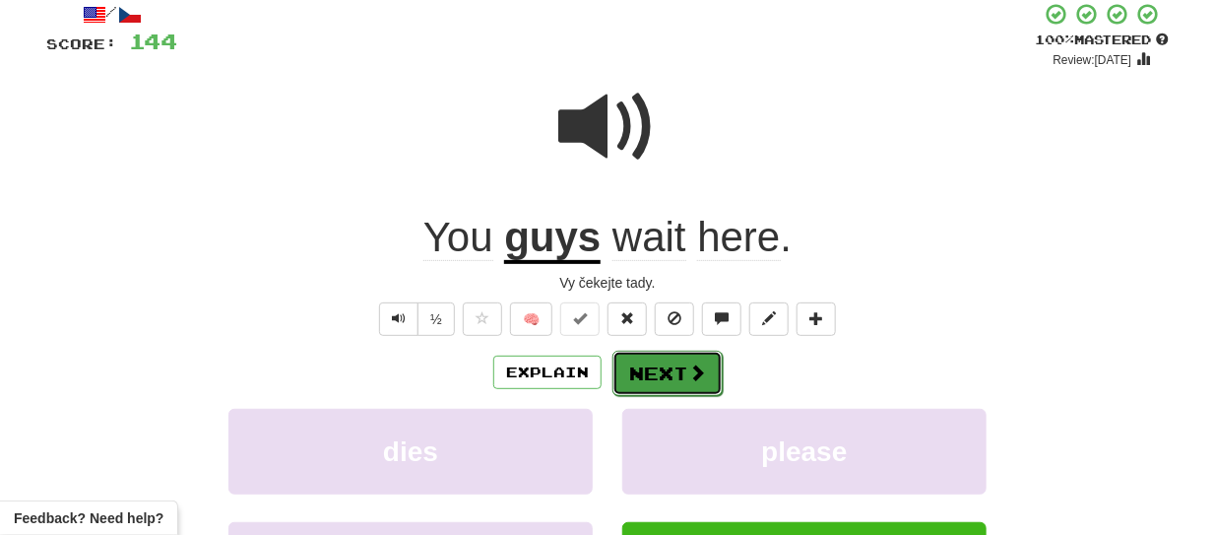
click at [681, 358] on button "Next" at bounding box center [667, 372] width 110 height 45
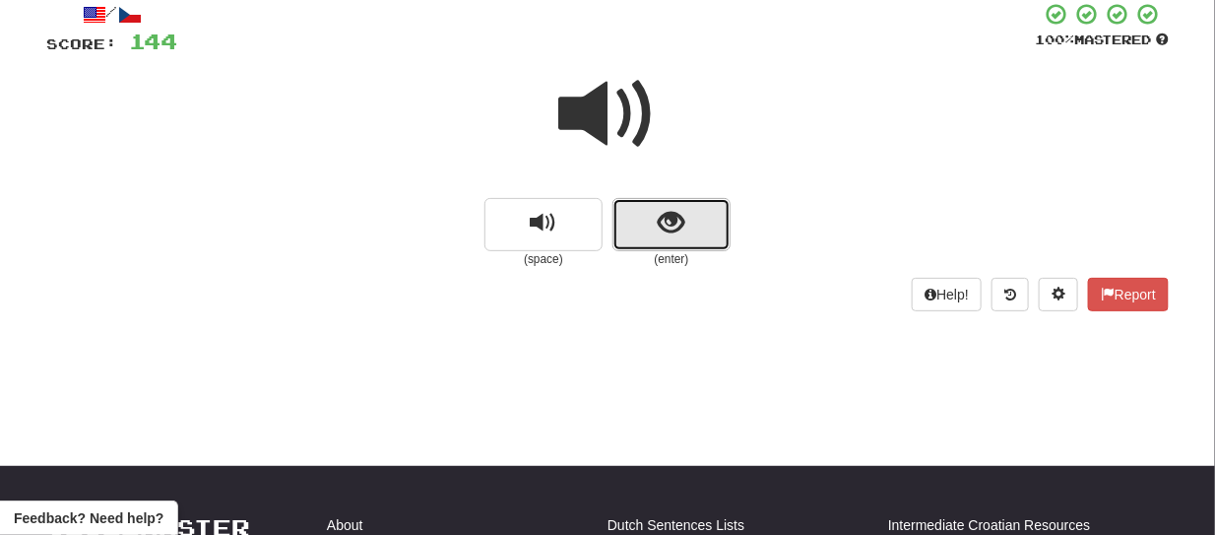
click at [641, 231] on button "show sentence" at bounding box center [671, 224] width 118 height 53
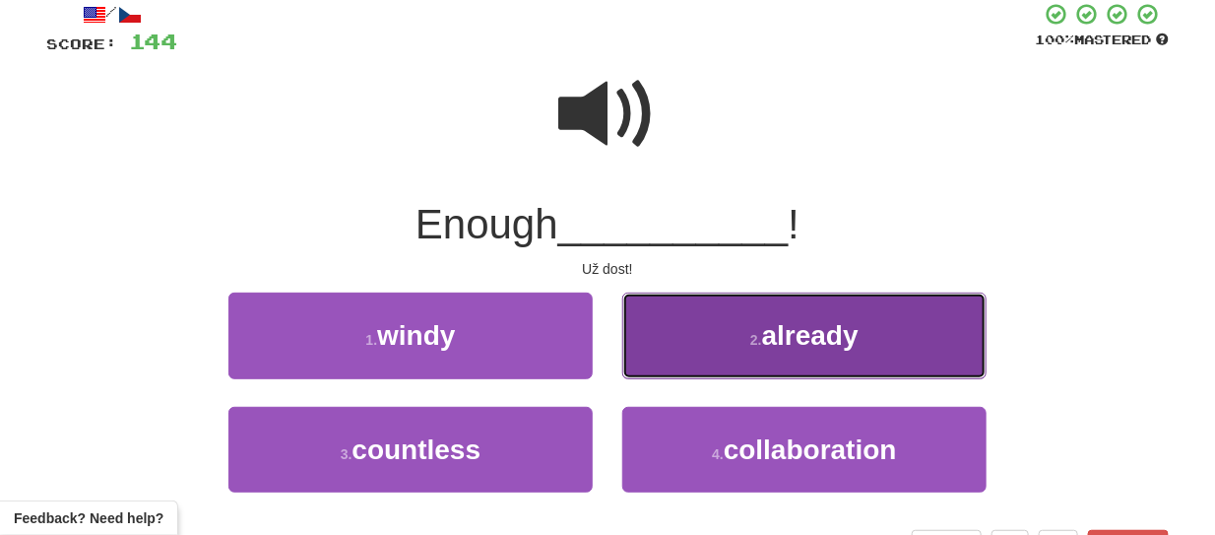
click at [690, 327] on button "2 . already" at bounding box center [804, 335] width 364 height 86
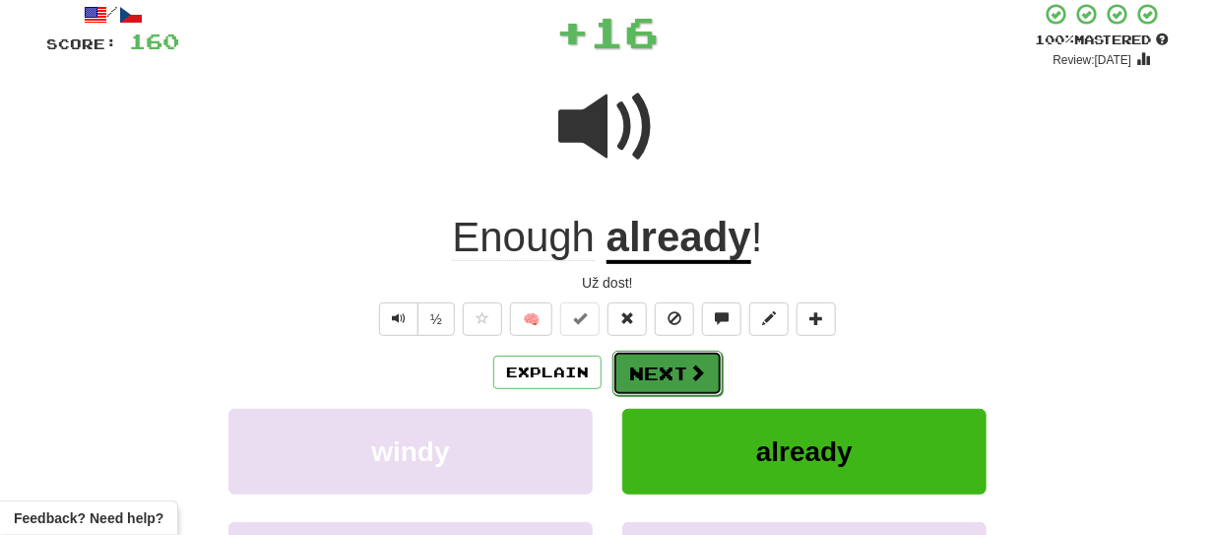
click at [692, 363] on span at bounding box center [697, 372] width 18 height 18
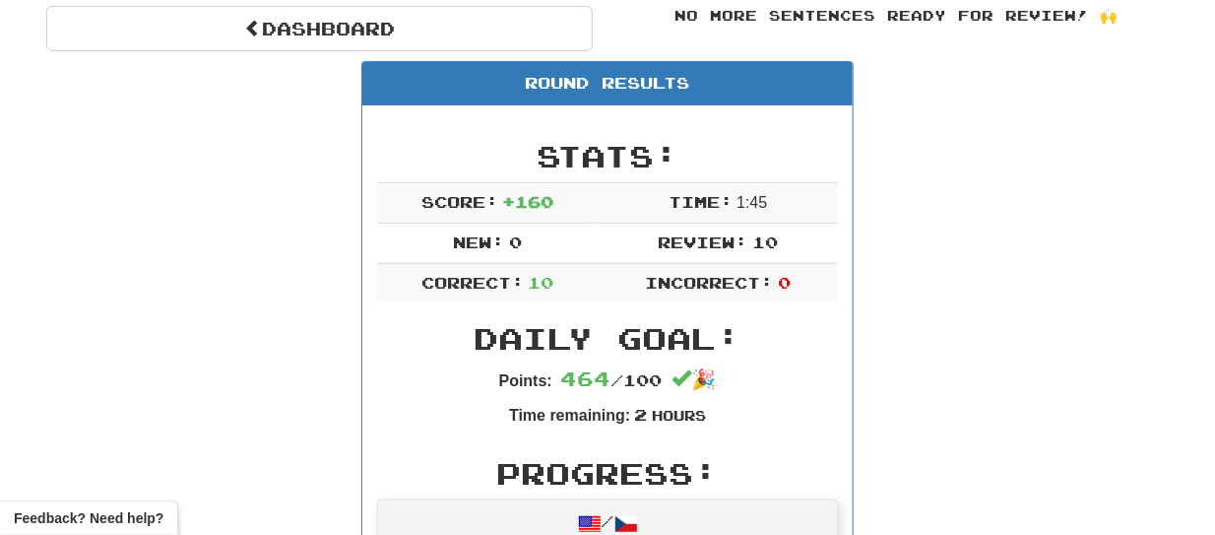
scroll to position [204, 0]
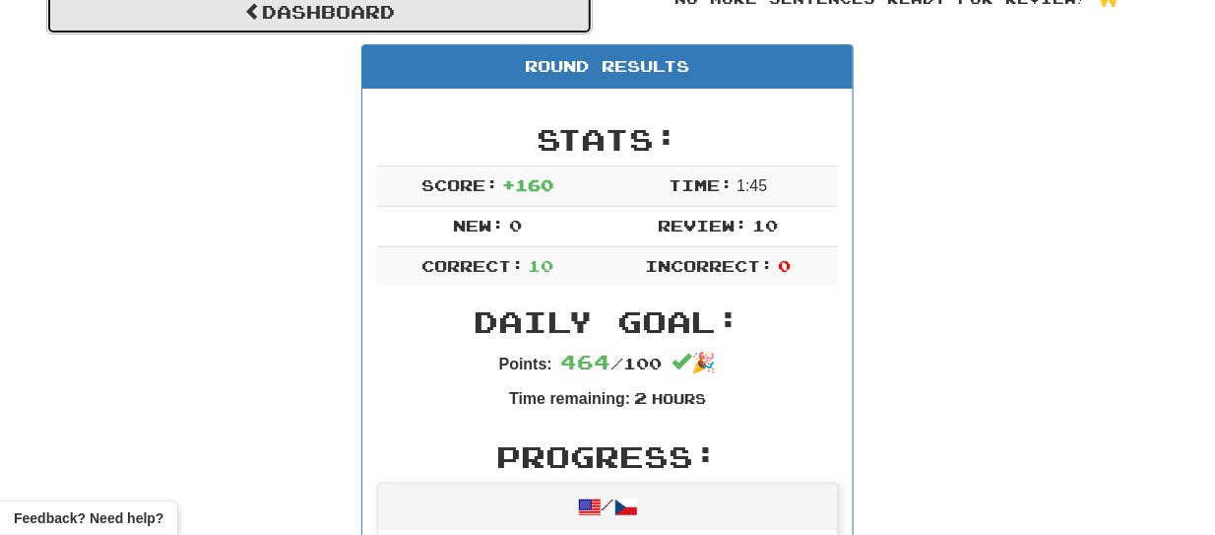
click at [468, 20] on link "Dashboard" at bounding box center [319, 11] width 546 height 45
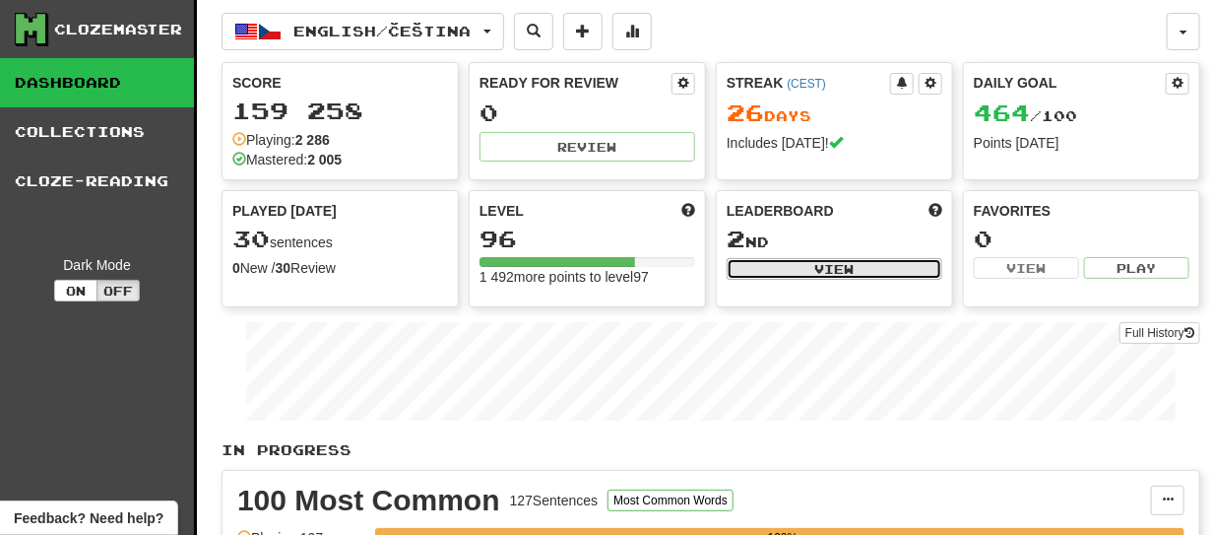
click at [776, 258] on button "View" at bounding box center [834, 269] width 216 height 22
select select "**********"
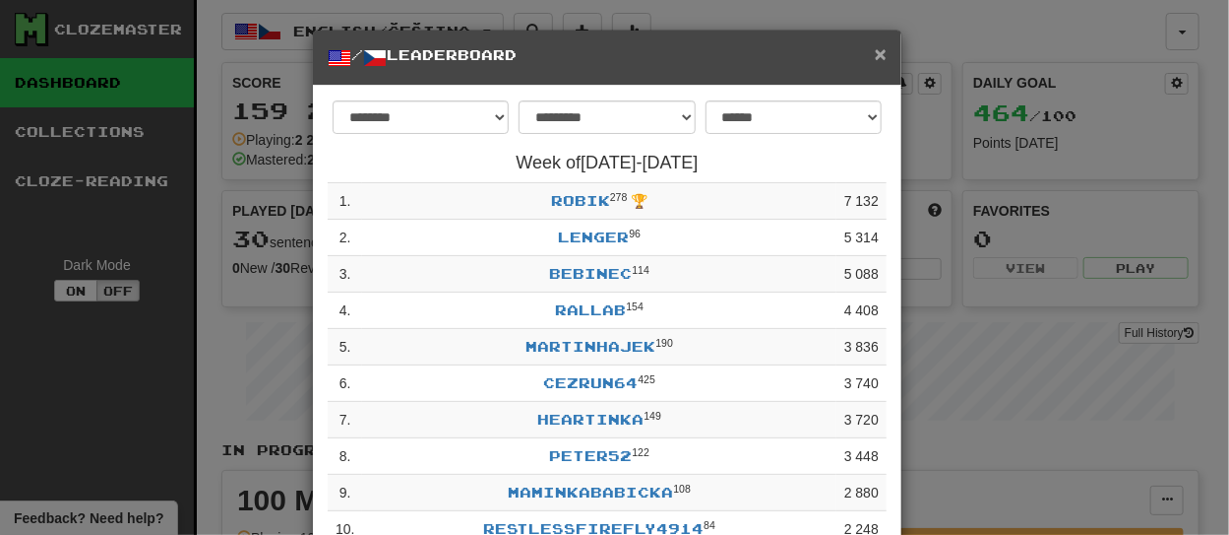
click at [875, 49] on span "×" at bounding box center [881, 53] width 12 height 23
